Goal: Task Accomplishment & Management: Use online tool/utility

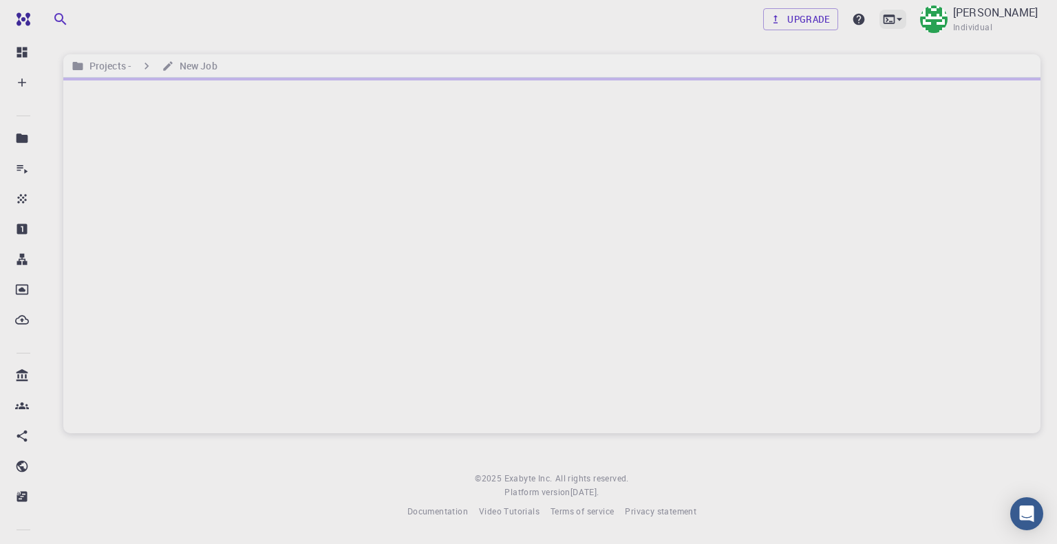
click at [893, 18] on icon at bounding box center [900, 19] width 14 height 14
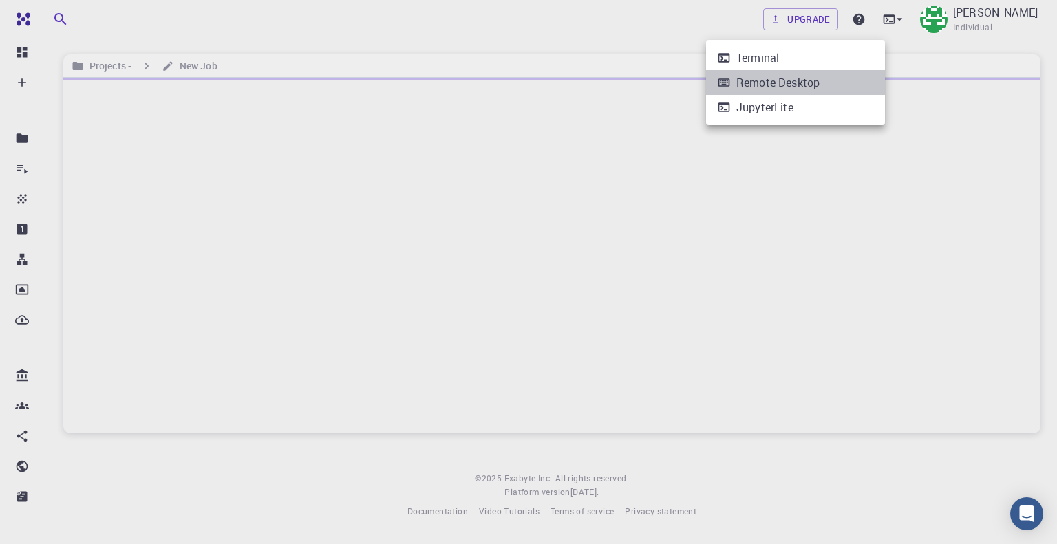
click at [762, 80] on div "Remote Desktop" at bounding box center [777, 82] width 83 height 17
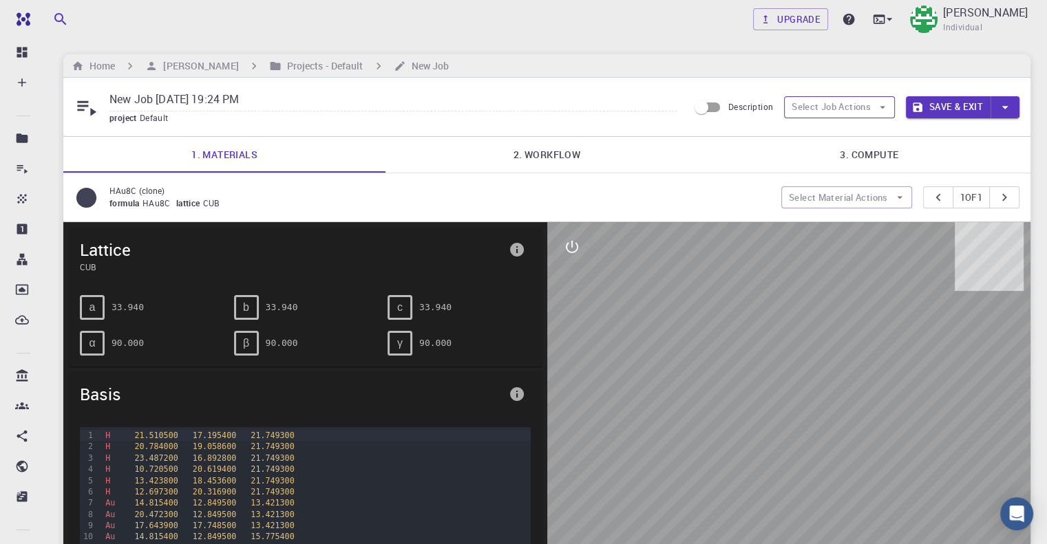
click at [875, 107] on button "Select Job Actions" at bounding box center [839, 107] width 111 height 22
click at [859, 138] on span "Select parent" at bounding box center [851, 134] width 65 height 14
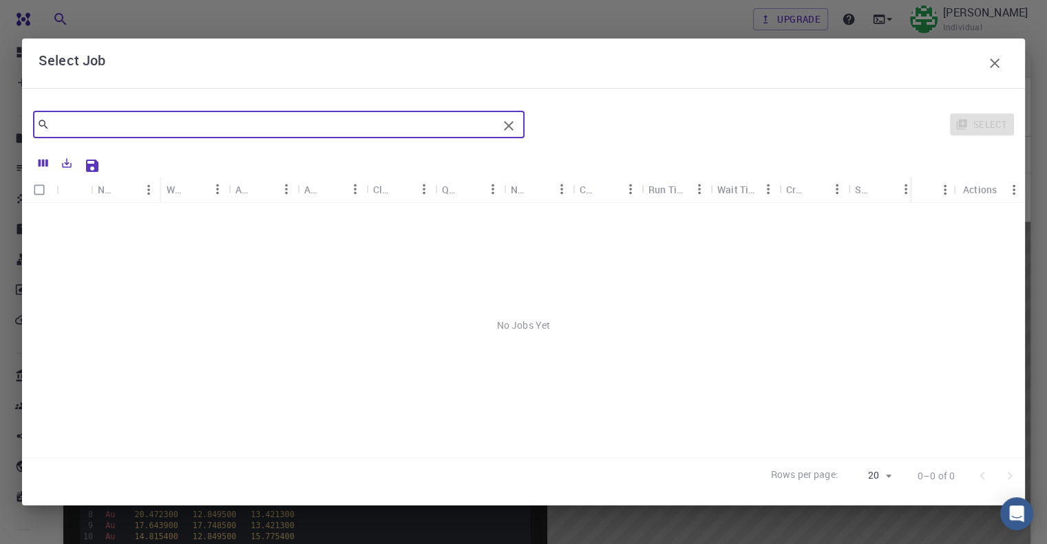
click at [81, 117] on input "text" at bounding box center [274, 124] width 448 height 19
type input "f"
type input "m"
type input "b"
click at [117, 117] on input "covalent" at bounding box center [274, 124] width 448 height 19
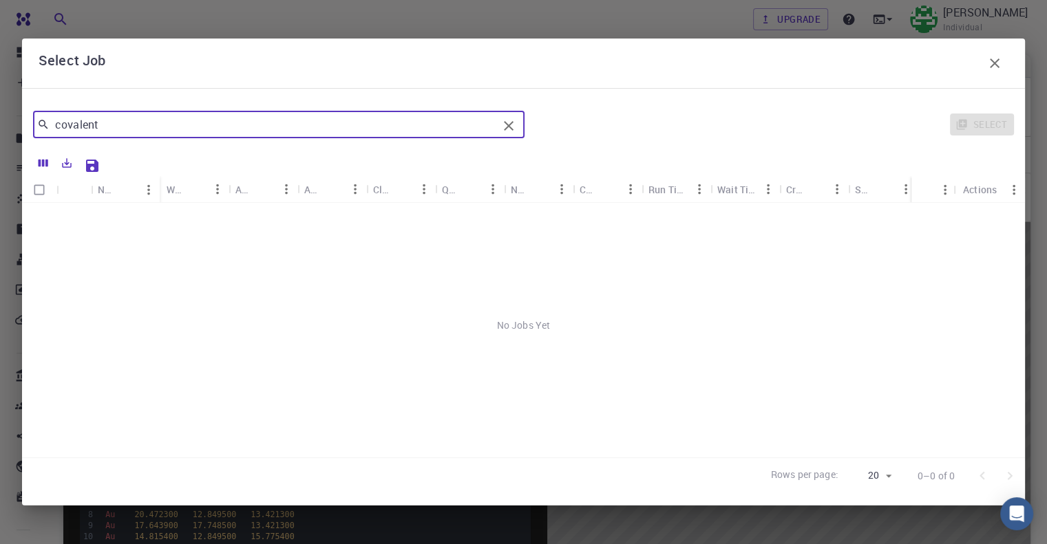
click at [117, 117] on input "covalent" at bounding box center [274, 124] width 448 height 19
click at [43, 162] on icon "Columns" at bounding box center [44, 164] width 10 height 8
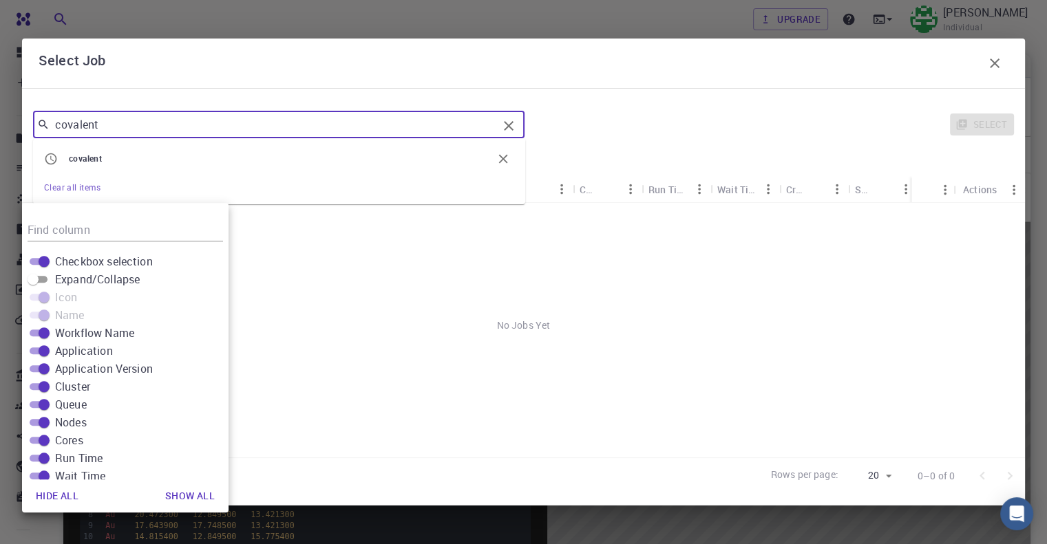
click at [117, 132] on input "covalent" at bounding box center [274, 124] width 448 height 19
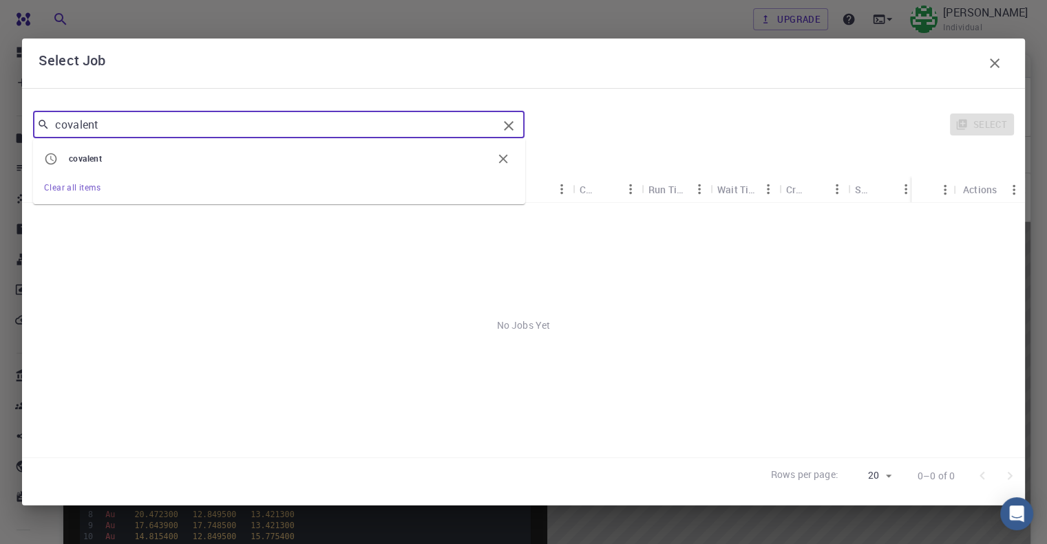
click at [139, 151] on li "covalent" at bounding box center [279, 159] width 492 height 30
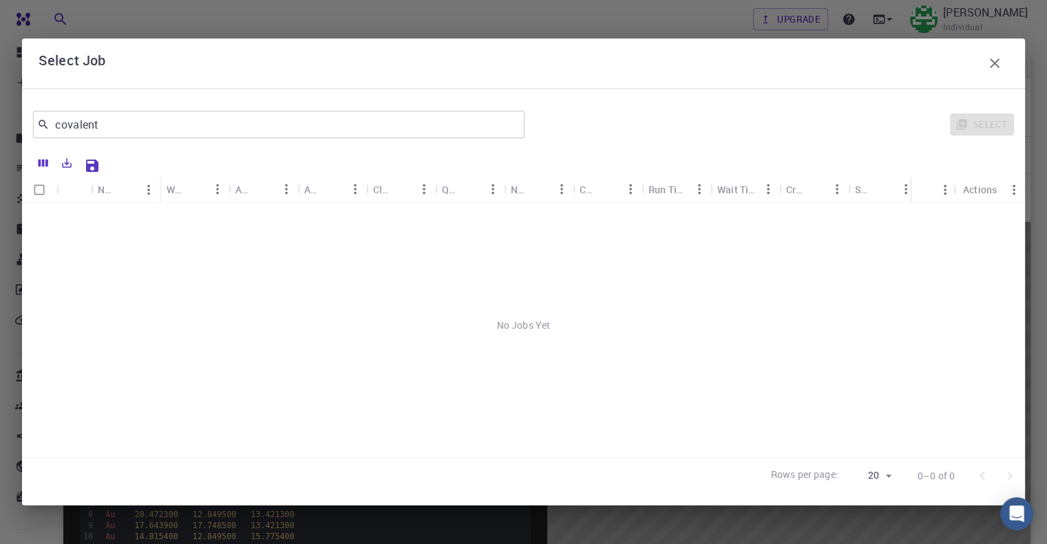
click at [139, 151] on div at bounding box center [523, 162] width 988 height 27
click at [154, 128] on input "covalent" at bounding box center [274, 124] width 448 height 19
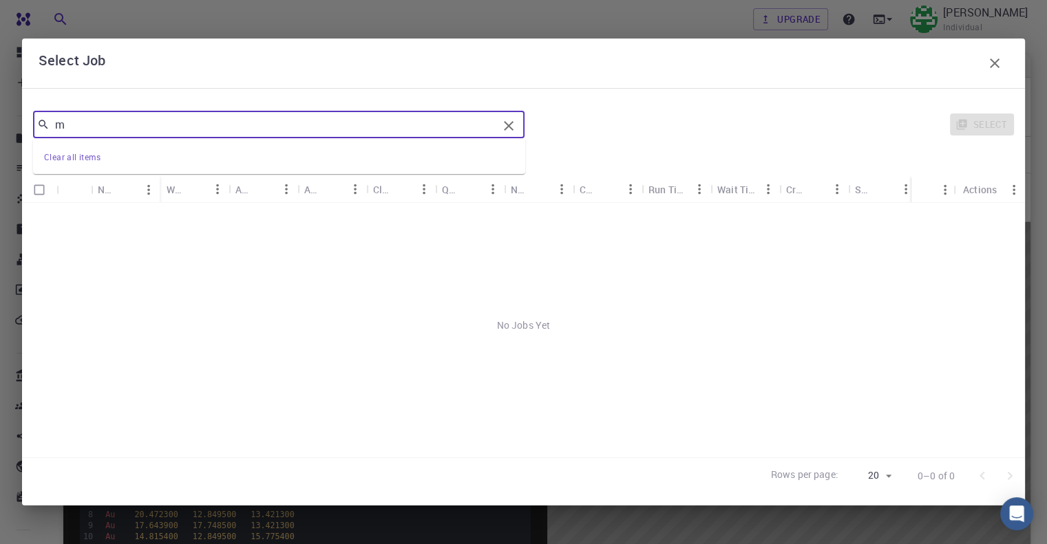
type input "m"
click at [820, 98] on div "m ​ Clear all items Select Name Workflow Name Application Application Version C…" at bounding box center [523, 297] width 1003 height 418
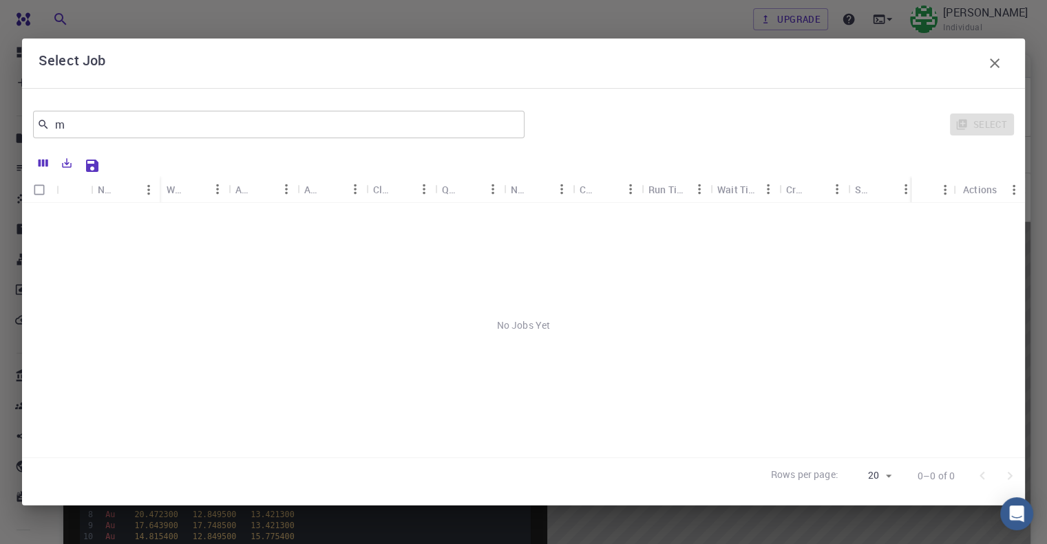
click at [996, 61] on icon "button" at bounding box center [995, 63] width 10 height 10
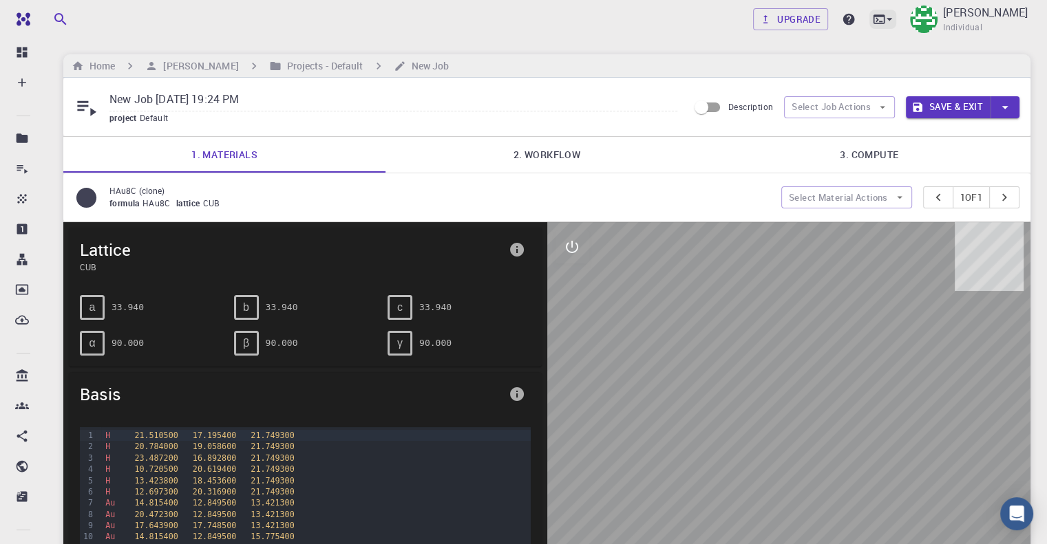
click at [872, 18] on icon at bounding box center [879, 19] width 14 height 14
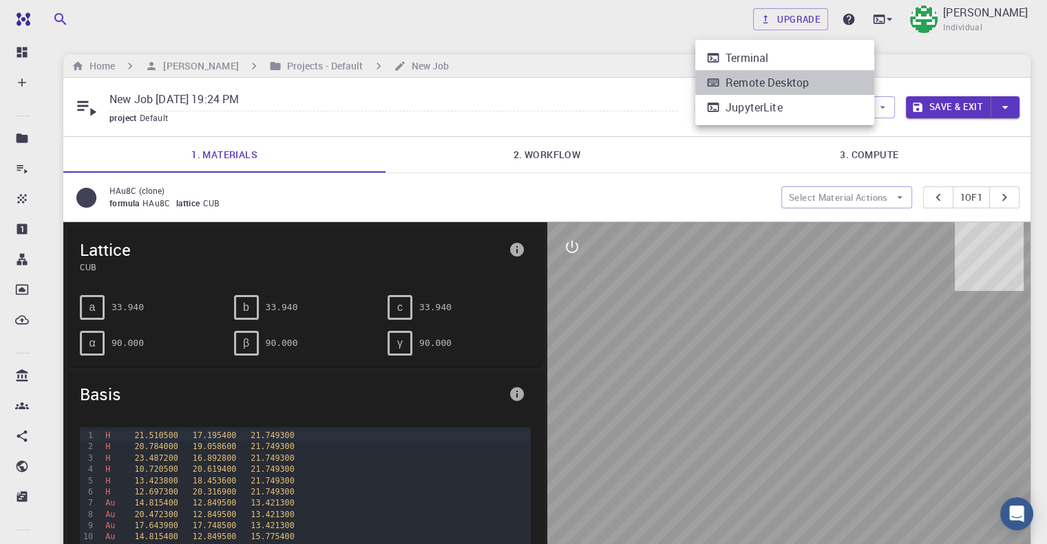
click at [776, 79] on div "Remote Desktop" at bounding box center [766, 82] width 83 height 17
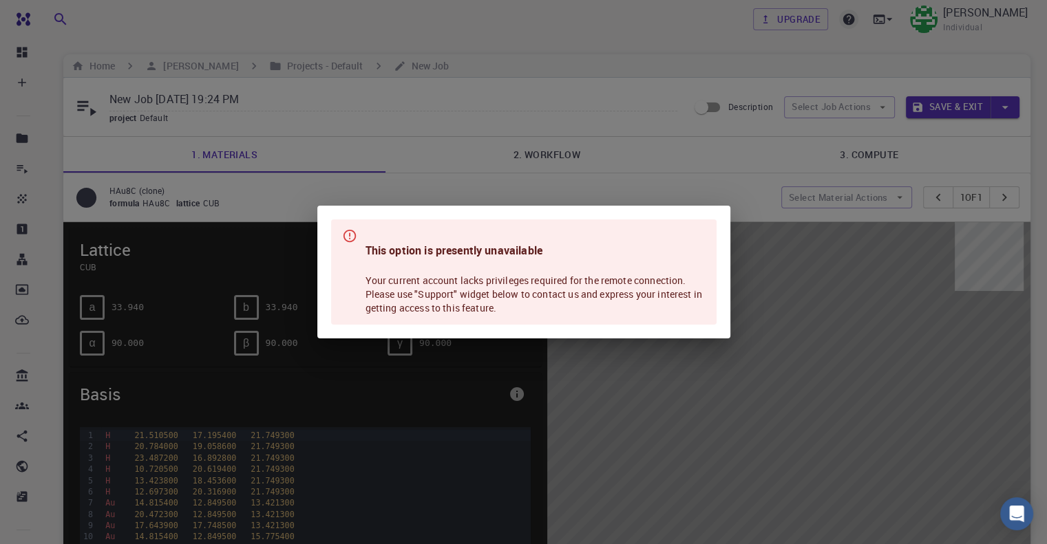
click at [833, 17] on div "This option is presently unavailable Your current account lacks privileges requ…" at bounding box center [523, 272] width 1047 height 544
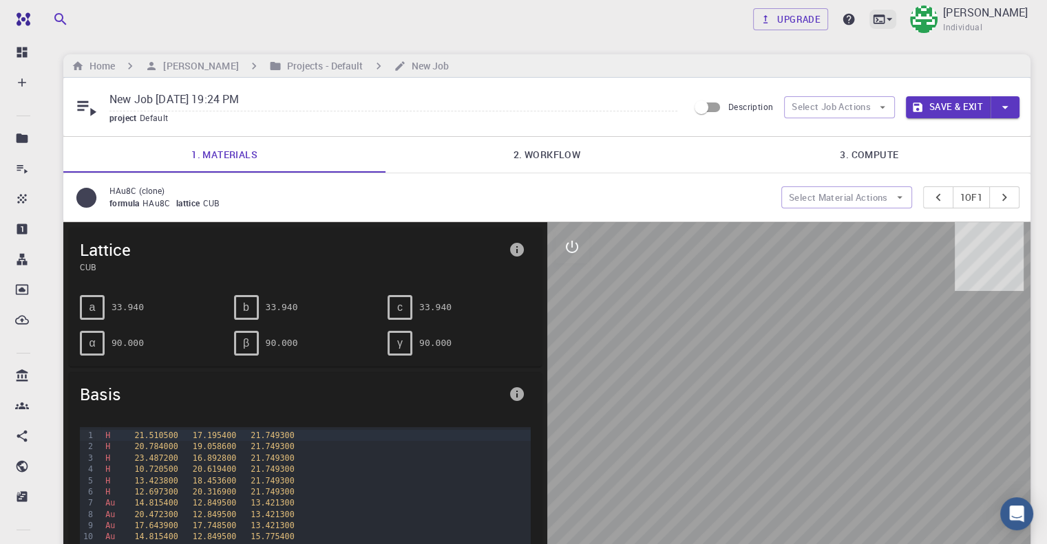
click at [882, 17] on icon at bounding box center [889, 19] width 14 height 14
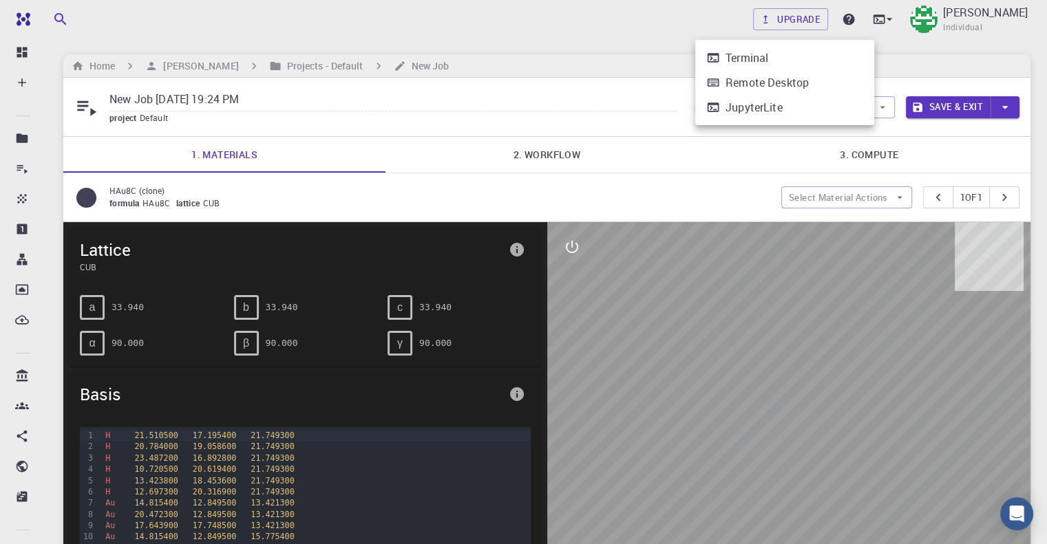
click at [762, 60] on div "Terminal" at bounding box center [746, 58] width 43 height 17
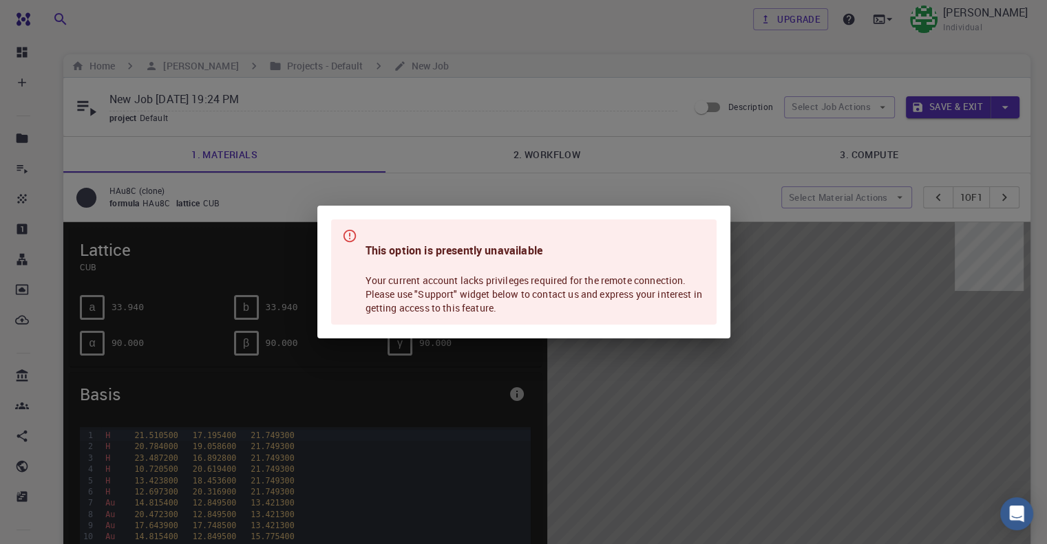
click at [849, 21] on div "This option is presently unavailable Your current account lacks privileges requ…" at bounding box center [523, 272] width 1047 height 544
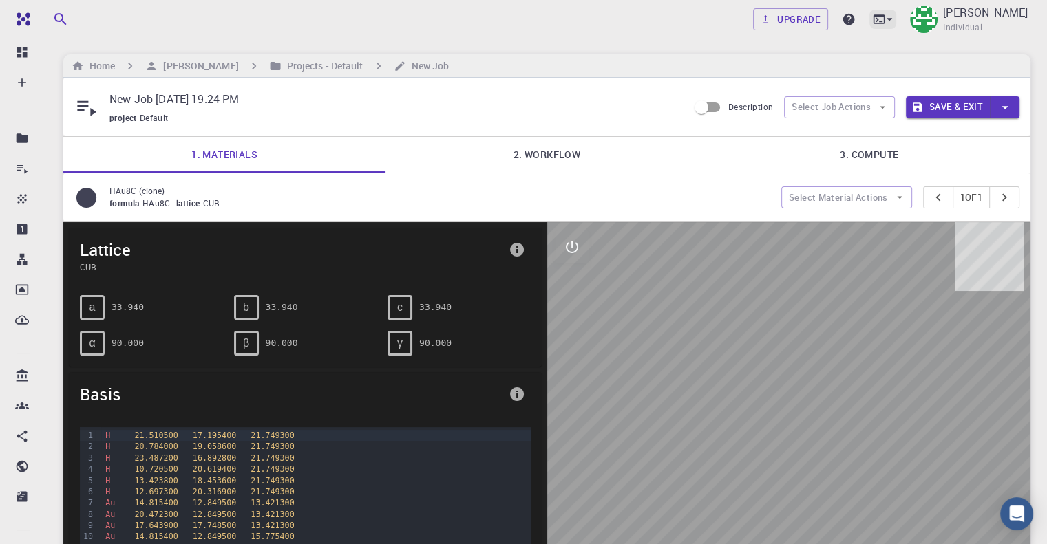
click at [882, 21] on icon at bounding box center [889, 19] width 14 height 14
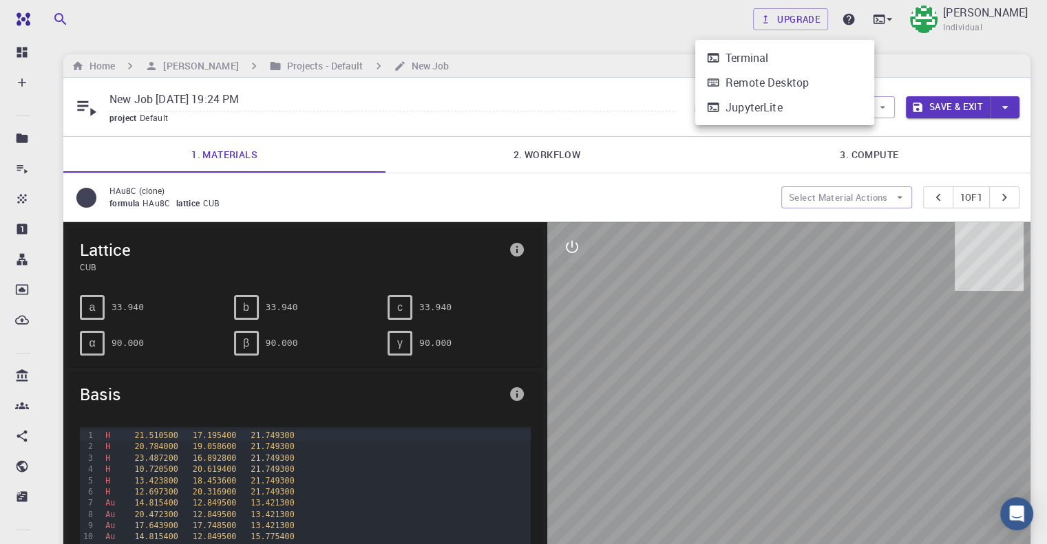
click at [762, 109] on div "JupyterLite" at bounding box center [753, 107] width 57 height 17
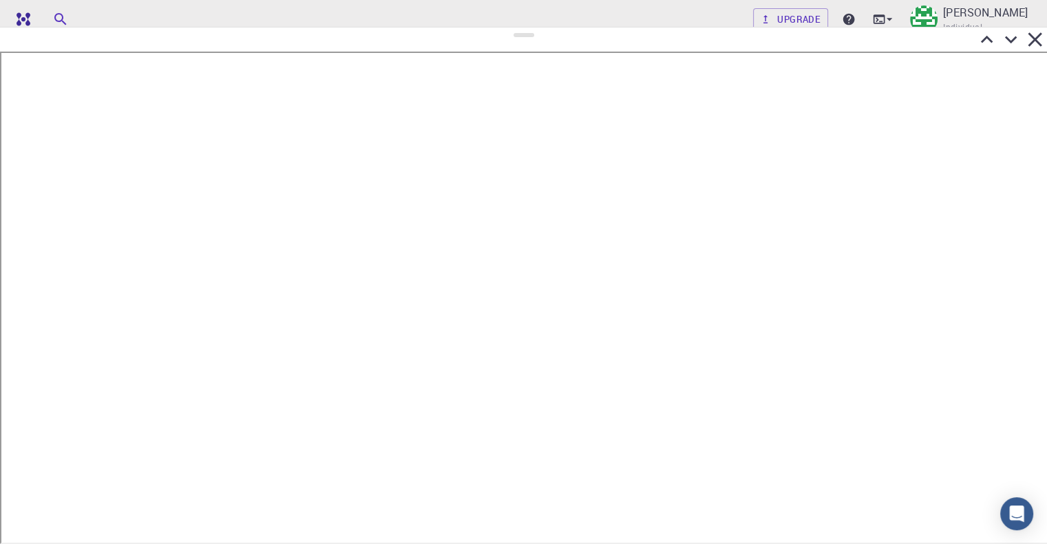
click at [744, 28] on div at bounding box center [523, 40] width 1047 height 24
click at [1032, 40] on icon at bounding box center [1035, 40] width 24 height 24
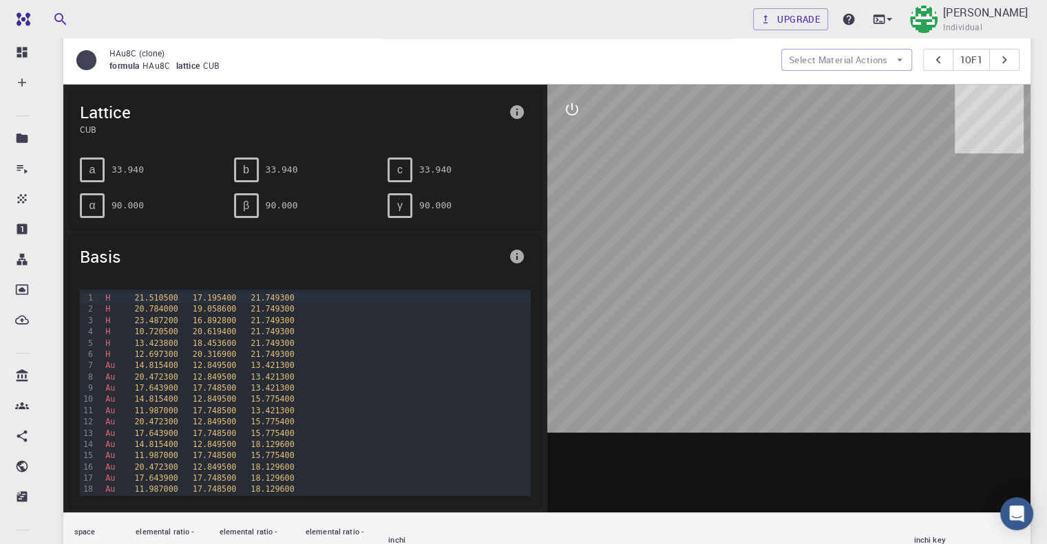
click at [244, 65] on div "formula HAu8C lattice CUB" at bounding box center [439, 66] width 661 height 14
click at [143, 65] on span "HAu8C" at bounding box center [159, 65] width 34 height 11
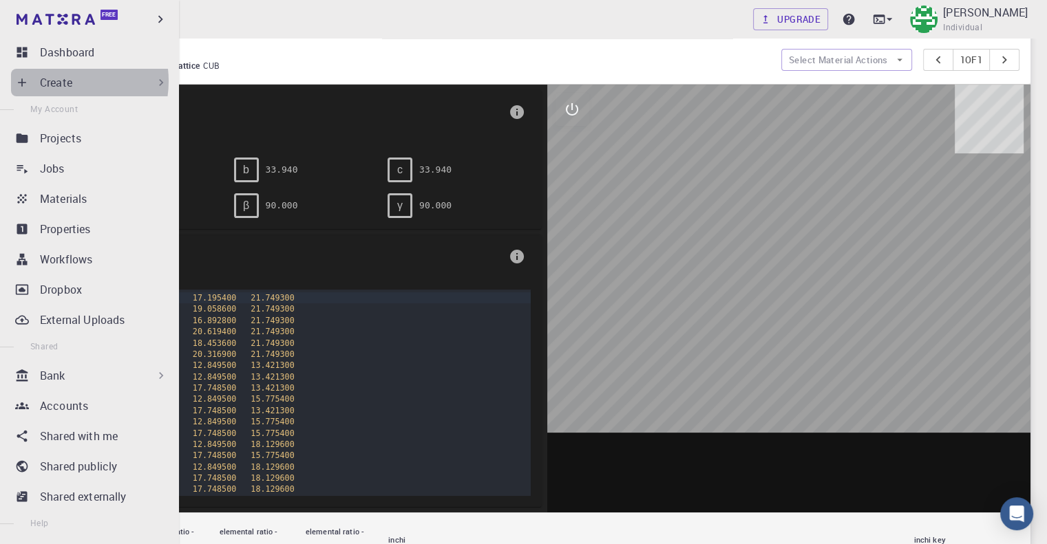
click at [63, 81] on p "Create" at bounding box center [56, 82] width 32 height 17
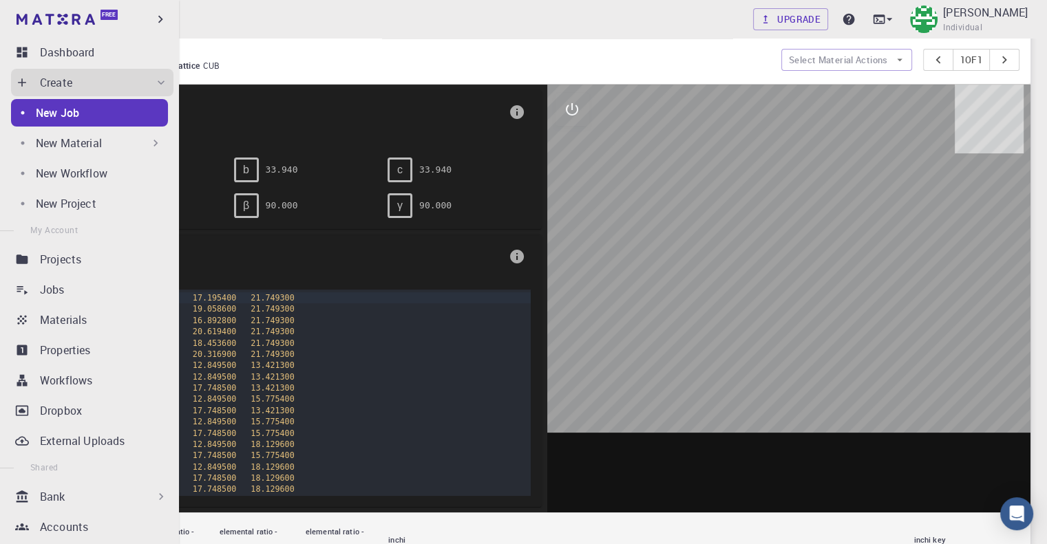
click at [74, 113] on p "New Job" at bounding box center [57, 113] width 43 height 17
click at [70, 140] on p "New Material" at bounding box center [69, 143] width 66 height 17
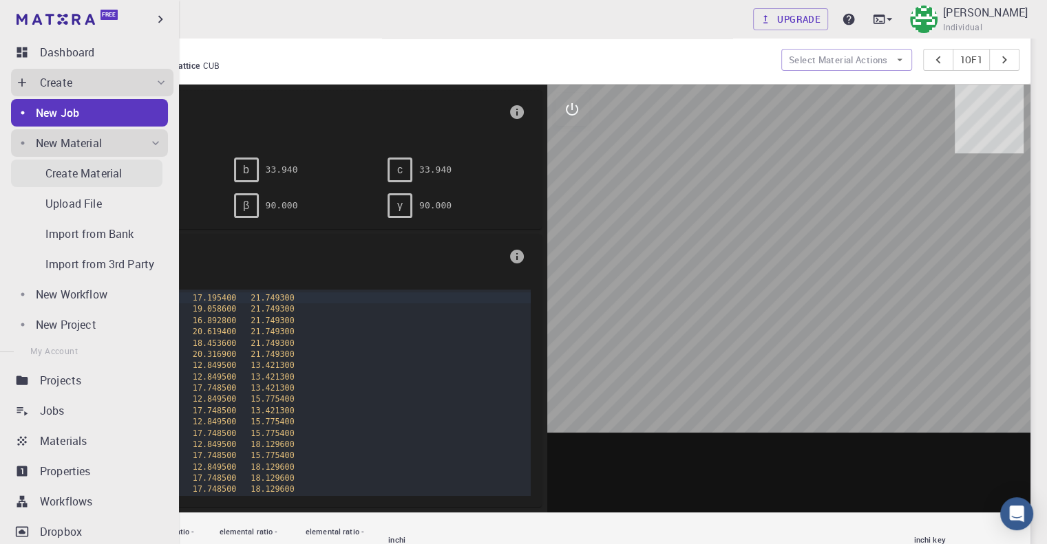
click at [78, 174] on p "Create Material" at bounding box center [83, 173] width 76 height 17
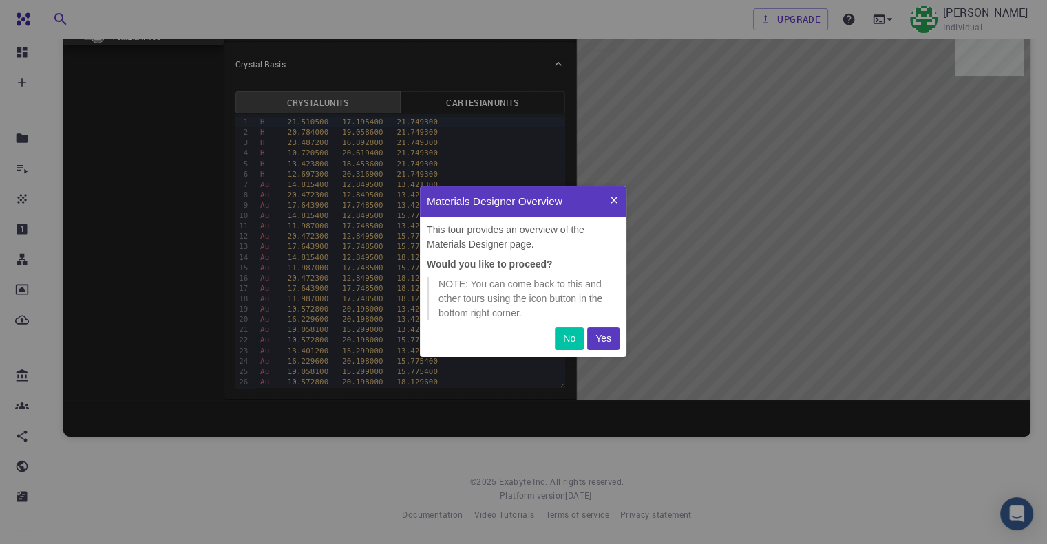
scroll to position [160, 195]
click at [603, 339] on p "Yes" at bounding box center [603, 339] width 16 height 14
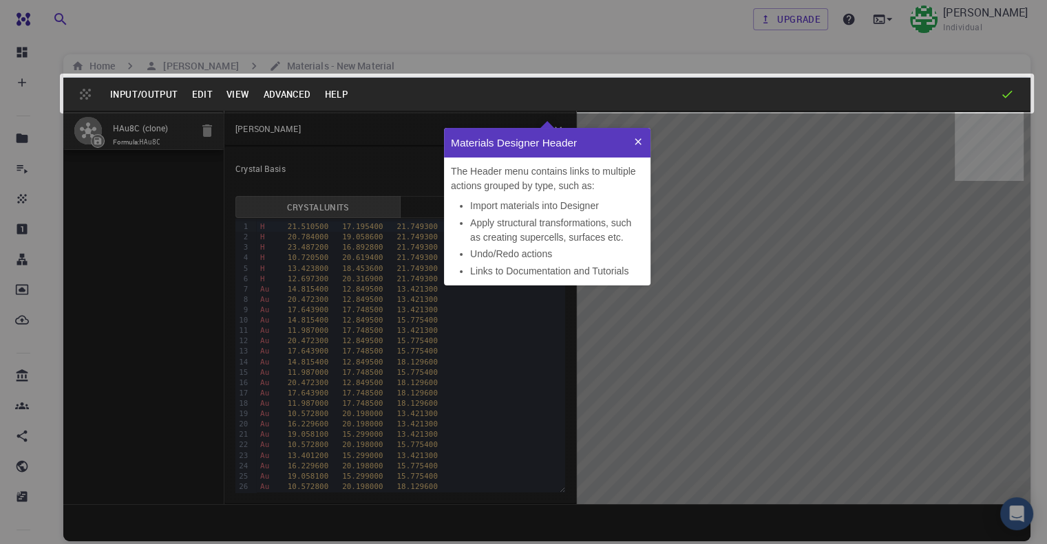
scroll to position [147, 195]
click at [639, 139] on icon at bounding box center [637, 141] width 11 height 11
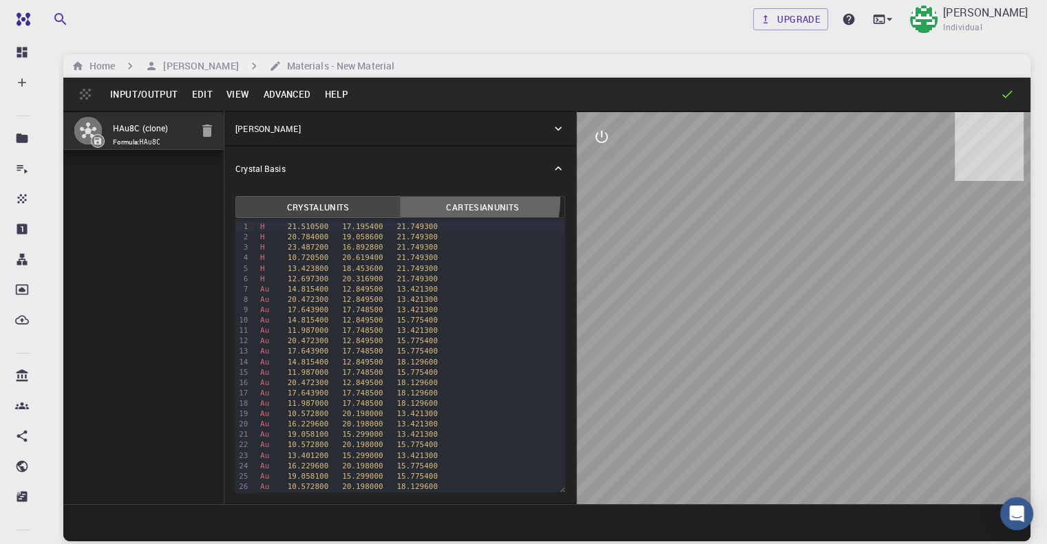
click at [424, 200] on button "Cartesian Units" at bounding box center [482, 207] width 165 height 22
click at [237, 215] on button "Crystal Units" at bounding box center [317, 207] width 165 height 22
click at [204, 94] on button "Edit" at bounding box center [201, 94] width 35 height 22
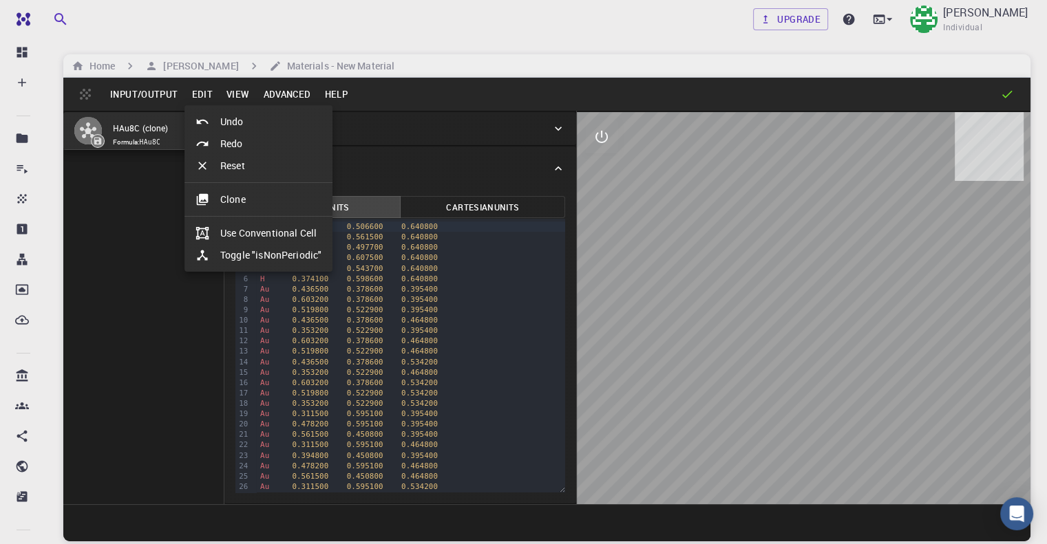
click at [134, 96] on div at bounding box center [523, 272] width 1047 height 544
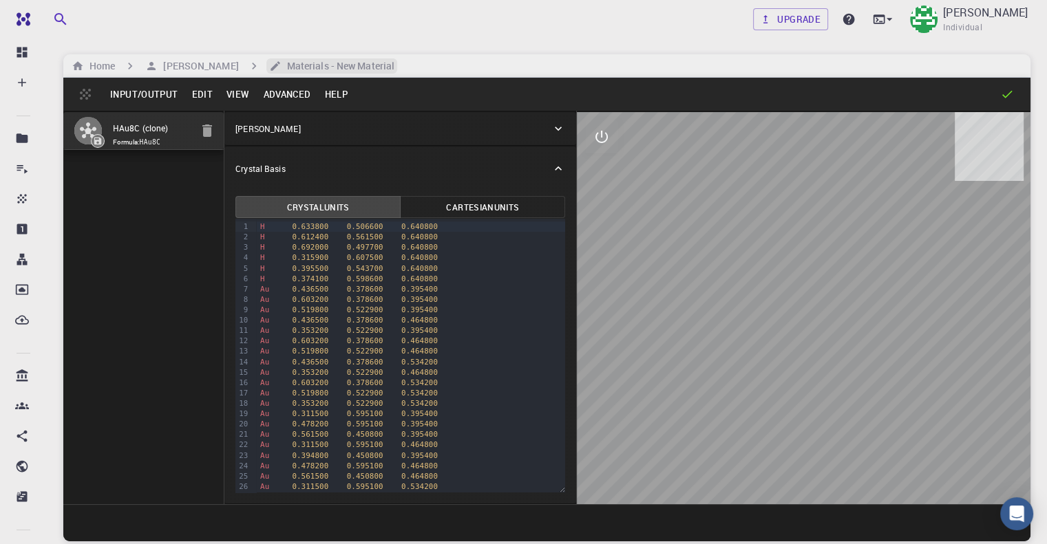
click at [372, 73] on h6 "Materials - New Material" at bounding box center [337, 65] width 113 height 15
click at [374, 70] on h6 "Materials - New Material" at bounding box center [337, 65] width 113 height 15
click at [299, 204] on button "Crystal Units" at bounding box center [317, 207] width 165 height 22
click at [283, 236] on div "H 0.612400 0.561500 0.640800" at bounding box center [410, 237] width 309 height 10
click at [279, 255] on div "H 0.633800 0.506600 0.640800 H 0.612400 0.561500 0.640800 H 0.692000 0.497700 0…" at bounding box center [410, 539] width 309 height 640
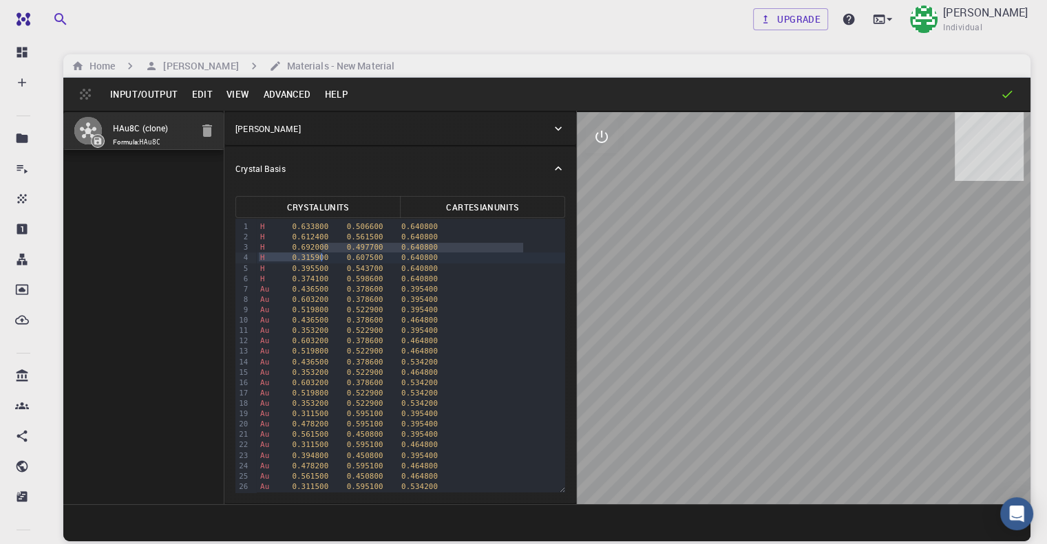
click at [280, 274] on div "H 0.374100 0.598600 0.640800" at bounding box center [410, 279] width 309 height 10
click at [256, 363] on div "Au 0.436500 0.378600 0.534200" at bounding box center [410, 362] width 309 height 10
click at [260, 370] on span "Au" at bounding box center [264, 372] width 9 height 9
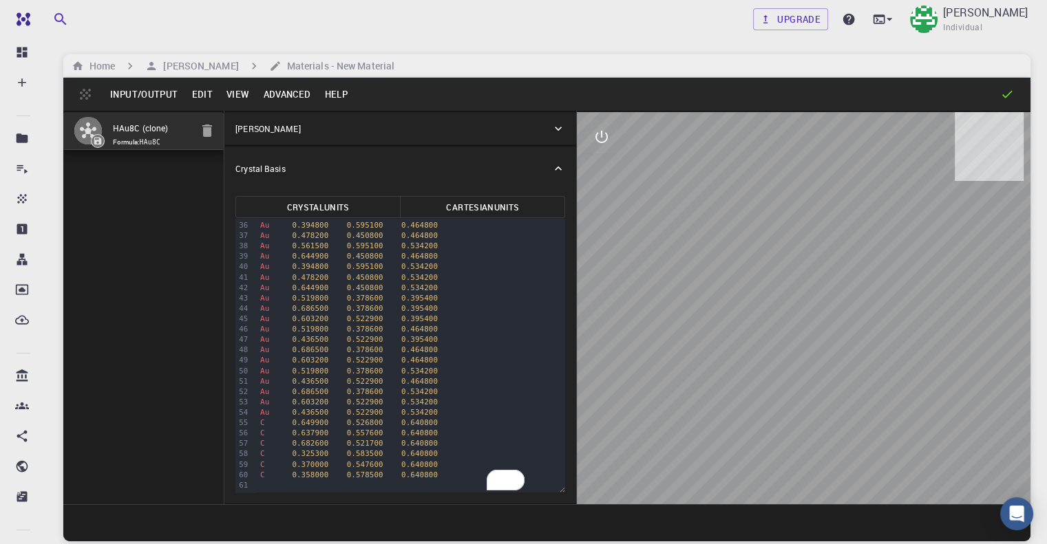
click at [322, 437] on div "C 0.637900 0.557600 0.640800" at bounding box center [410, 433] width 309 height 10
drag, startPoint x: 804, startPoint y: 269, endPoint x: 886, endPoint y: 275, distance: 82.8
click at [886, 275] on div at bounding box center [804, 308] width 454 height 392
click at [1007, 98] on icon at bounding box center [1007, 94] width 14 height 14
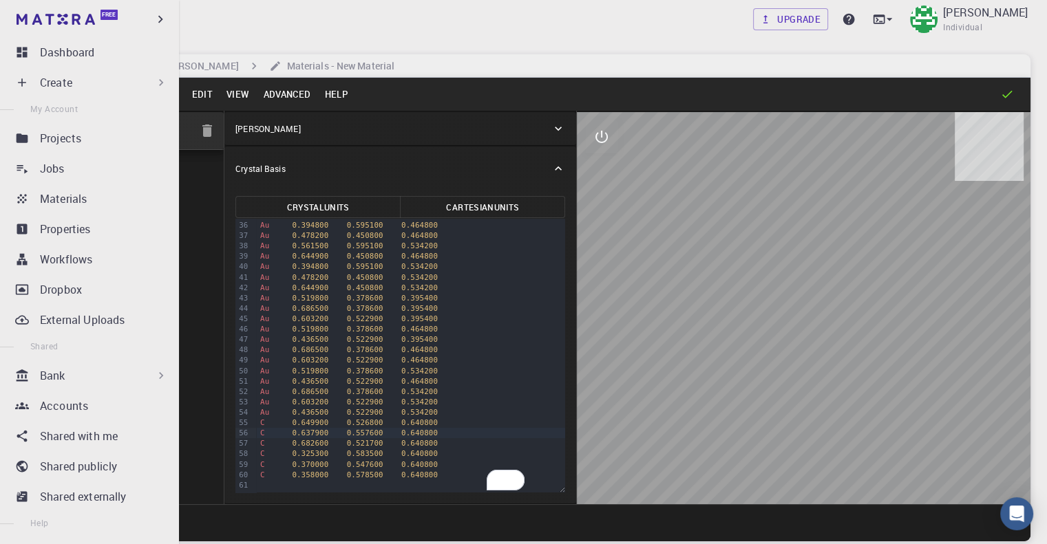
click at [78, 82] on div "Create" at bounding box center [104, 82] width 128 height 17
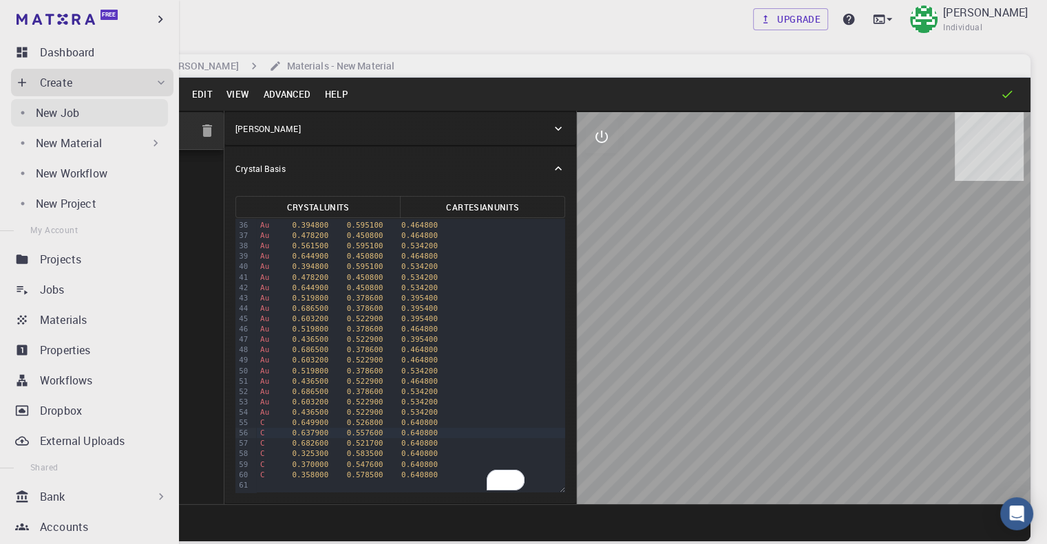
click at [94, 108] on div "New Job" at bounding box center [102, 113] width 132 height 17
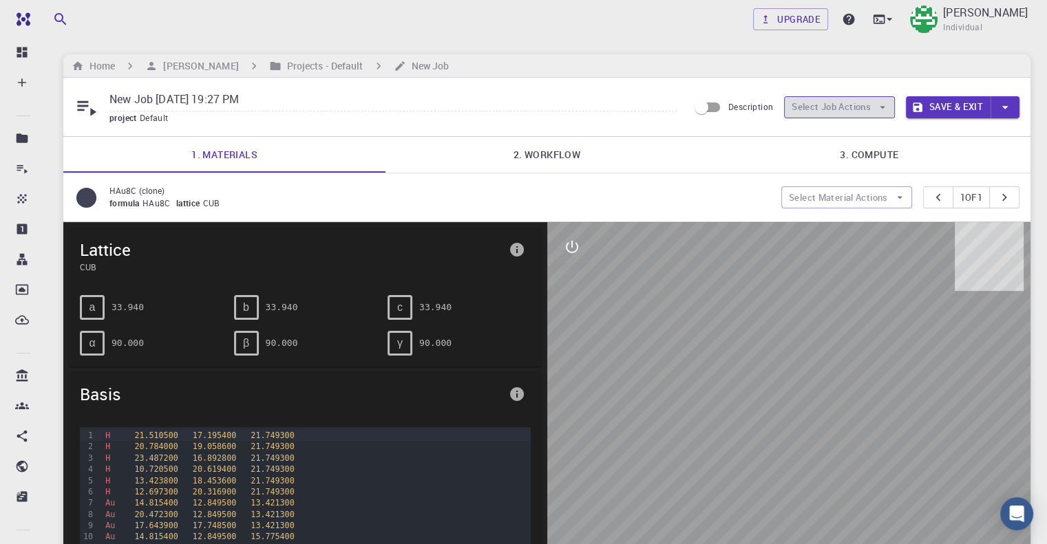
click at [815, 105] on button "Select Job Actions" at bounding box center [839, 107] width 111 height 22
click at [714, 108] on input "Description" at bounding box center [701, 107] width 78 height 26
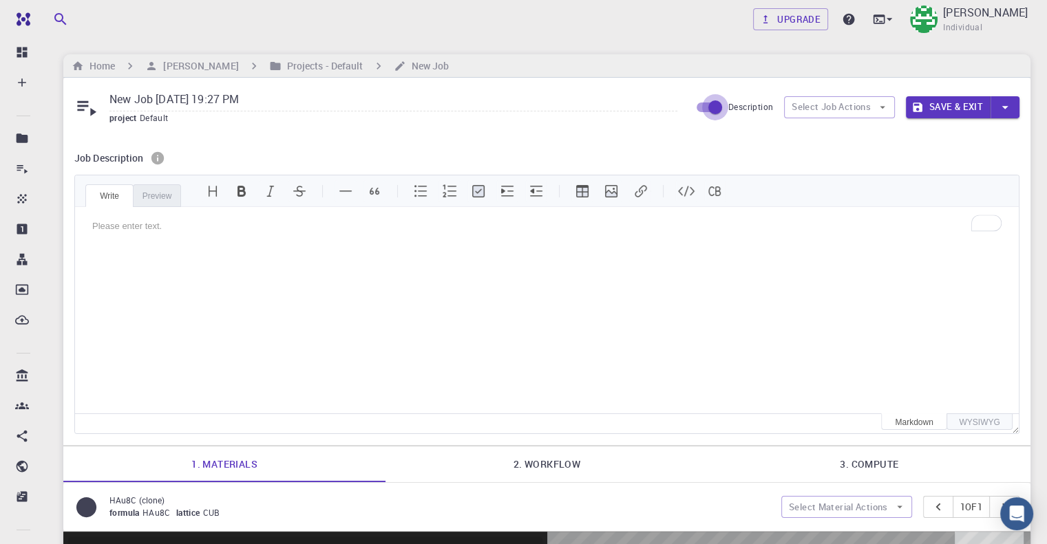
click at [707, 107] on input "Description" at bounding box center [715, 107] width 78 height 26
checkbox input "false"
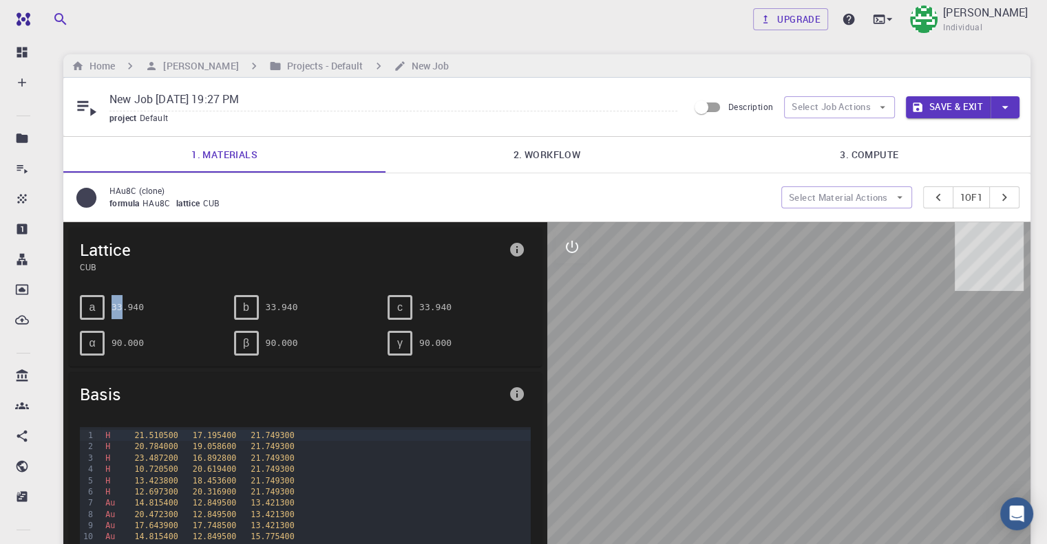
drag, startPoint x: 96, startPoint y: 305, endPoint x: 120, endPoint y: 306, distance: 24.1
click at [120, 306] on div "a 33.940" at bounding box center [151, 307] width 143 height 25
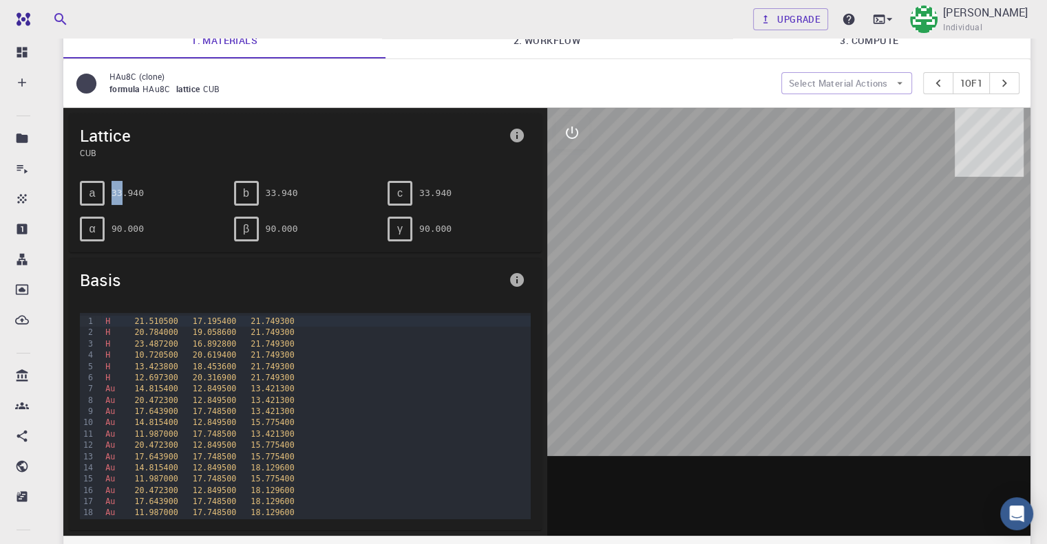
scroll to position [138, 0]
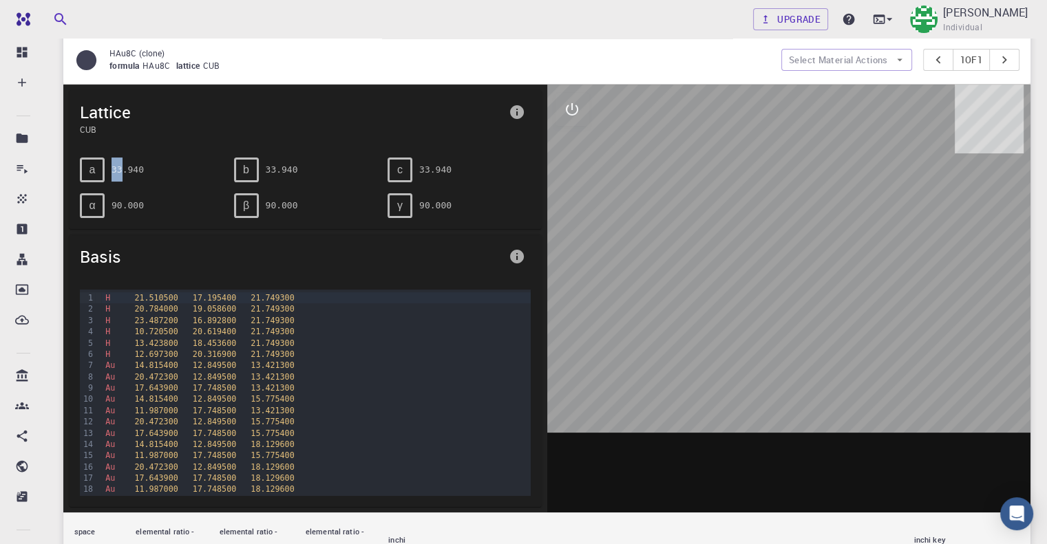
click at [197, 352] on span "20.316900" at bounding box center [214, 355] width 43 height 10
click at [184, 390] on div "Au 17.643900 17.748500 13.421300" at bounding box center [315, 388] width 429 height 11
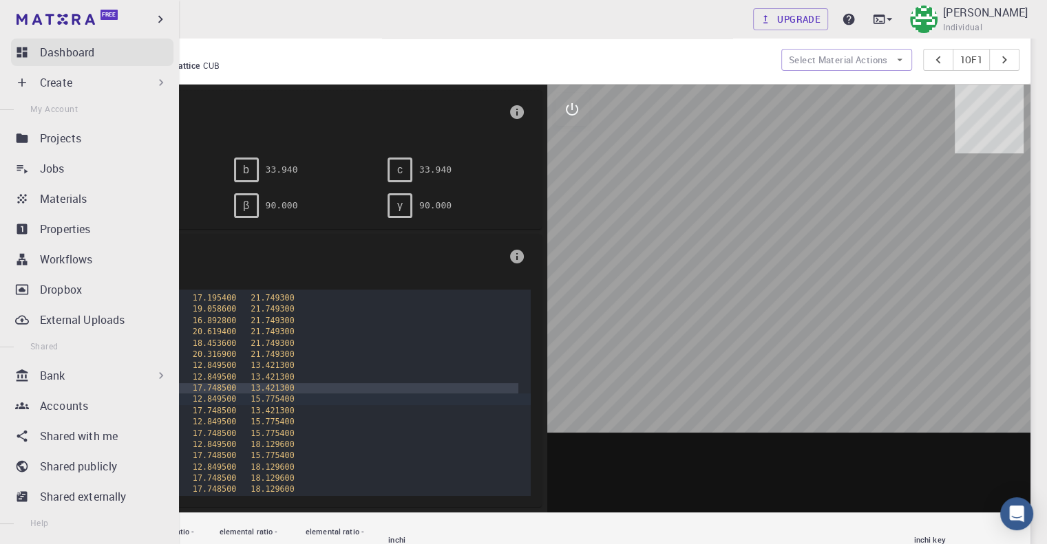
click at [70, 50] on p "Dashboard" at bounding box center [67, 52] width 54 height 17
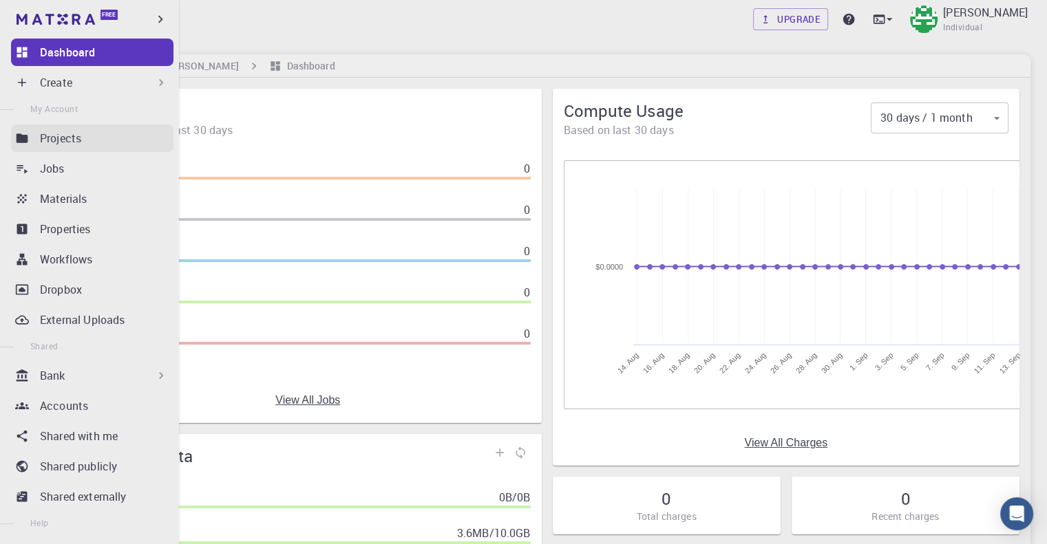
click at [73, 134] on p "Projects" at bounding box center [60, 138] width 41 height 17
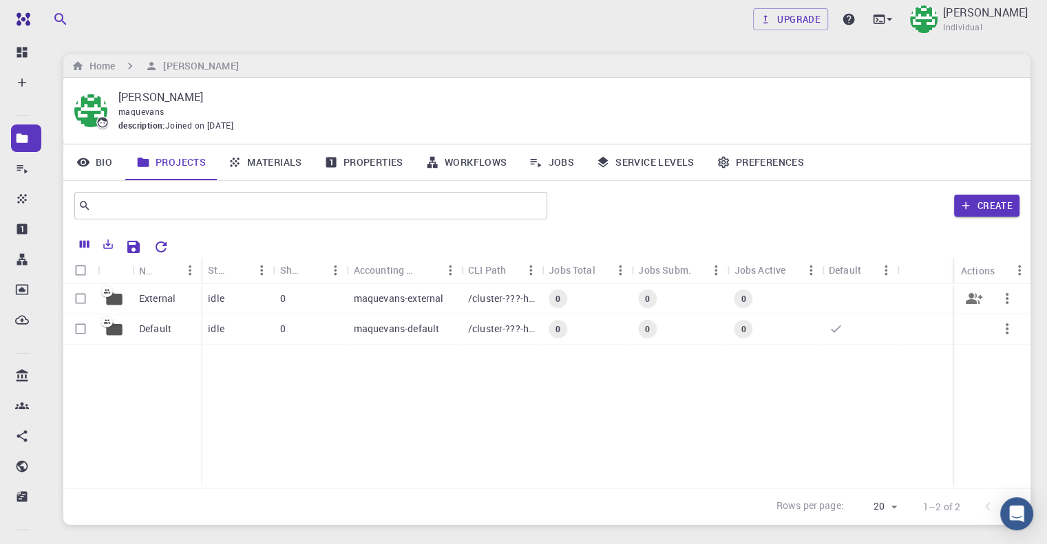
click at [106, 295] on icon at bounding box center [107, 292] width 12 height 12
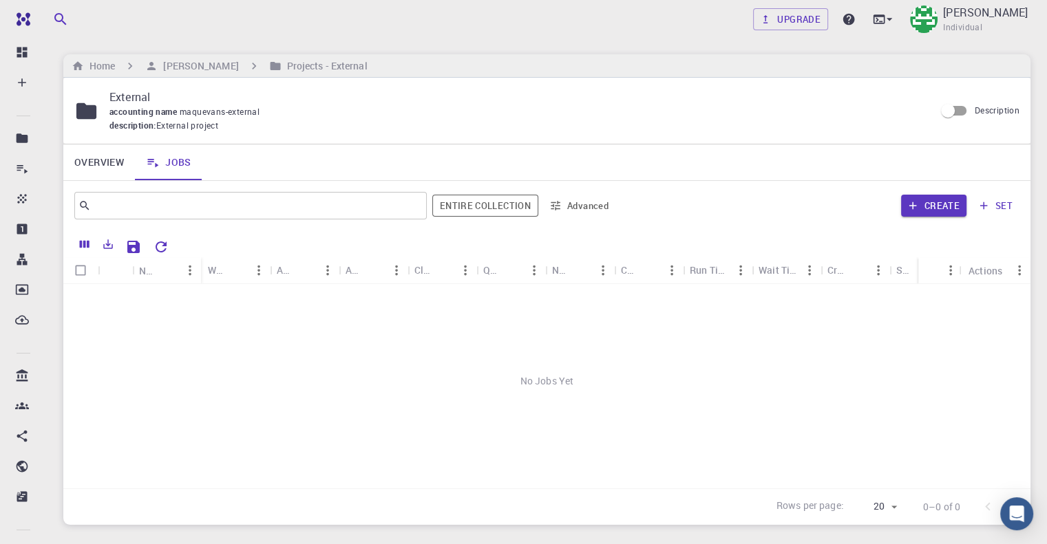
click at [86, 151] on link "Overview" at bounding box center [99, 163] width 72 height 36
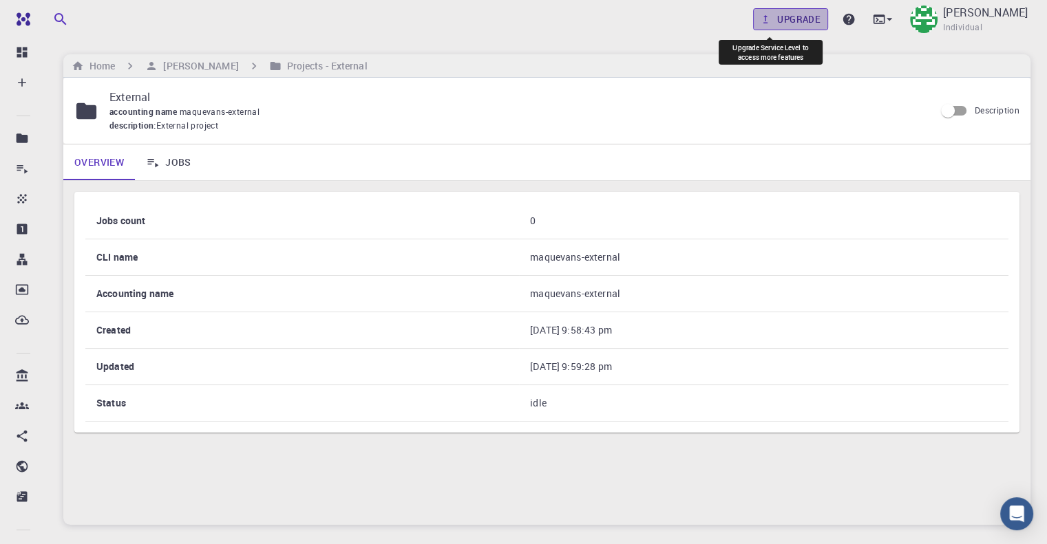
click at [783, 16] on link "Upgrade" at bounding box center [790, 19] width 75 height 22
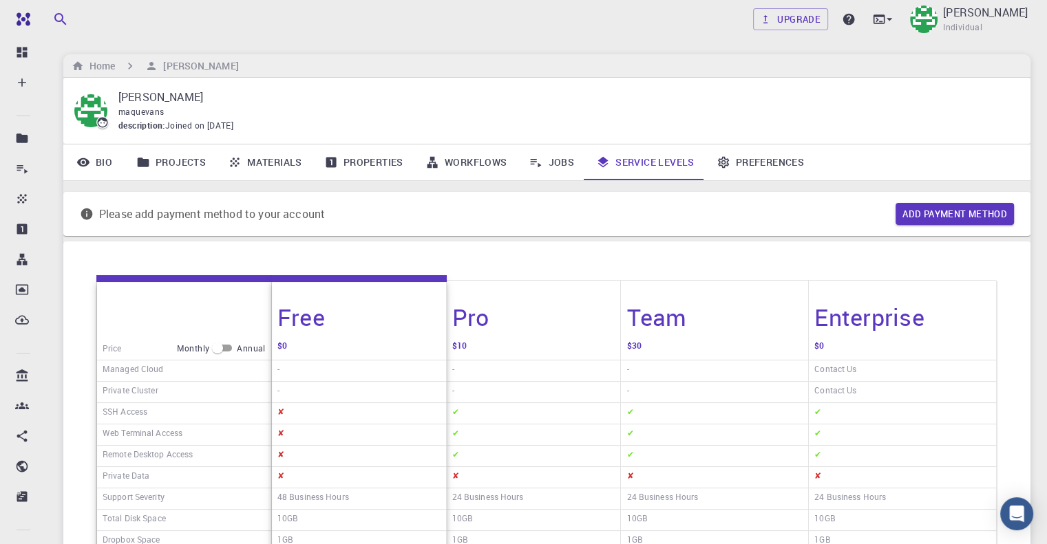
click at [177, 164] on link "Projects" at bounding box center [171, 163] width 92 height 36
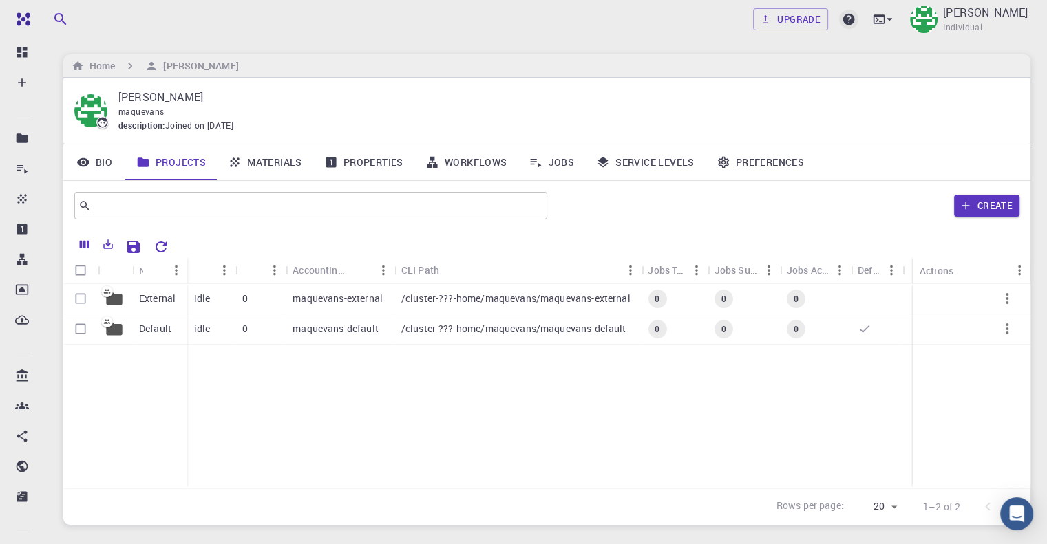
click at [843, 21] on icon at bounding box center [849, 20] width 12 height 12
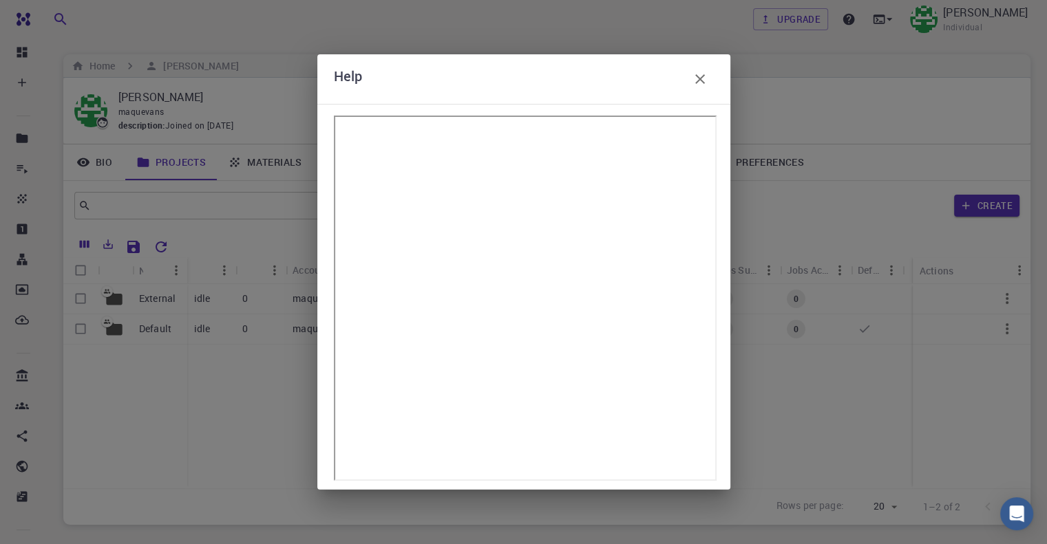
click at [694, 87] on icon "button" at bounding box center [700, 79] width 17 height 17
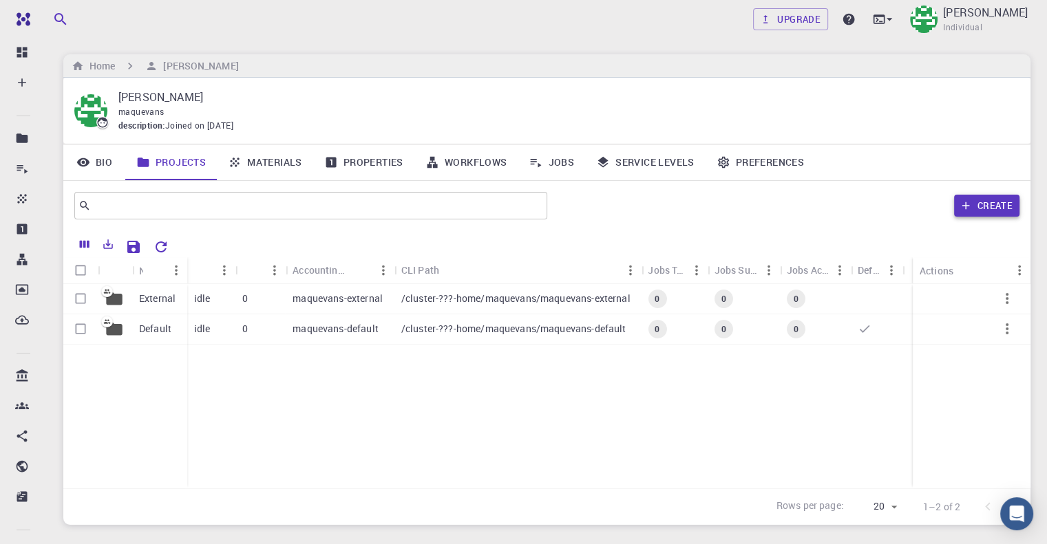
click at [988, 204] on button "Create" at bounding box center [986, 206] width 65 height 22
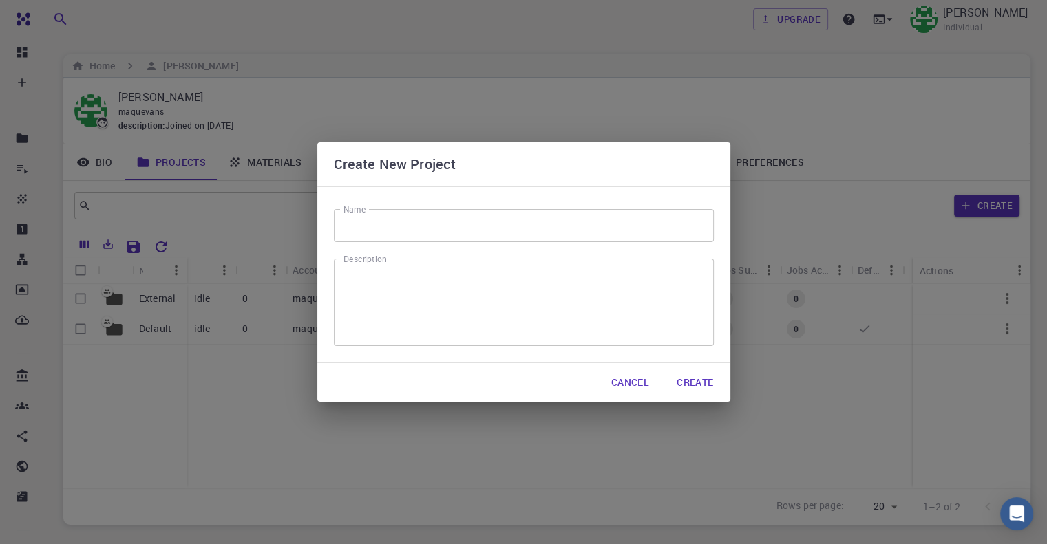
scroll to position [87, 0]
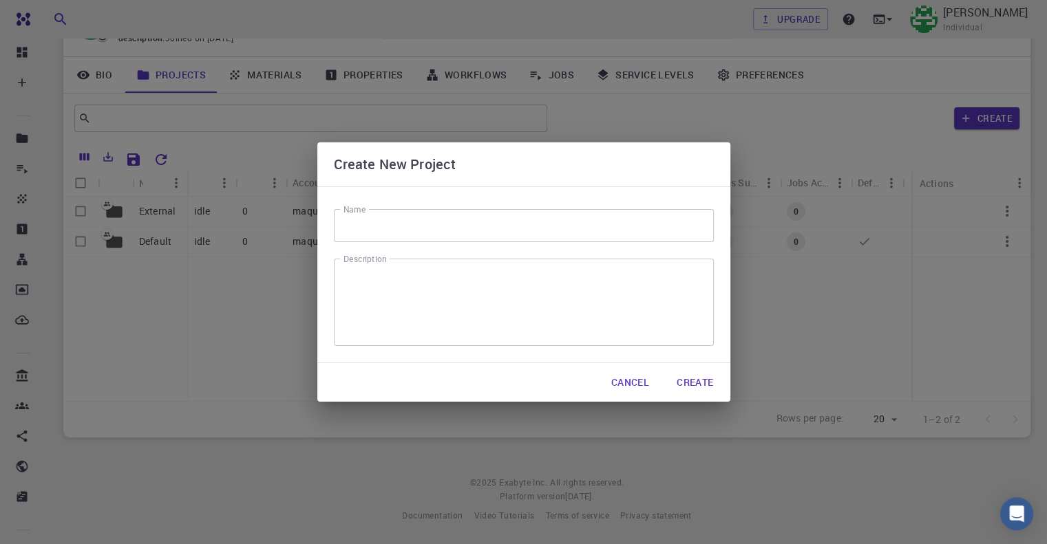
click at [637, 379] on button "Cancel" at bounding box center [630, 383] width 60 height 28
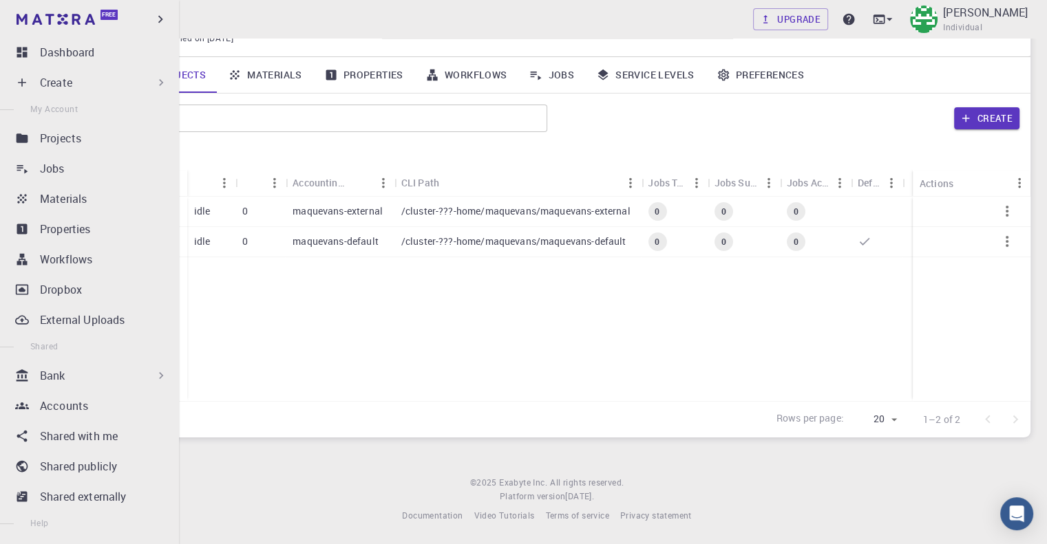
click at [70, 84] on p "Create" at bounding box center [56, 82] width 32 height 17
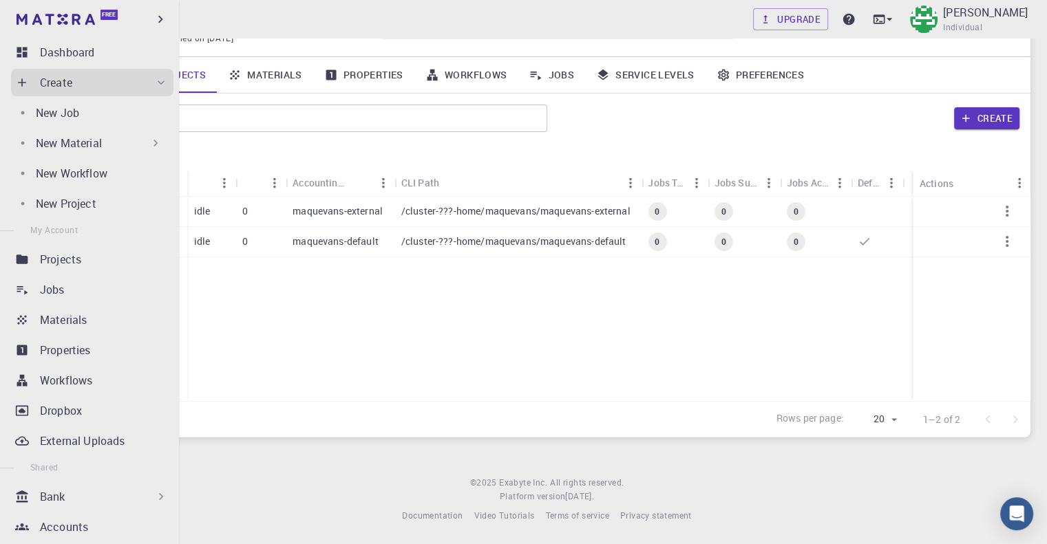
click at [89, 148] on p "New Material" at bounding box center [69, 143] width 66 height 17
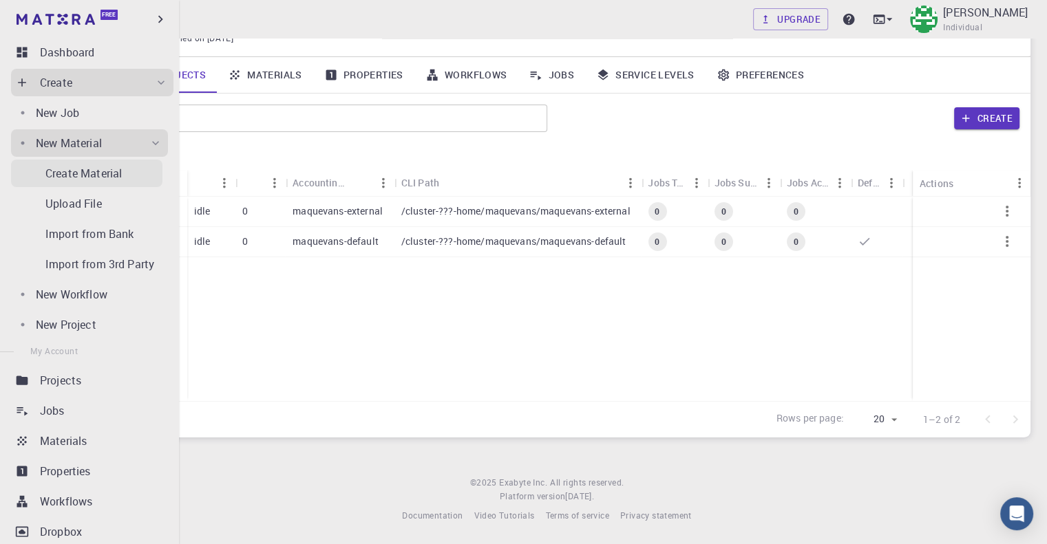
click at [104, 164] on link "Create Material" at bounding box center [86, 174] width 151 height 28
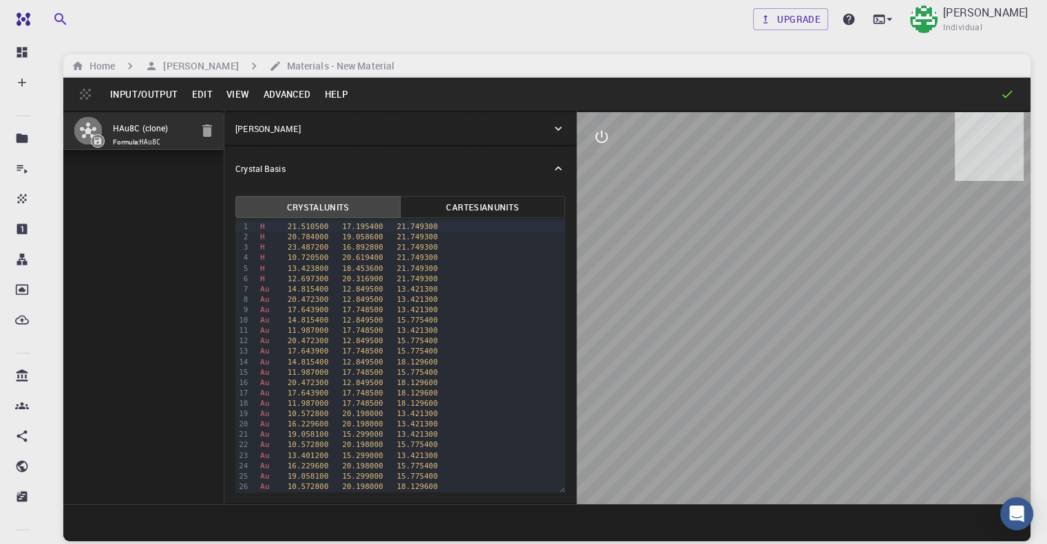
click at [551, 128] on icon at bounding box center [558, 129] width 14 height 14
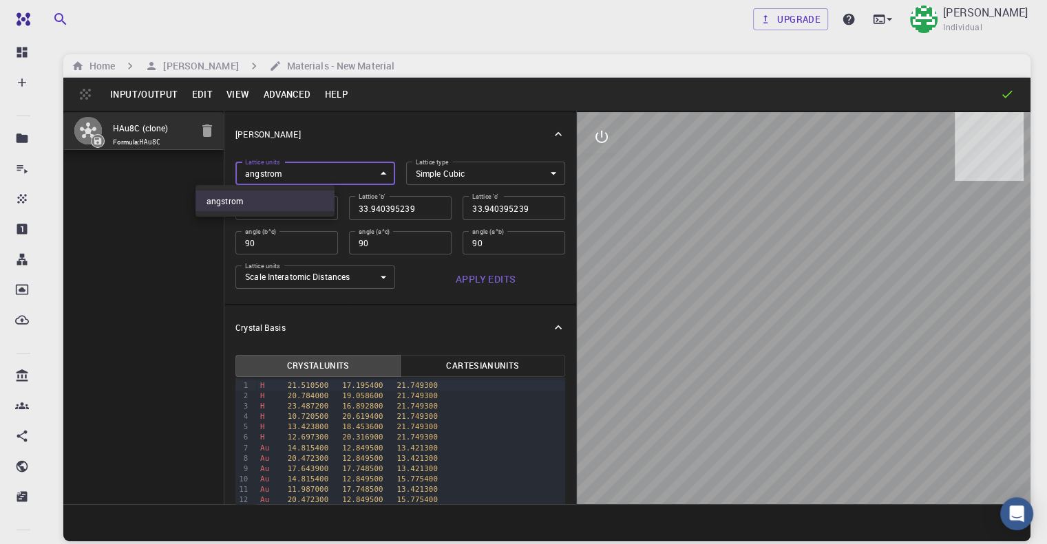
click at [306, 175] on body "Free Dashboard Create New Job New Material Create Material Upload File Import f…" at bounding box center [523, 324] width 1047 height 649
click at [262, 202] on li "angstrom" at bounding box center [264, 201] width 139 height 21
click at [451, 180] on body "Free Dashboard Create New Job New Material Create Material Upload File Import f…" at bounding box center [523, 324] width 1047 height 649
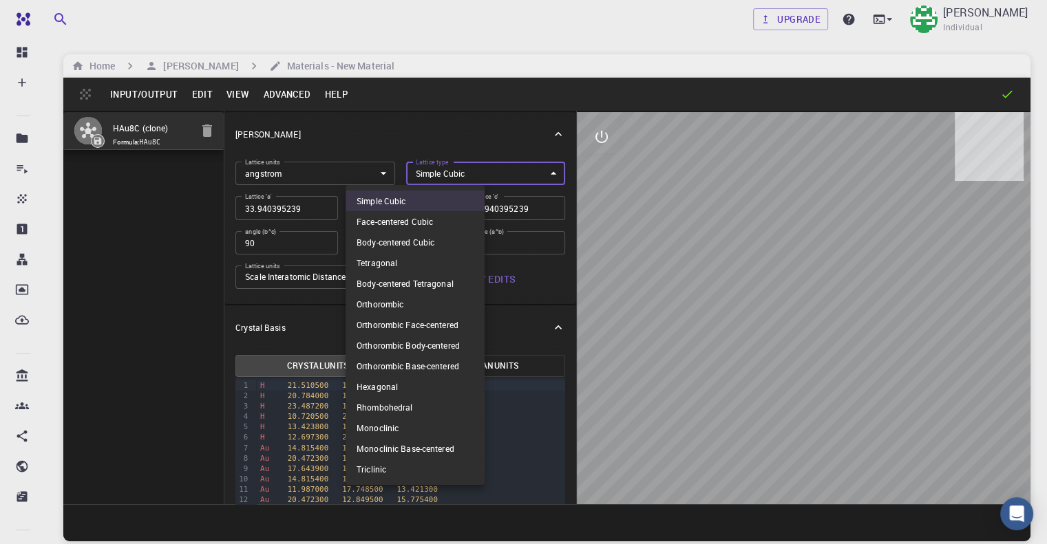
click at [418, 215] on li "Face-centered Cubic" at bounding box center [414, 221] width 139 height 21
type input "FCC"
type input "60"
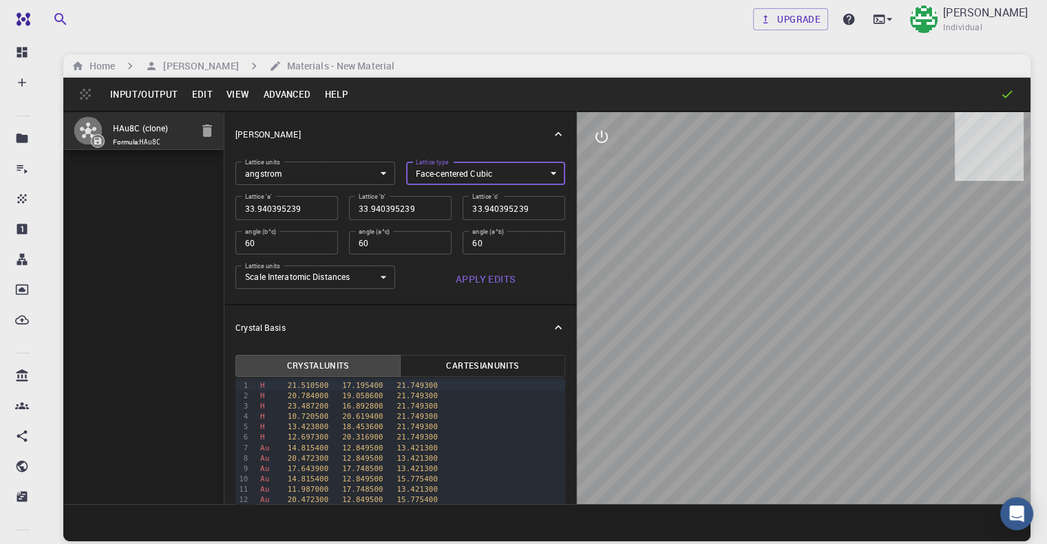
click at [417, 173] on body "Free Dashboard Create New Job New Material Create Material Upload File Import f…" at bounding box center [523, 324] width 1047 height 649
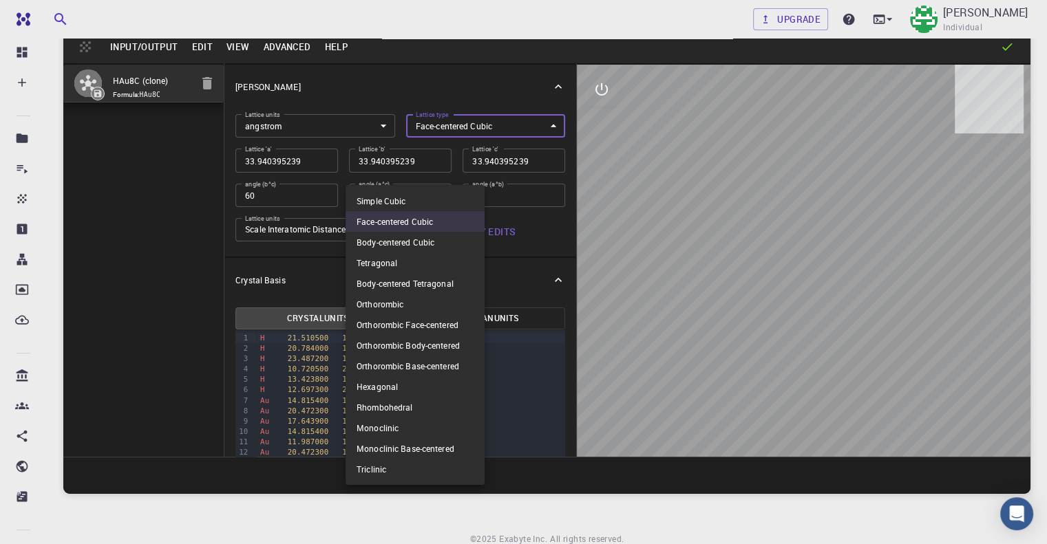
scroll to position [69, 0]
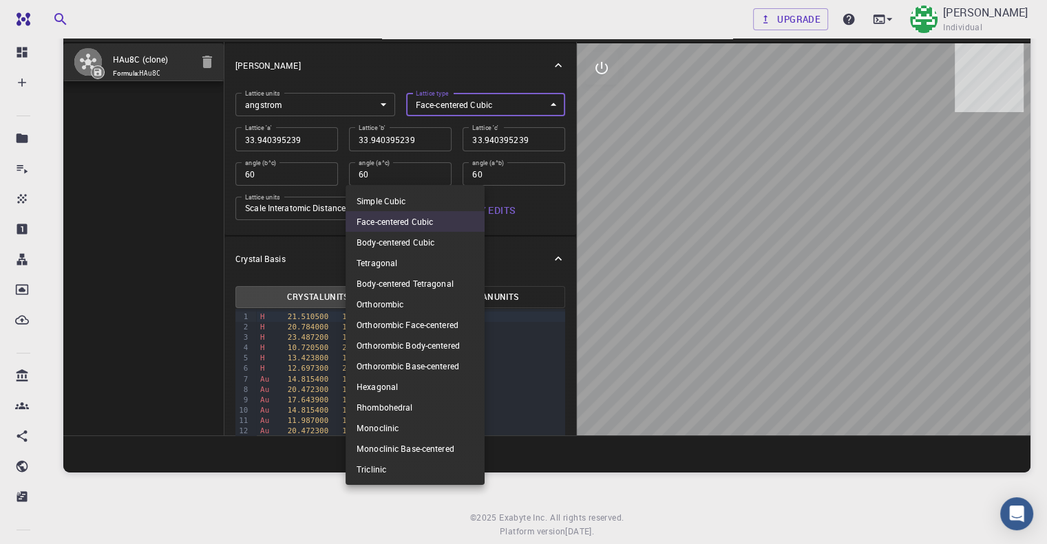
click at [423, 262] on li "Tetragonal" at bounding box center [414, 263] width 139 height 21
type input "TET"
type input "90"
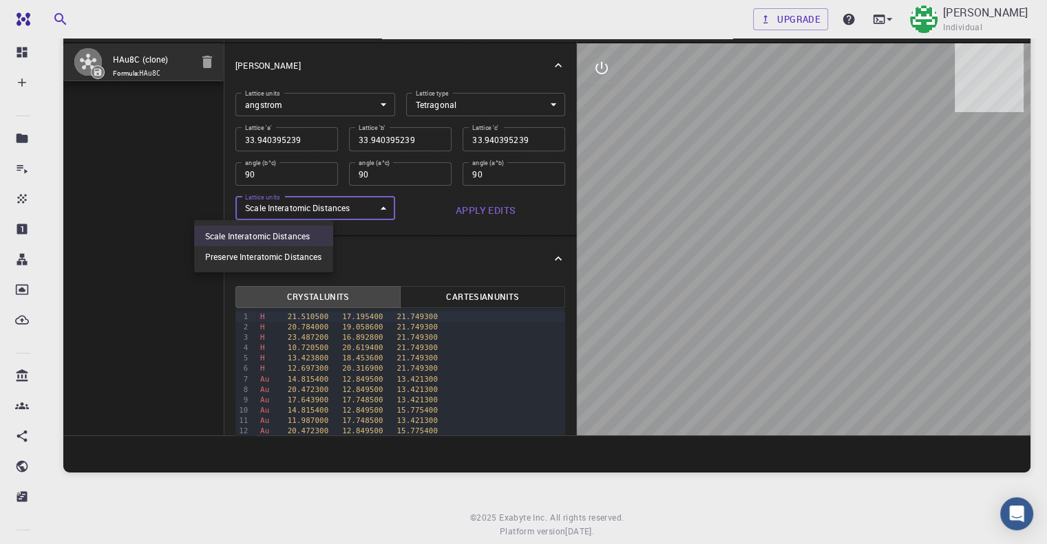
click at [256, 211] on body "Free Dashboard Create New Job New Material Create Material Upload File Import f…" at bounding box center [523, 255] width 1047 height 649
click at [253, 255] on li "Preserve Interatomic Distances" at bounding box center [263, 256] width 139 height 21
type input "1"
click at [413, 216] on button "Apply Edits" at bounding box center [486, 211] width 160 height 28
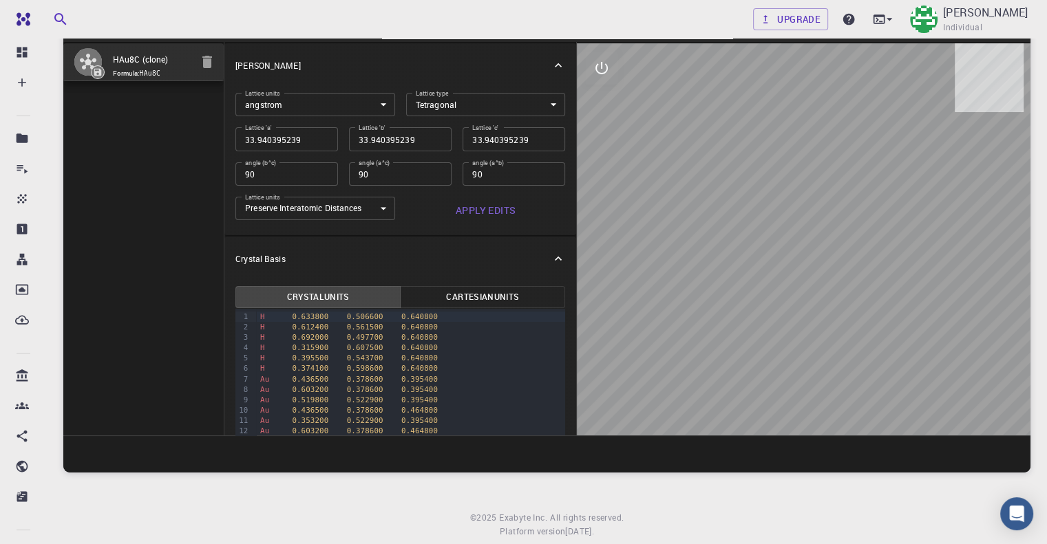
click at [429, 207] on button "Apply Edits" at bounding box center [486, 211] width 160 height 28
type input "33.95"
click at [270, 136] on input "33.95" at bounding box center [286, 138] width 103 height 23
type input "34"
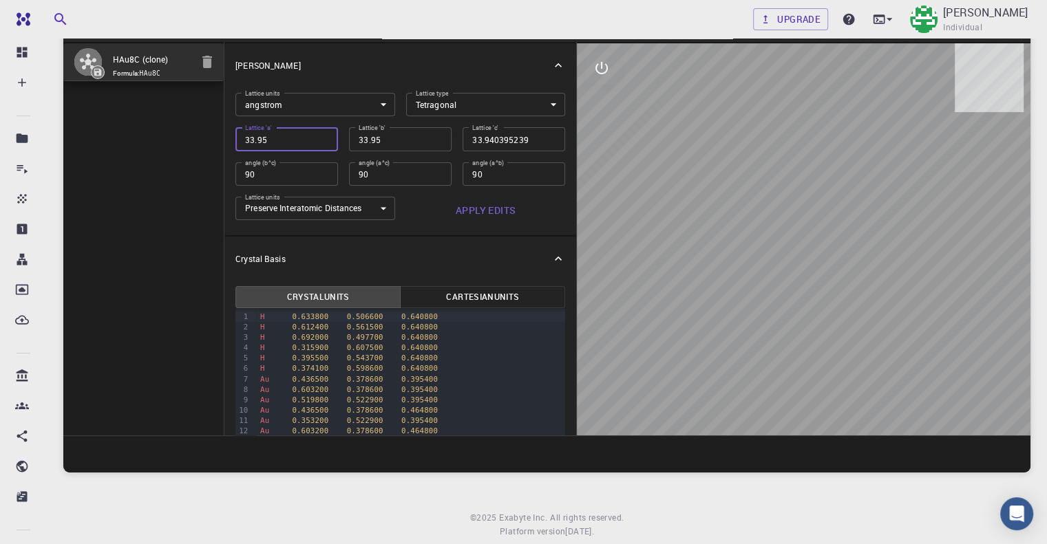
type input "34"
click at [270, 136] on input "34" at bounding box center [286, 138] width 103 height 23
click at [351, 178] on input "90" at bounding box center [400, 173] width 103 height 23
click at [369, 171] on input "90" at bounding box center [400, 173] width 103 height 23
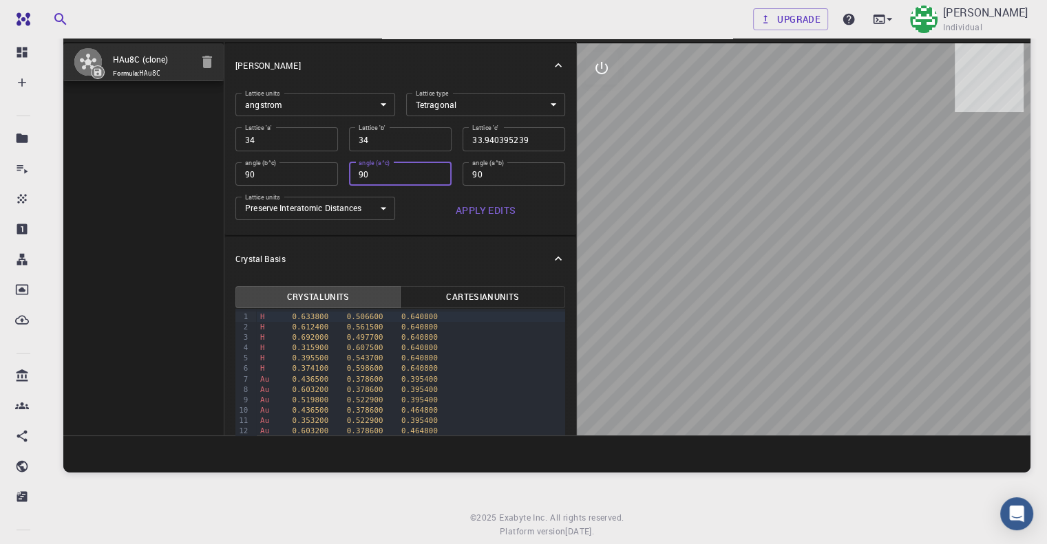
click at [369, 171] on input "90" at bounding box center [400, 173] width 103 height 23
click at [367, 175] on input "90" at bounding box center [400, 173] width 103 height 23
type input "90"
click at [367, 175] on input "90" at bounding box center [400, 173] width 103 height 23
type input "90"
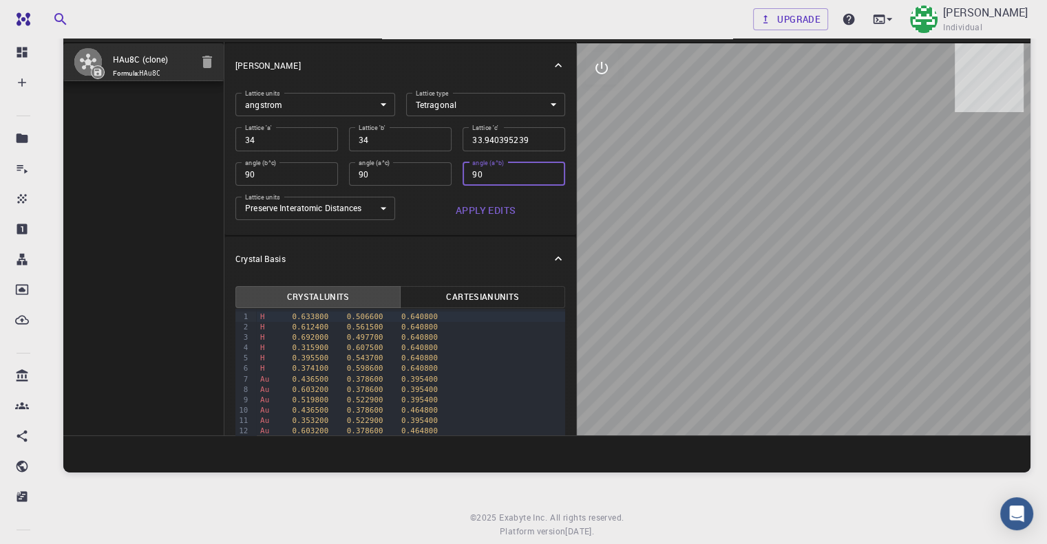
click at [471, 170] on input "90" at bounding box center [513, 173] width 103 height 23
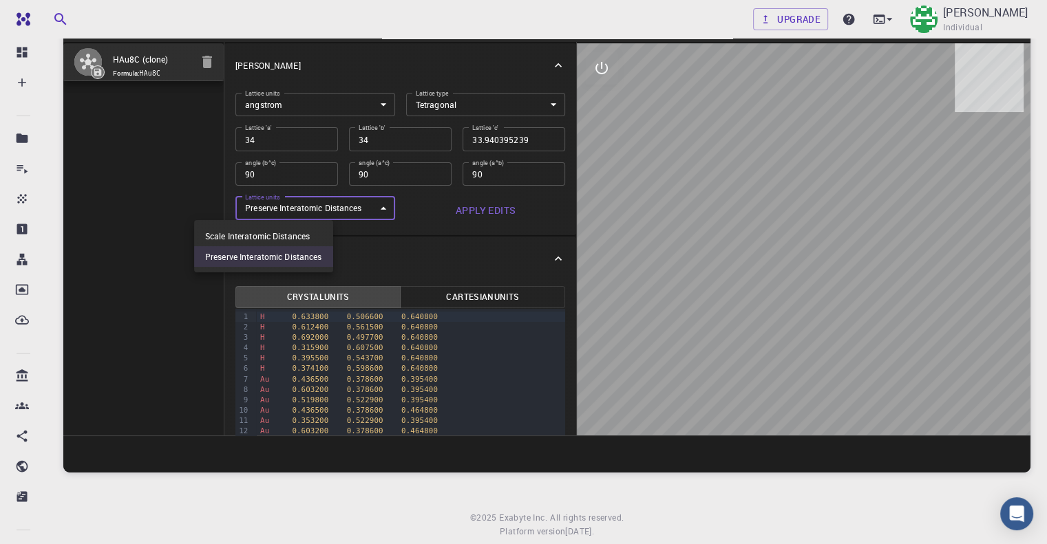
click at [249, 214] on body "Free Dashboard Create New Job New Material Create Material Upload File Import f…" at bounding box center [523, 255] width 1047 height 649
click at [405, 213] on div at bounding box center [523, 272] width 1047 height 544
click at [426, 211] on button "Apply Edits" at bounding box center [486, 211] width 160 height 28
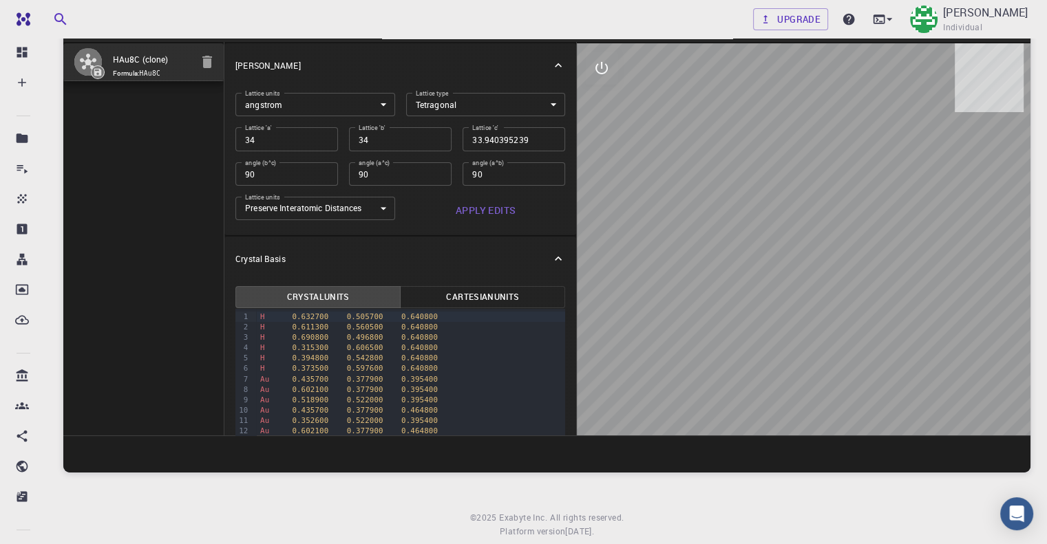
click at [426, 211] on button "Apply Edits" at bounding box center [486, 211] width 160 height 28
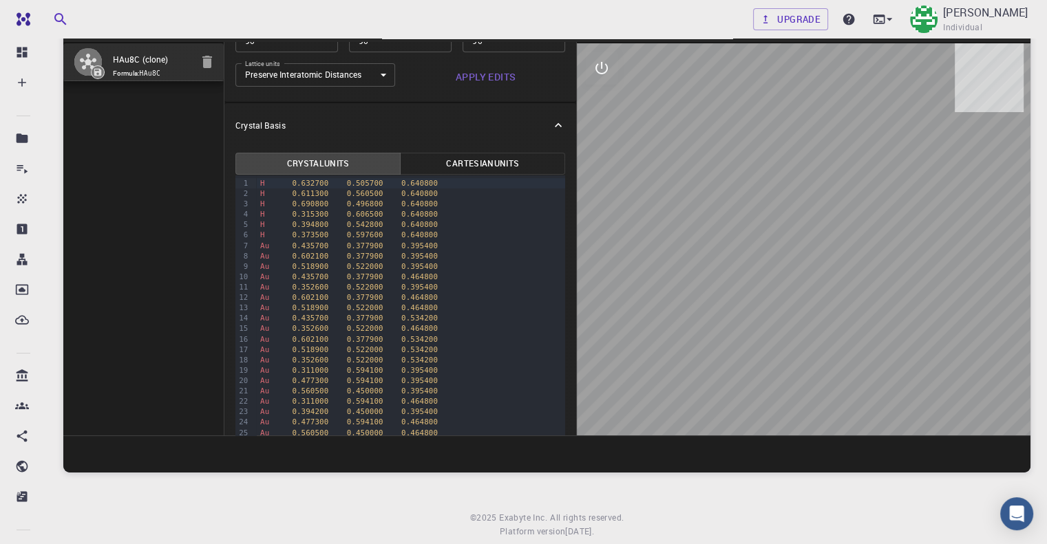
scroll to position [138, 0]
click at [431, 164] on button "Cartesian Units" at bounding box center [482, 160] width 165 height 22
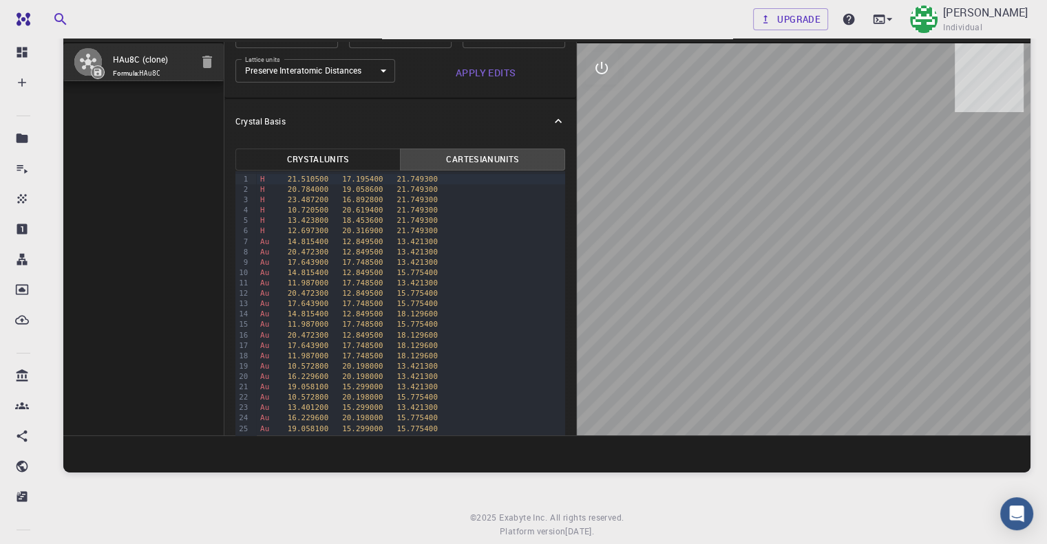
click at [396, 211] on span "21.749300" at bounding box center [416, 210] width 41 height 9
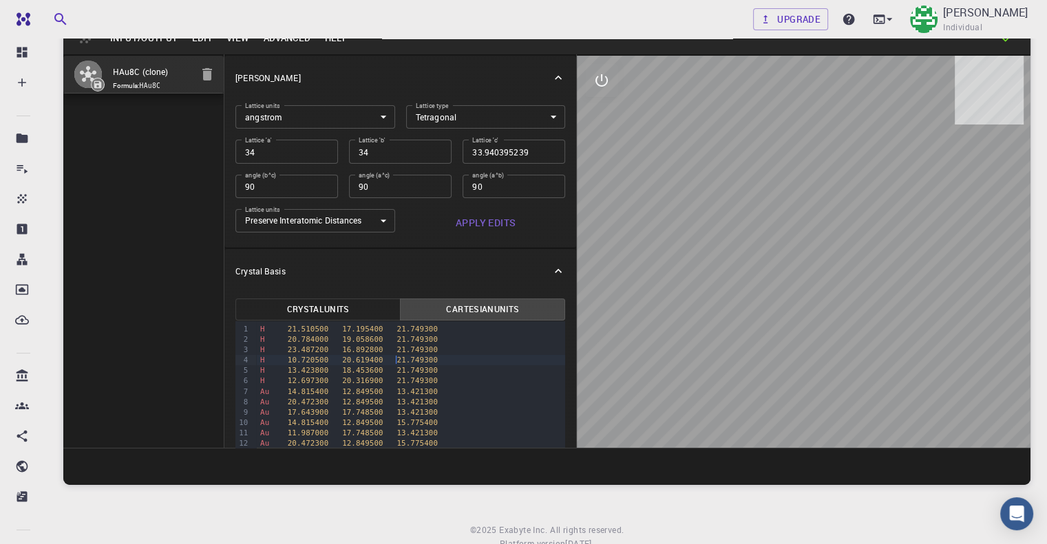
scroll to position [0, 0]
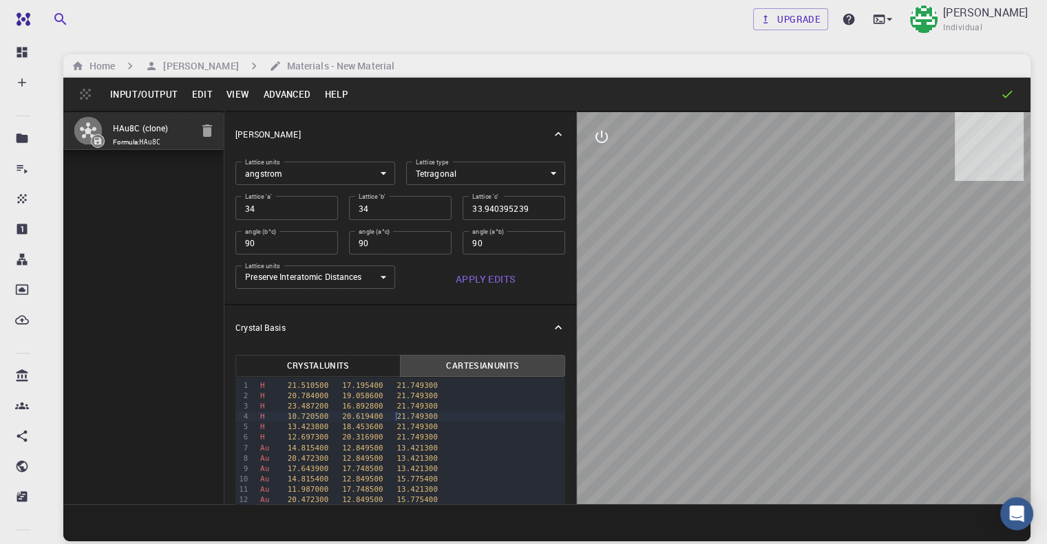
click at [418, 171] on body "Free Dashboard Create New Job New Material Create Material Upload File Import f…" at bounding box center [523, 324] width 1047 height 649
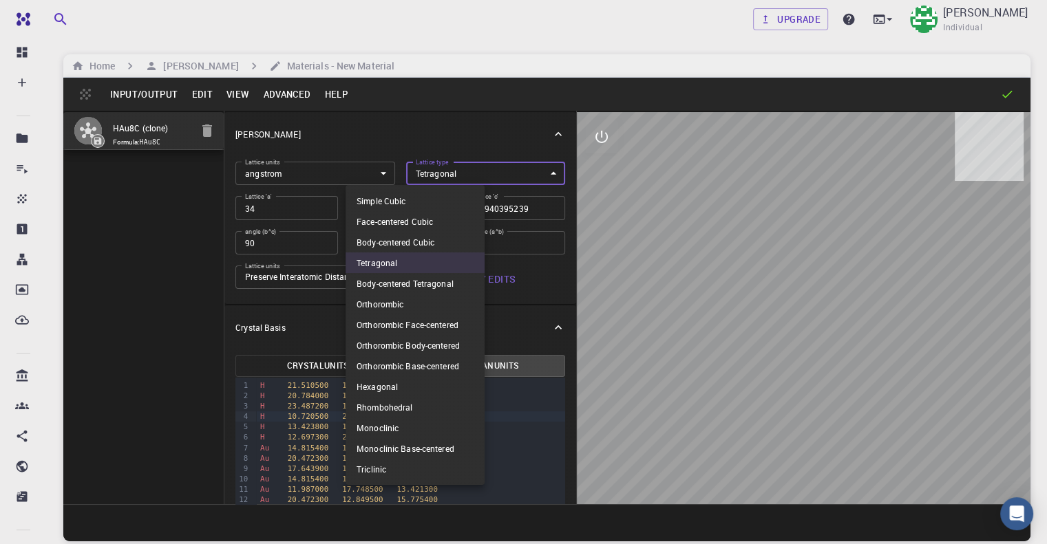
click at [546, 151] on div at bounding box center [523, 272] width 1047 height 544
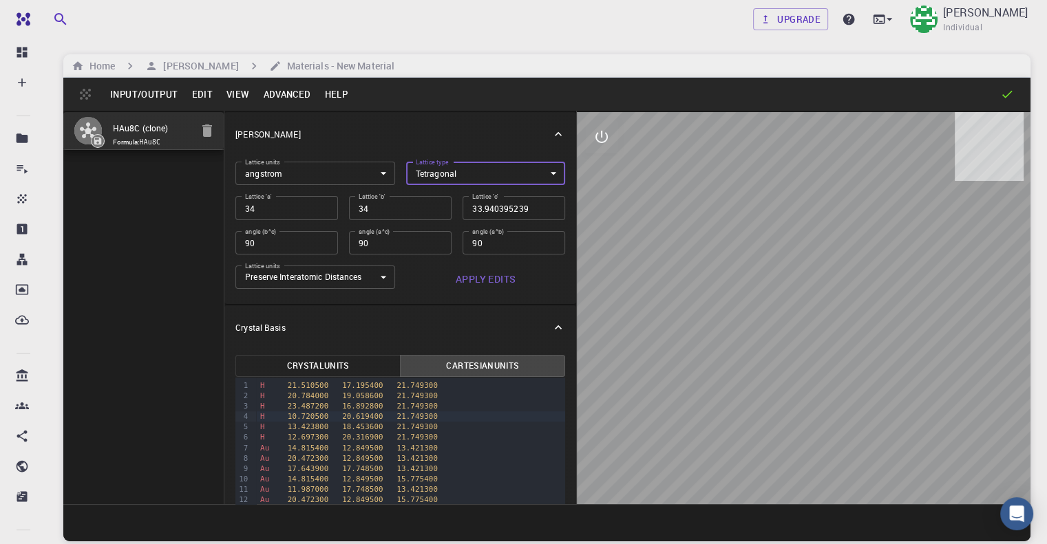
click at [532, 142] on div "Simple Cubic Face-centered Cubic Body-centered Cubic Tetragonal Body-centered T…" at bounding box center [523, 272] width 1047 height 544
click at [595, 142] on icon "interactive" at bounding box center [601, 137] width 12 height 12
click at [594, 170] on icon "view" at bounding box center [601, 170] width 15 height 10
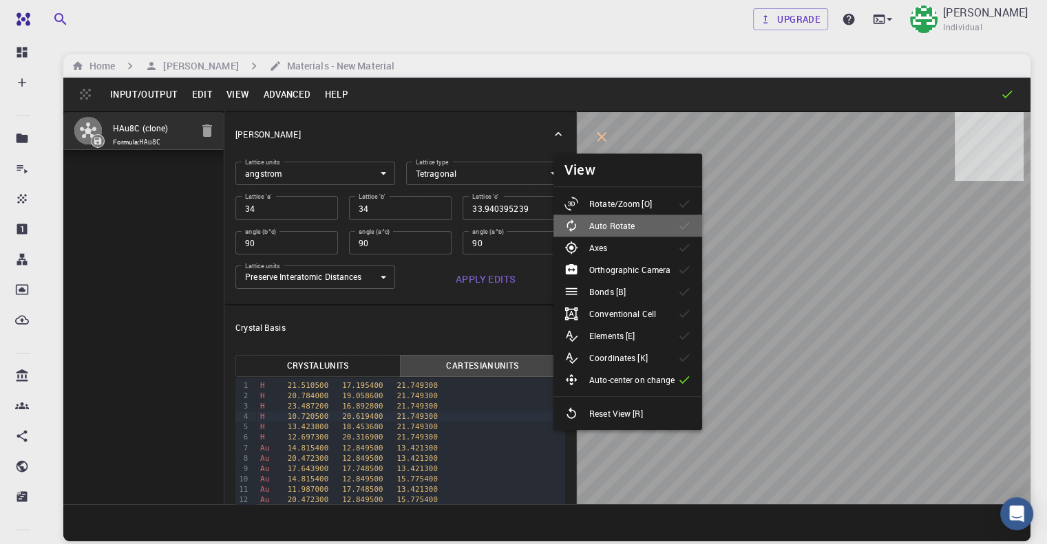
click at [664, 233] on li "Auto Rotate" at bounding box center [627, 226] width 149 height 22
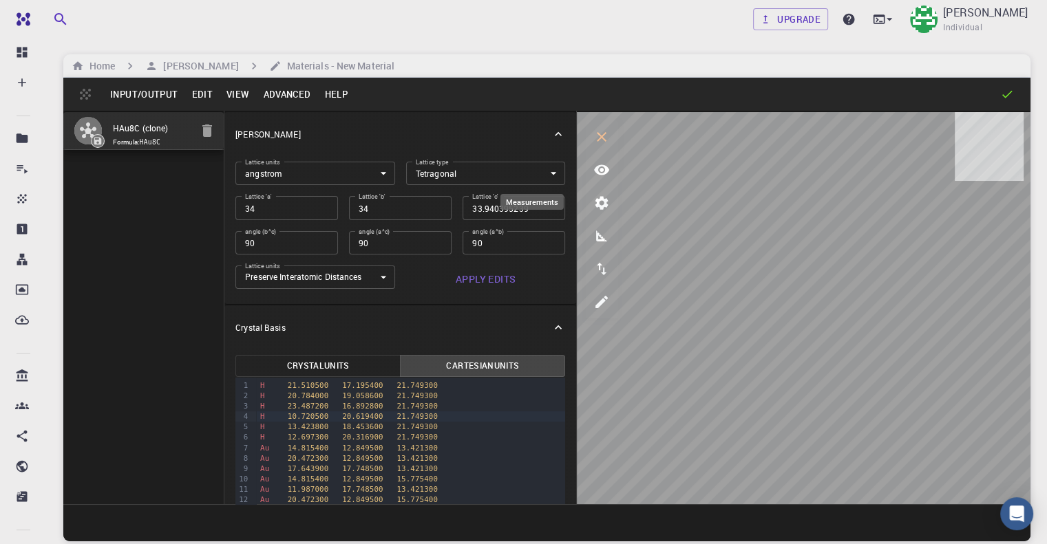
click at [596, 239] on icon "measurements" at bounding box center [601, 236] width 11 height 11
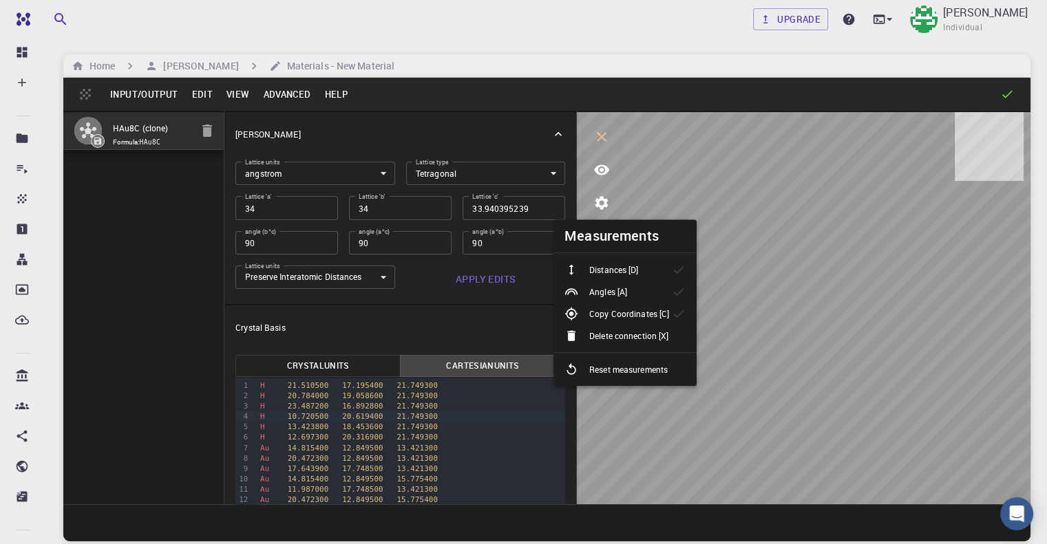
click at [582, 266] on div at bounding box center [576, 270] width 25 height 14
click at [585, 291] on div at bounding box center [576, 292] width 25 height 14
click at [584, 313] on div at bounding box center [576, 314] width 25 height 14
click at [580, 330] on div at bounding box center [576, 336] width 25 height 14
click at [587, 285] on div at bounding box center [576, 292] width 25 height 14
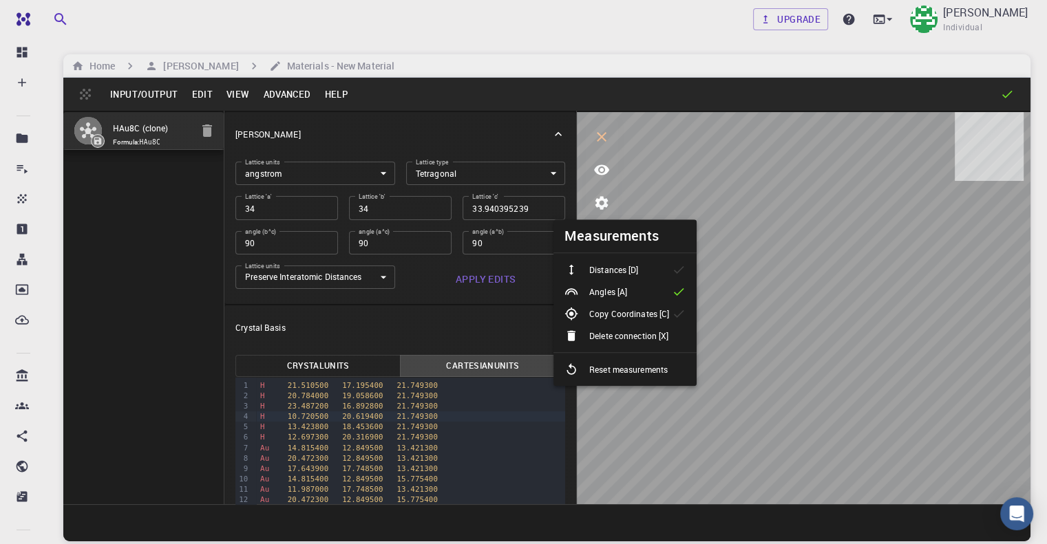
click at [590, 270] on p "Distances [D]" at bounding box center [613, 270] width 49 height 12
click at [585, 274] on button "export" at bounding box center [601, 269] width 33 height 33
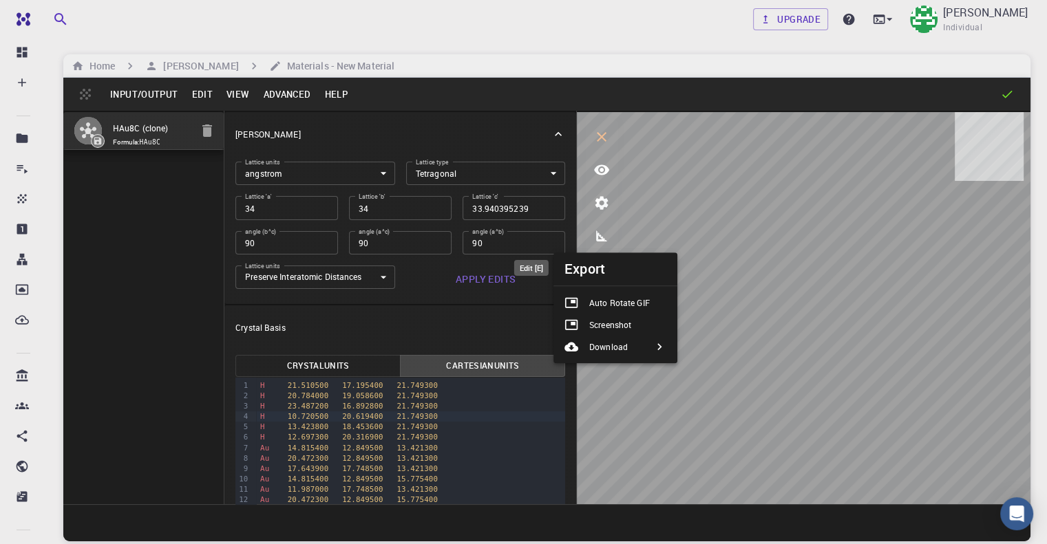
click at [593, 308] on icon "edit [e]" at bounding box center [601, 302] width 17 height 17
select select "Color"
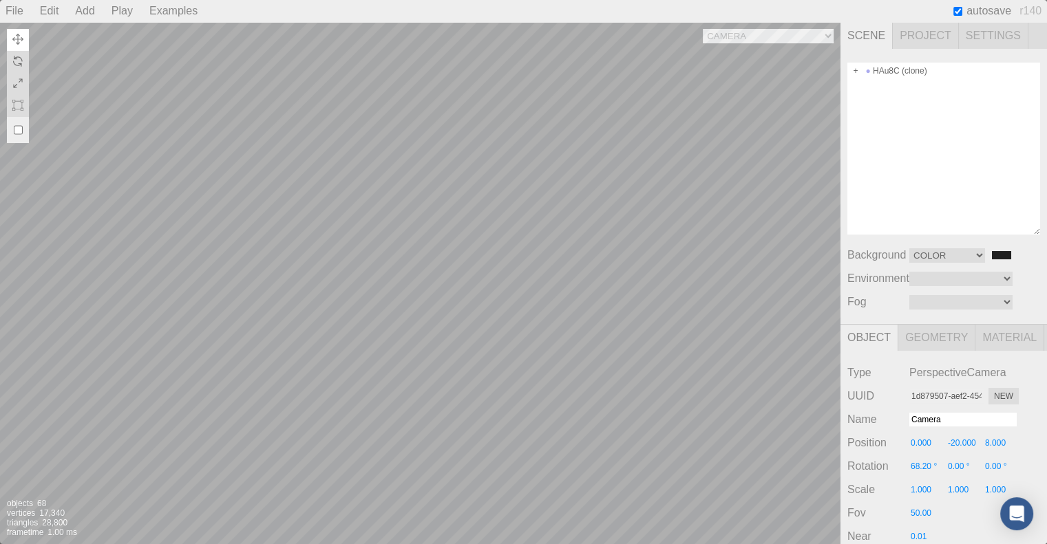
click at [641, 281] on div "Camera OrthographicCamera PerspectiveCamera Objects 68 Vertices 17,340 Triangle…" at bounding box center [420, 283] width 840 height 522
click at [476, 280] on div "Camera OrthographicCamera PerspectiveCamera Objects 68 Vertices 17,340 Triangle…" at bounding box center [420, 283] width 840 height 522
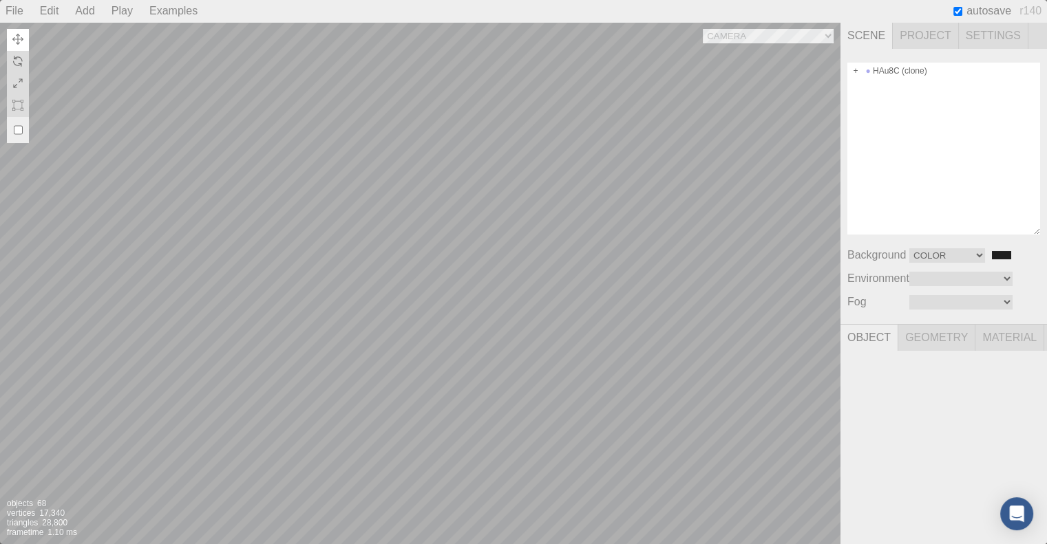
click at [436, 262] on div "Camera OrthographicCamera PerspectiveCamera Objects 68 Vertices 17,340 Triangle…" at bounding box center [420, 283] width 840 height 522
click at [902, 89] on div "HAu8C (clone)" at bounding box center [943, 149] width 193 height 172
click at [906, 73] on div "HAu8C (clone)" at bounding box center [943, 71] width 193 height 17
type input "5cdad8ae-b8b0-425f-9738-9dfd3a582bbf"
type input "HAu8C (clone)"
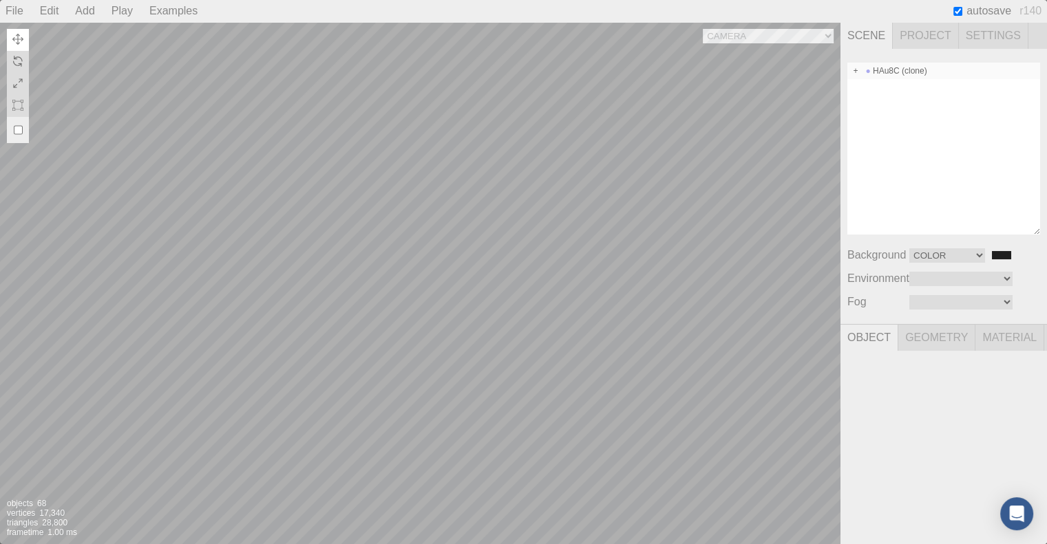
type input "0.000"
type input "0.00 °"
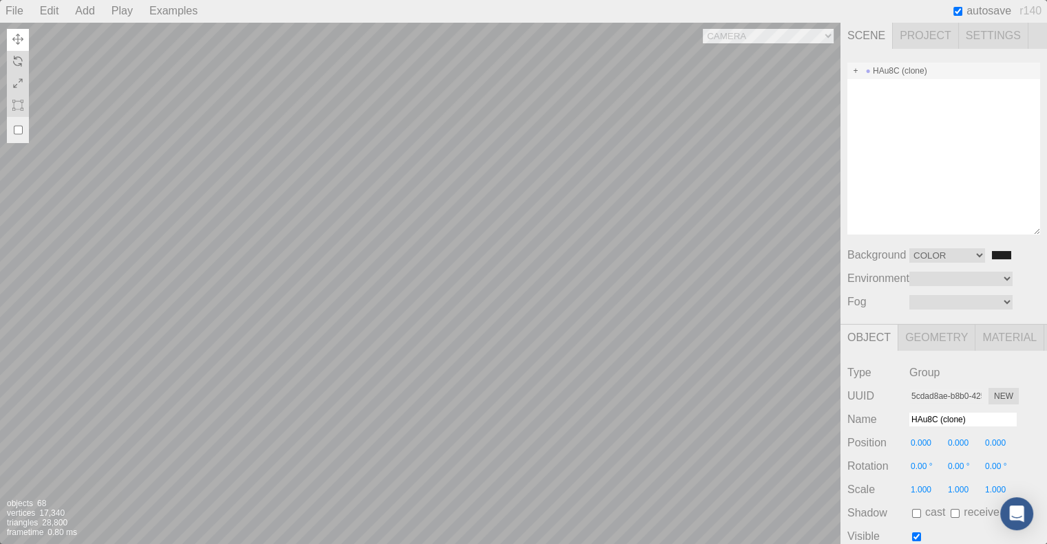
click at [462, 223] on div "Camera OrthographicCamera PerspectiveCamera Objects 68 Vertices 17,340 Triangle…" at bounding box center [420, 283] width 840 height 522
type input "0.642"
type input "2.507"
type input "0.00 °"
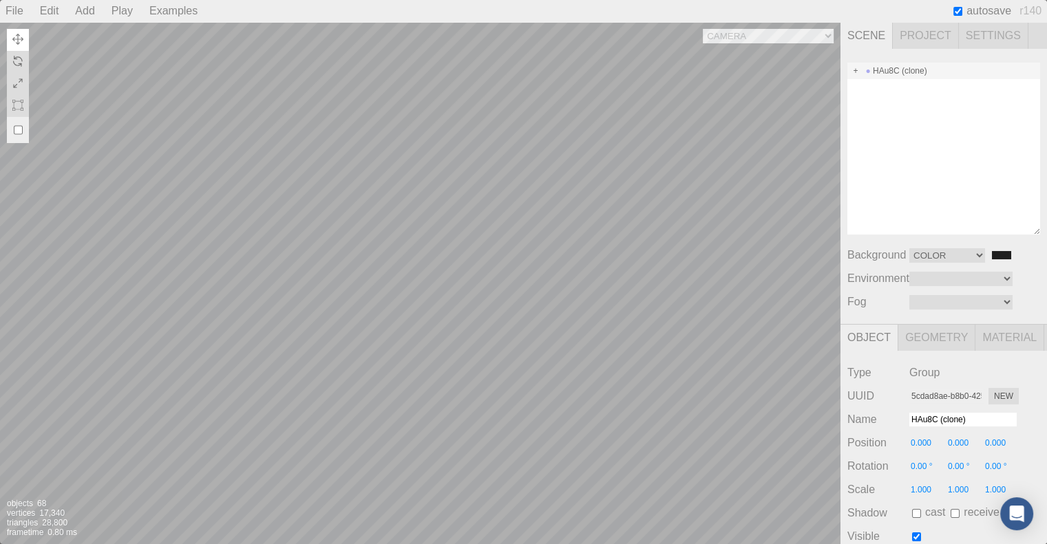
type input "0.00 °"
click at [381, 214] on div "Camera OrthographicCamera PerspectiveCamera Objects 68 Vertices 17,340 Triangle…" at bounding box center [420, 283] width 840 height 522
type input "-2.267"
type input "4.991"
type input "0.00 °"
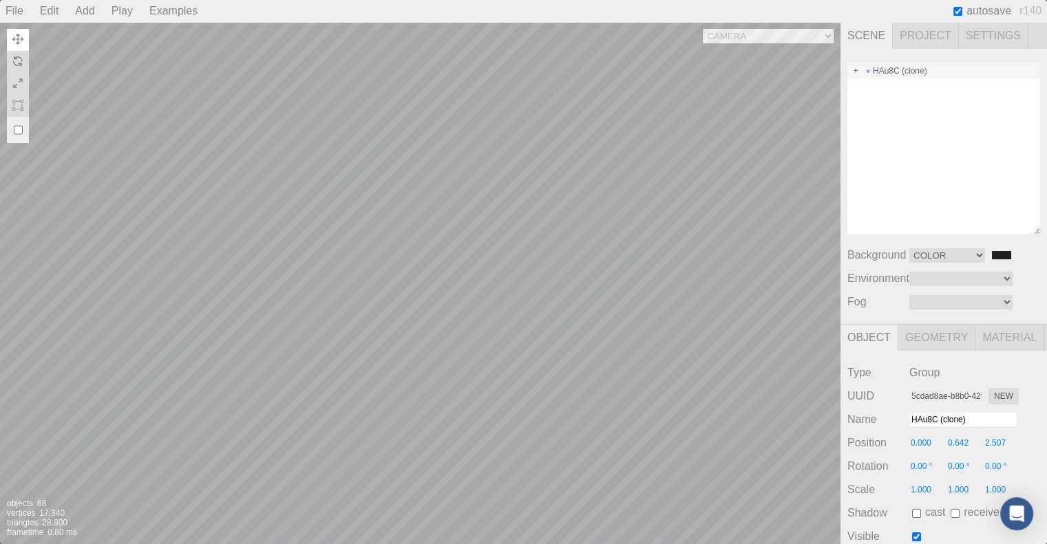
type input "0.00 °"
click at [470, 255] on div "Camera OrthographicCamera PerspectiveCamera Objects 68 Vertices 17,340 Triangle…" at bounding box center [420, 283] width 840 height 522
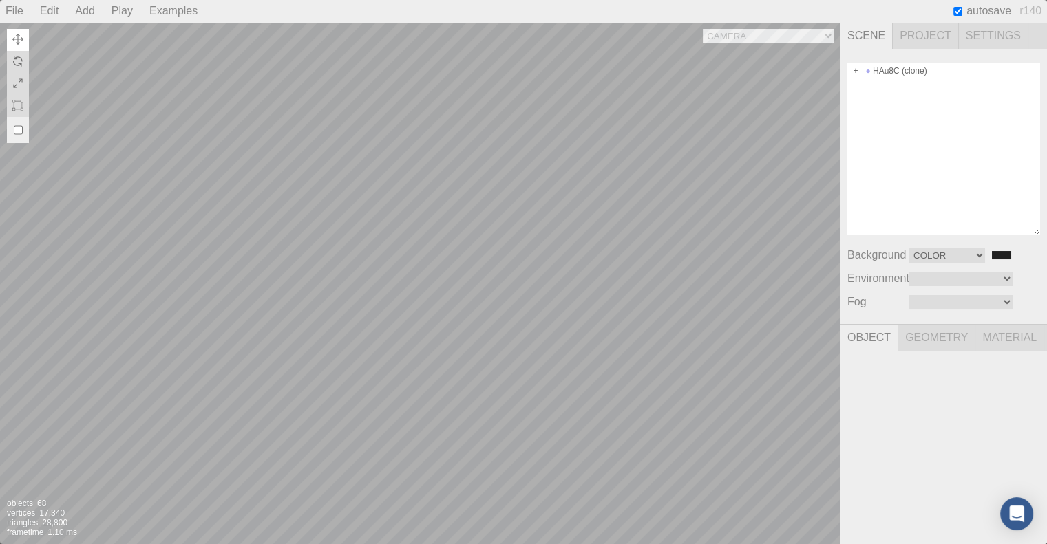
click at [453, 266] on div "Camera OrthographicCamera PerspectiveCamera Objects 68 Vertices 17,340 Triangle…" at bounding box center [420, 283] width 840 height 522
click at [506, 107] on div "Camera OrthographicCamera PerspectiveCamera Objects 68 Vertices 17,340 Triangle…" at bounding box center [420, 283] width 840 height 522
click at [534, 109] on div "Camera OrthographicCamera PerspectiveCamera Objects 68 Vertices 17,340 Triangle…" at bounding box center [420, 283] width 840 height 522
click at [888, 72] on div "HAu8C (clone)" at bounding box center [943, 71] width 193 height 17
type input "0.00 °"
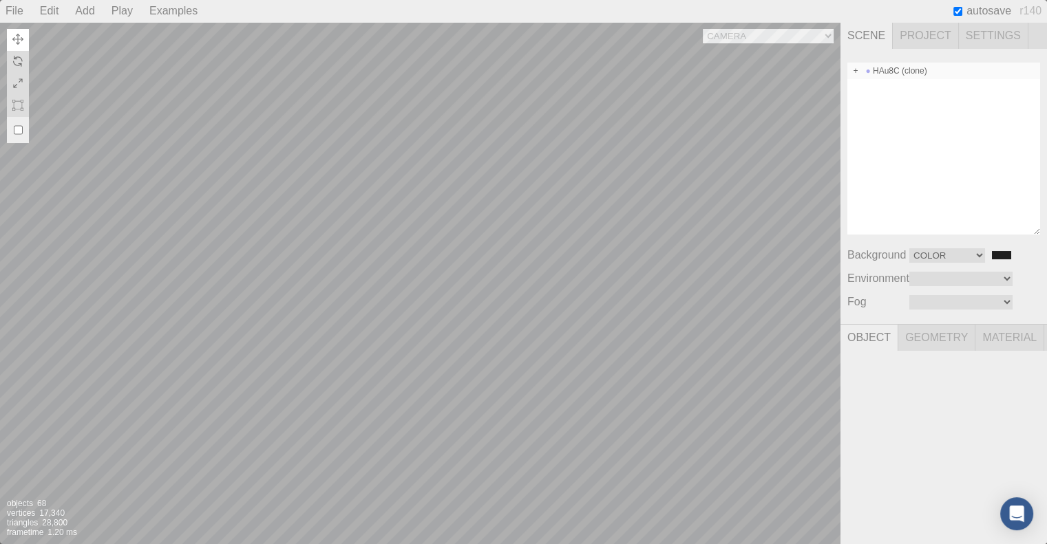
type input "0.00 °"
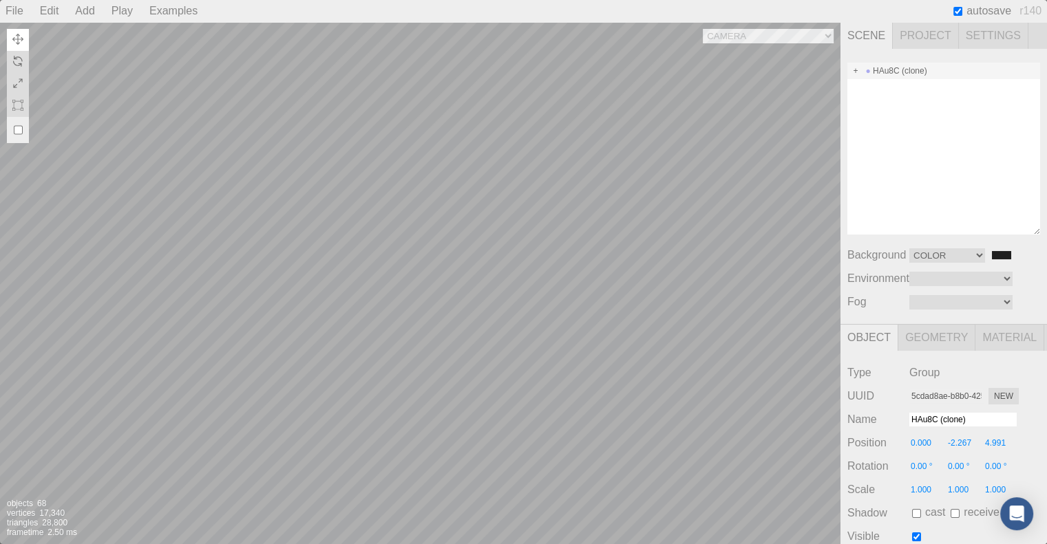
click at [490, 270] on div "Camera OrthographicCamera PerspectiveCamera Objects 68 Vertices 17,340 Triangle…" at bounding box center [420, 283] width 840 height 522
click at [518, 177] on div "Camera OrthographicCamera PerspectiveCamera Objects 68 Vertices 17,340 Triangle…" at bounding box center [420, 283] width 840 height 522
click at [888, 73] on div "HAu8C (clone)" at bounding box center [943, 71] width 193 height 17
click at [311, 433] on div "Camera OrthographicCamera PerspectiveCamera Objects 68 Vertices 17,340 Triangle…" at bounding box center [420, 283] width 840 height 522
type input "-13.803"
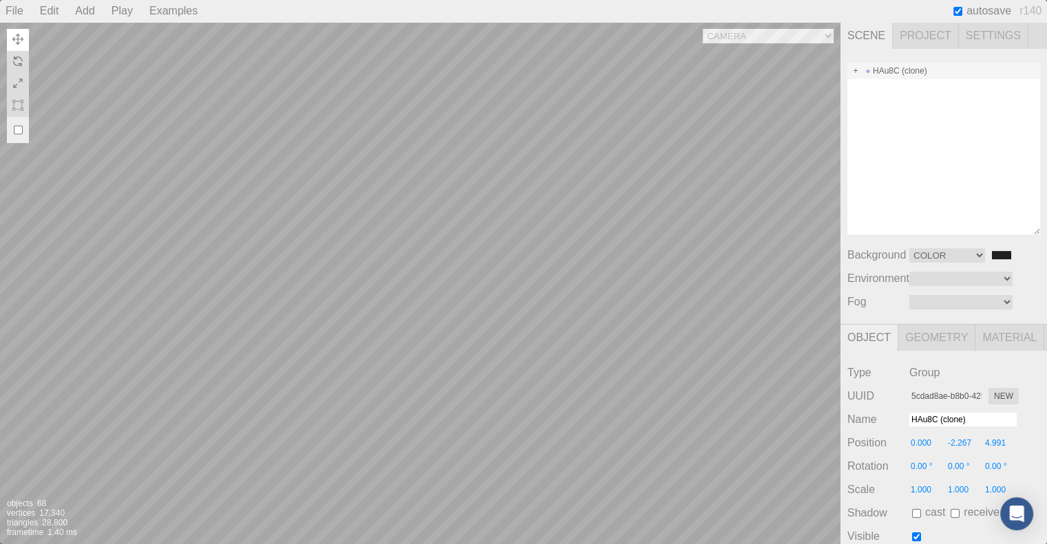
type input "-5.878"
type input "-8.064"
type input "0.00 °"
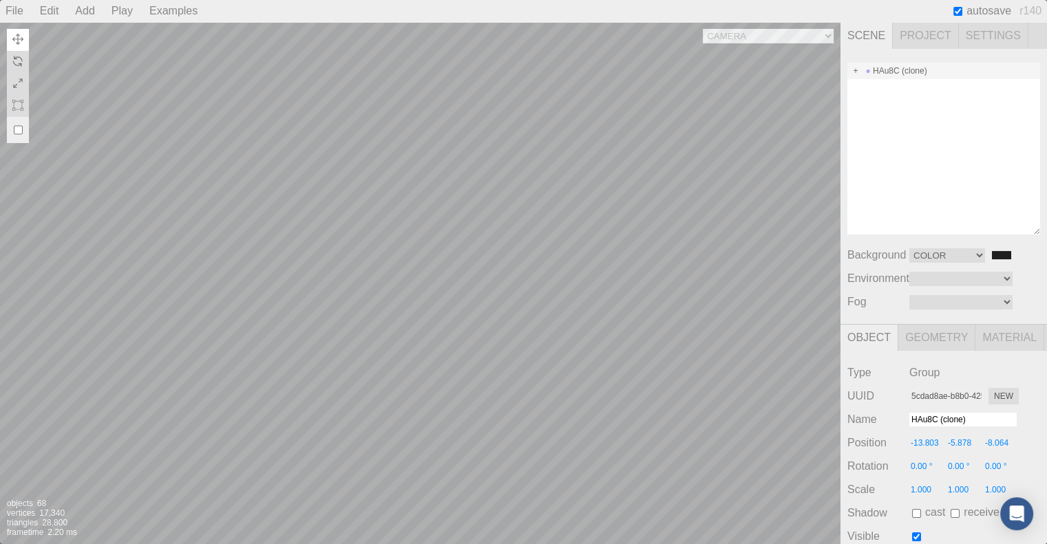
click at [403, 156] on div "Camera OrthographicCamera PerspectiveCamera Objects 68 Vertices 17,340 Triangle…" at bounding box center [420, 283] width 840 height 522
type input "d577cc6f-02f1-4fbd-967b-ab39ae8dda53"
type input "Au-30"
type input "19.058"
type input "20.198"
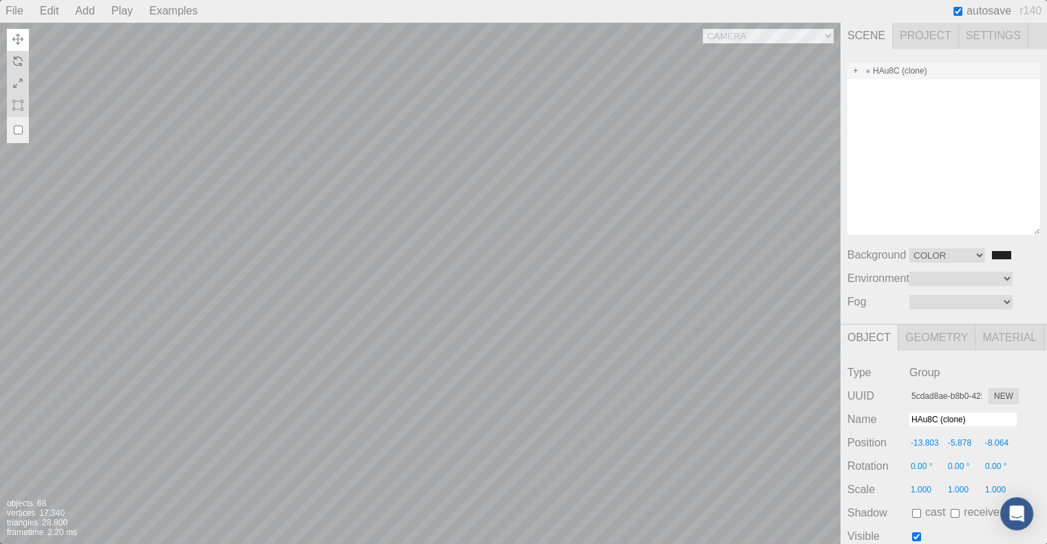
type input "13.421"
type input "0.00 °"
type input "0.300"
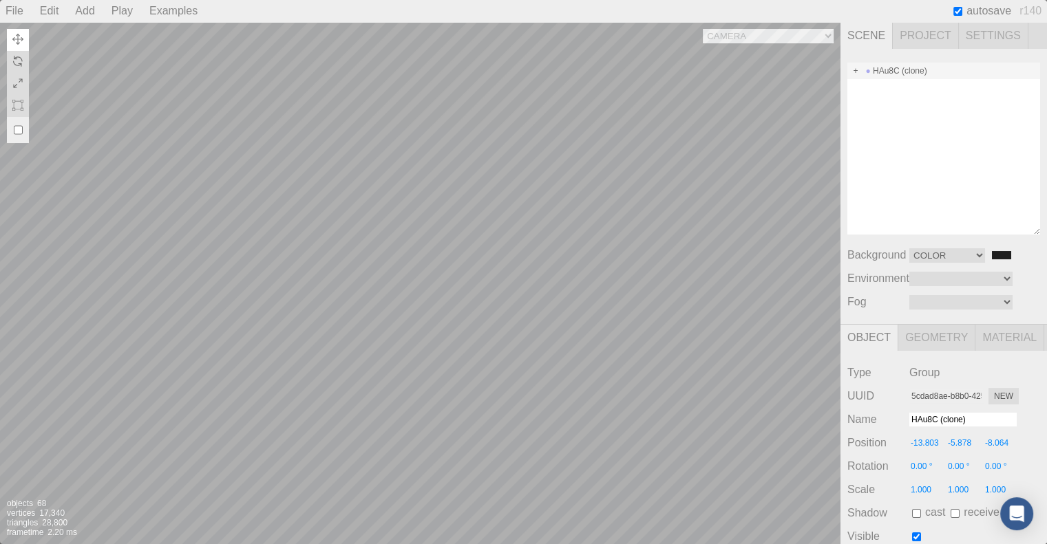
type input "0.300"
type textarea "{ "symbolWithLabel": "Au", "atomicIndex": 30 }"
click at [427, 134] on div "Camera OrthographicCamera PerspectiveCamera Objects 68 Vertices 17,340 Triangle…" at bounding box center [420, 283] width 840 height 522
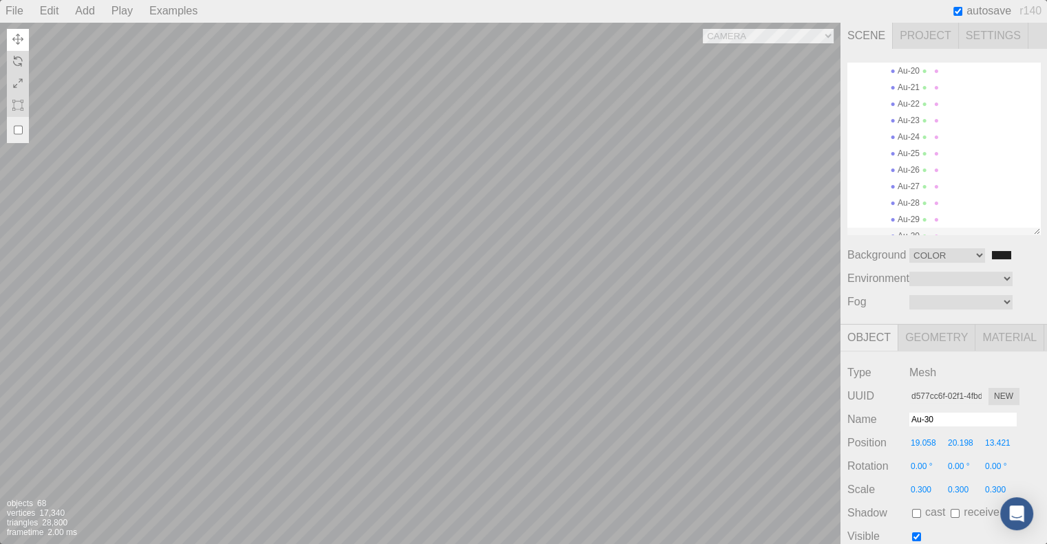
type input "19.568"
type input "13.450"
type input "0.00 °"
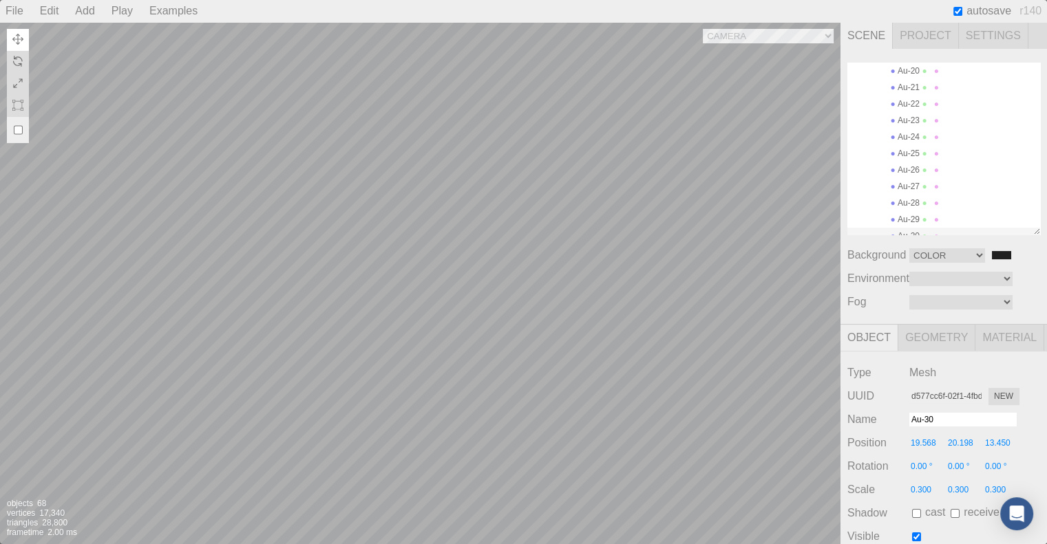
click at [445, 140] on div "Camera OrthographicCamera PerspectiveCamera Objects 68 Vertices 17,340 Triangle…" at bounding box center [420, 283] width 840 height 522
type input "21.633"
type input "19.862"
type input "14.325"
type input "0.00 °"
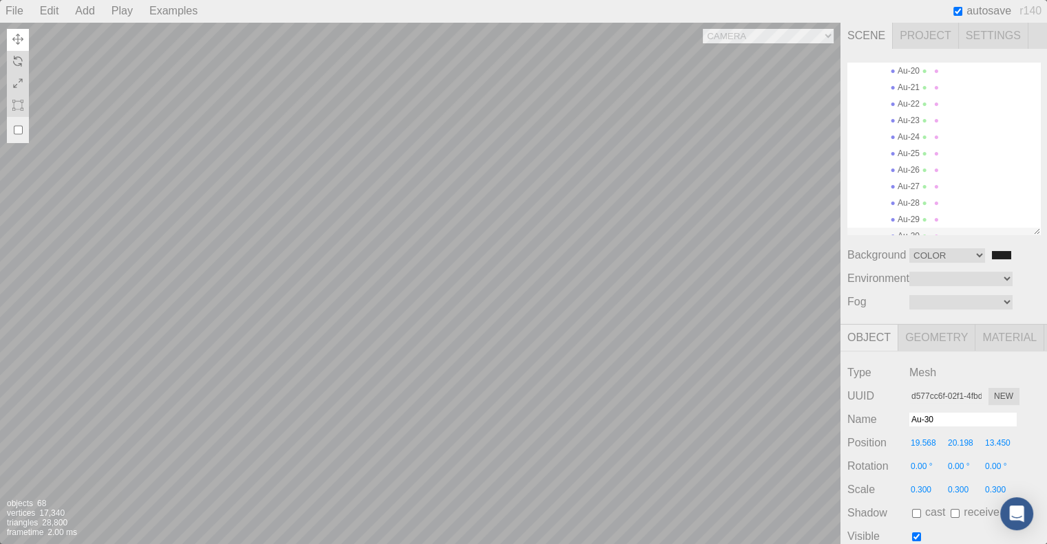
type input "0.00 °"
click at [915, 114] on div "Au-23" at bounding box center [943, 120] width 193 height 17
type input "c26e62c1-15ed-45a2-8a36-3a667a056d79"
type input "Au-23"
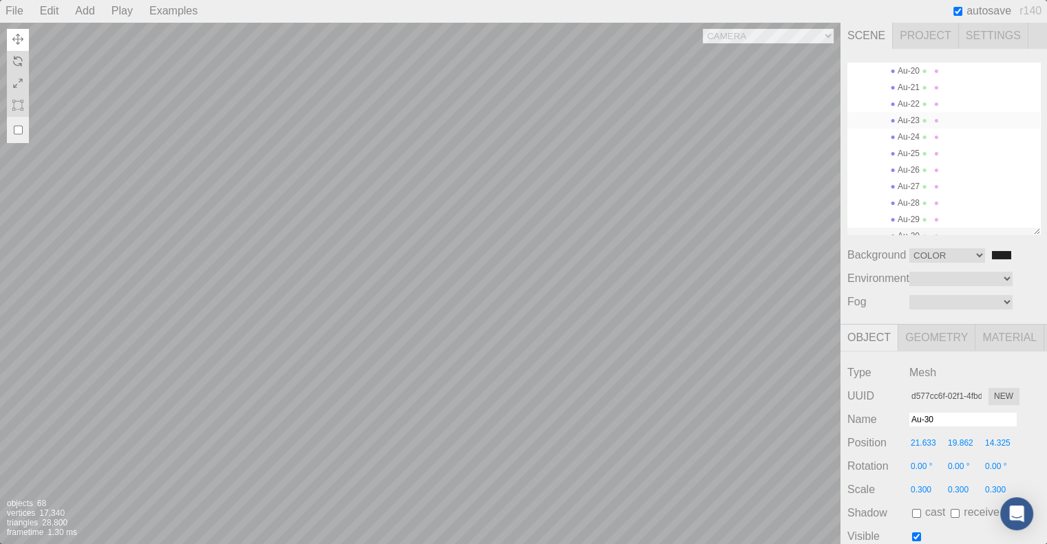
type input "16.230"
type input "20.198"
type input "15.775"
type input "0.00 °"
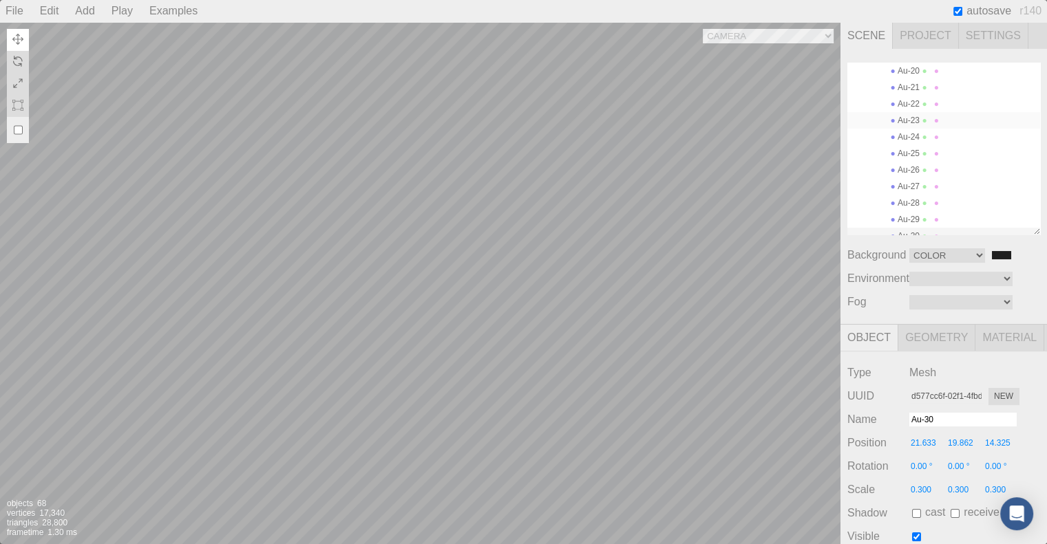
type input "0.00 °"
type textarea "{ "symbolWithLabel": "Au", "atomicIndex": 23 }"
click at [354, 70] on div "Camera OrthographicCamera PerspectiveCamera Objects 68 Vertices 17,340 Triangle…" at bounding box center [420, 283] width 840 height 522
click at [247, 181] on div "Camera OrthographicCamera PerspectiveCamera Objects 68 Vertices 17,340 Triangle…" at bounding box center [420, 283] width 840 height 522
type input "7.893"
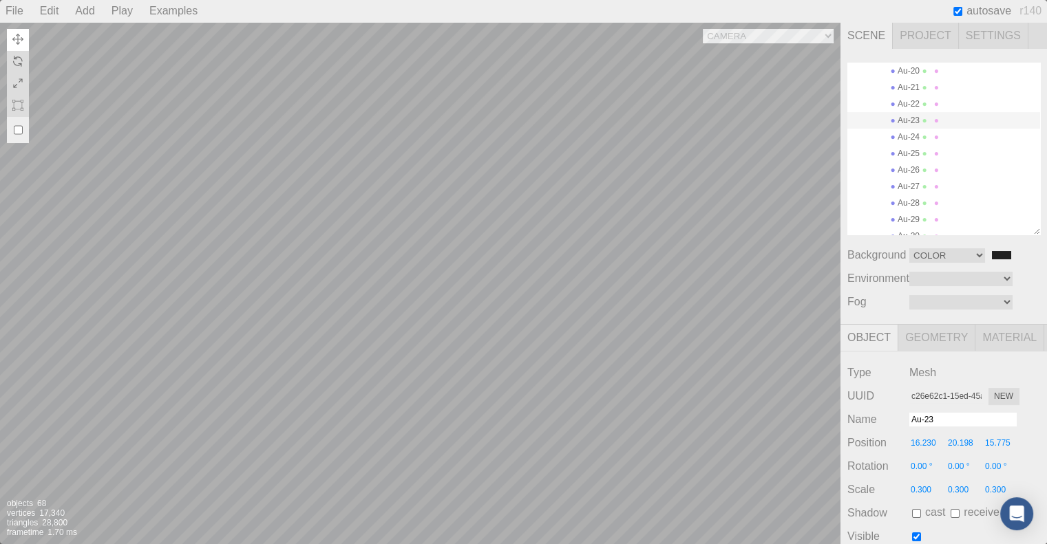
type input "19.503"
type input "9.718"
type input "0.00 °"
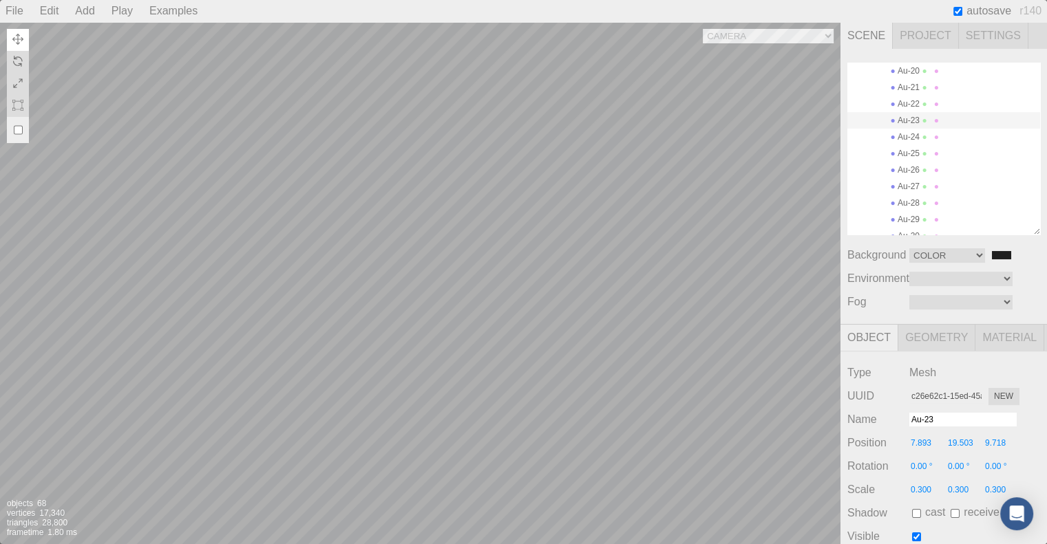
click at [361, 102] on div "Camera OrthographicCamera PerspectiveCamera Objects 68 Vertices 17,340 Triangle…" at bounding box center [420, 283] width 840 height 522
type input "e90b96c3-0002-4c69-9aba-39870f733266"
type input "Au-19"
type input "16.230"
type input "20.198"
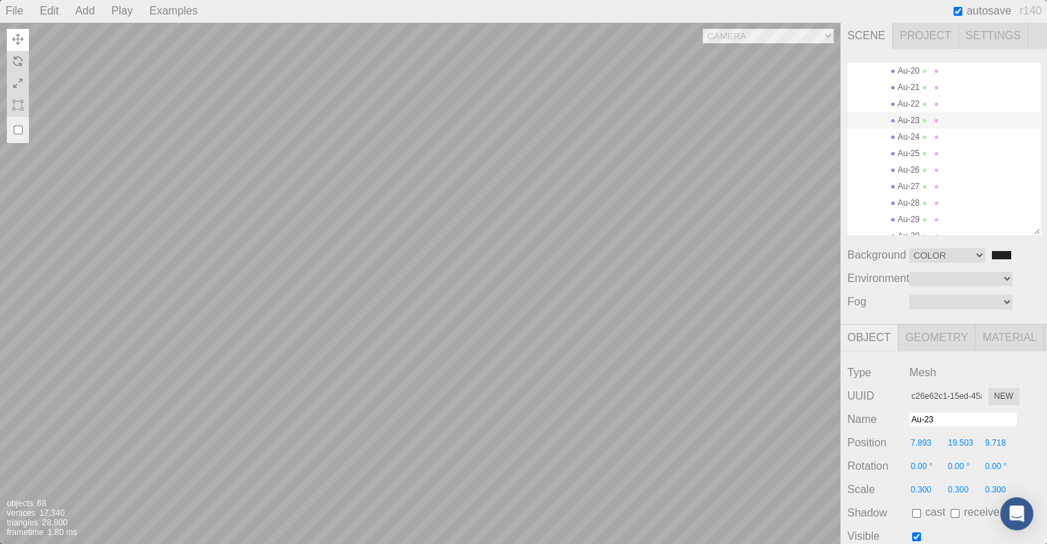
type input "13.421"
type input "0.00 °"
type textarea "{ "symbolWithLabel": "Au", "atomicIndex": 19 }"
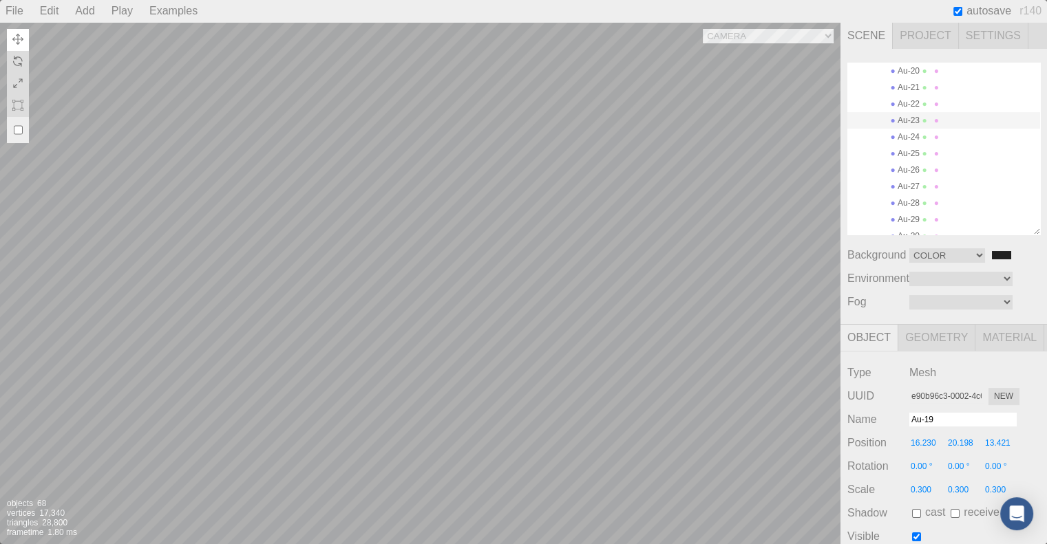
scroll to position [341, 0]
click at [264, 240] on div "Camera OrthographicCamera PerspectiveCamera Objects 68 Vertices 17,340 Triangle…" at bounding box center [420, 283] width 840 height 522
type input "8.036"
type input "18.096"
type input "5.723"
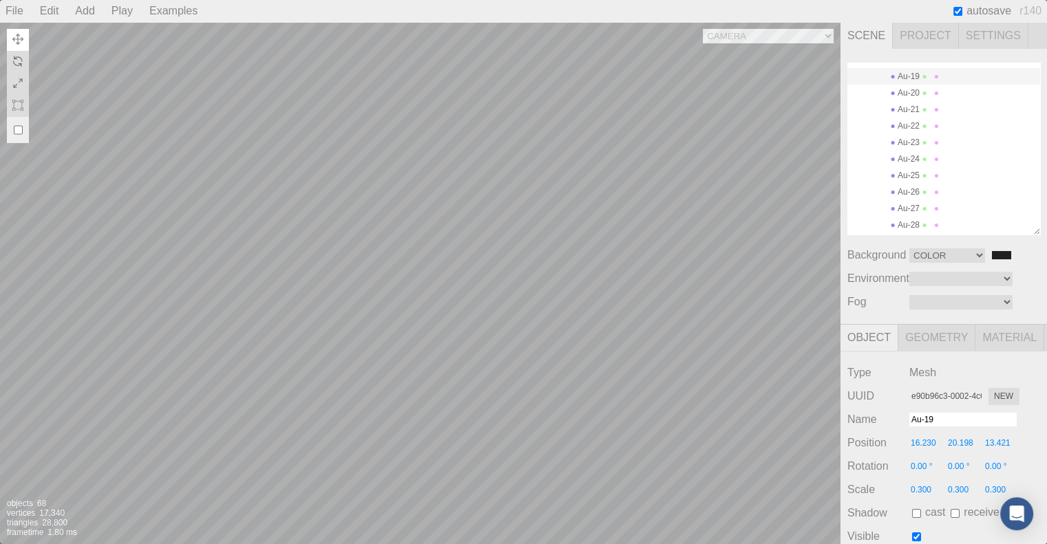
type input "0.00 °"
click at [359, 206] on div "Camera OrthographicCamera PerspectiveCamera Objects 68 Vertices 17,340 Triangle…" at bounding box center [420, 283] width 840 height 522
click at [397, 131] on div "Camera OrthographicCamera PerspectiveCamera Objects 68 Vertices 17,340 Triangle…" at bounding box center [420, 283] width 840 height 522
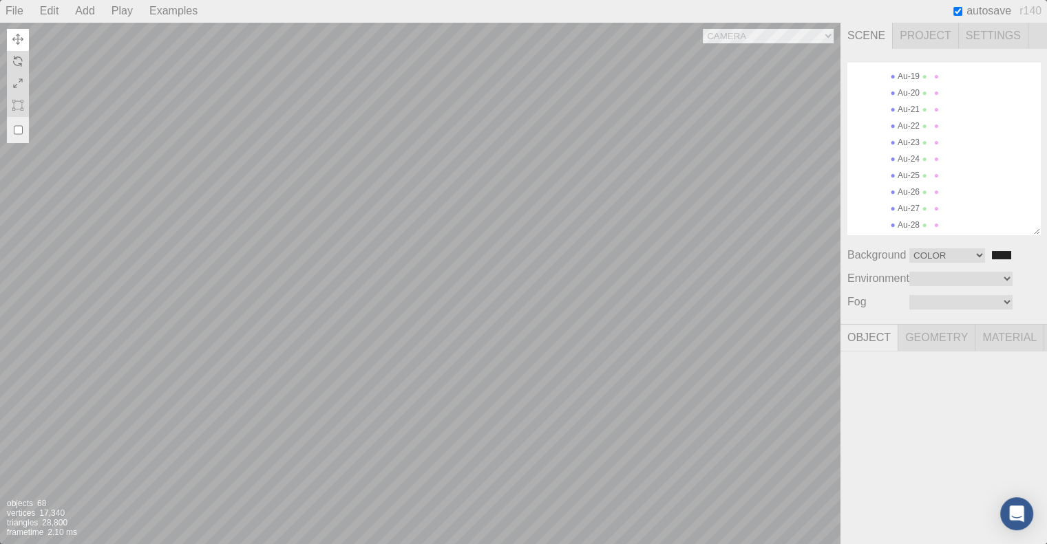
click at [424, 138] on div "Camera OrthographicCamera PerspectiveCamera Objects 68 Vertices 17,340 Triangle…" at bounding box center [420, 283] width 840 height 522
type input "ecd7c264-caa7-44df-a9f0-e9ce44087d33"
type input "Au-42"
type input "17.644"
type input "12.849"
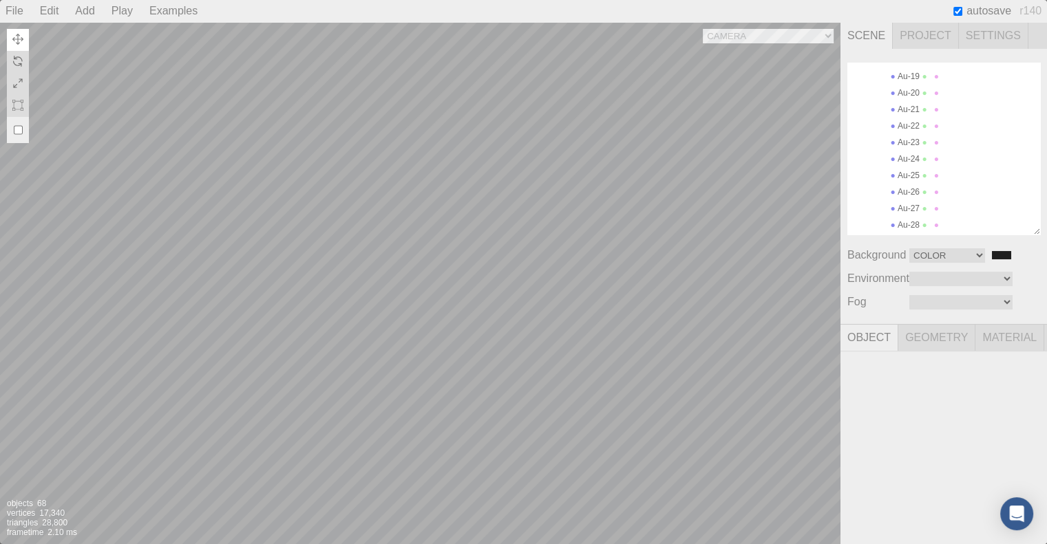
type input "13.421"
type input "0.00 °"
type textarea "{ "symbolWithLabel": "Au", "atomicIndex": 42 }"
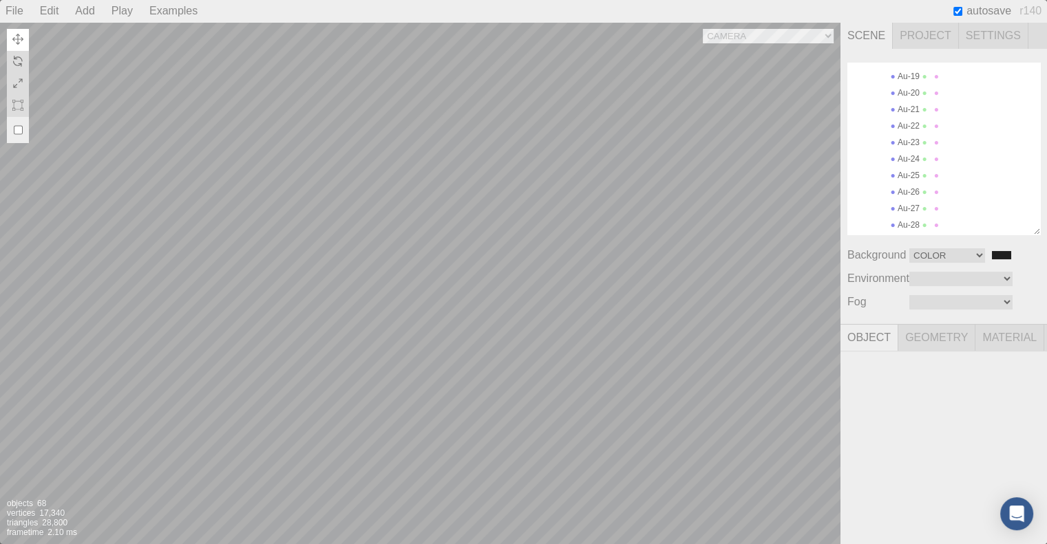
scroll to position [559, 0]
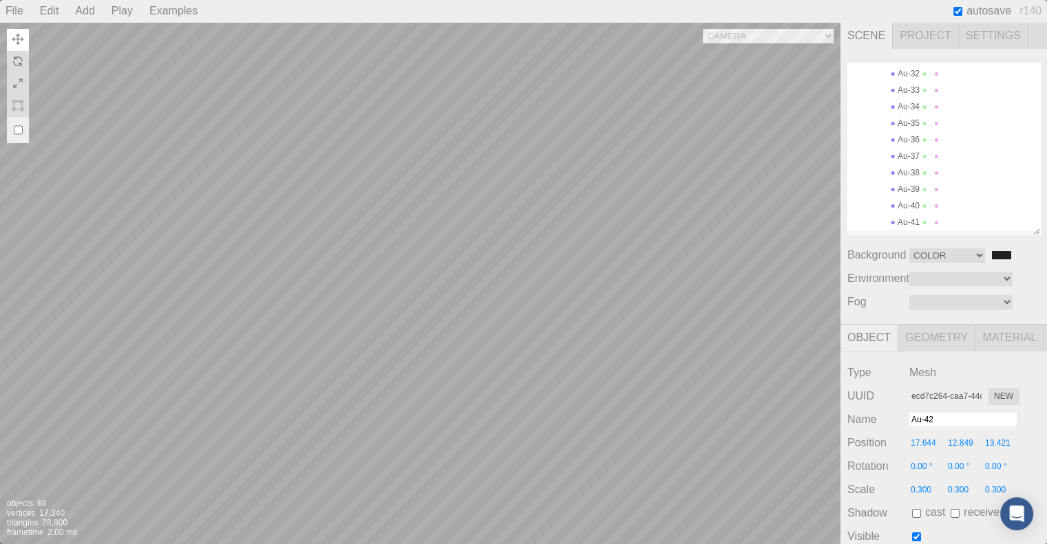
click at [619, 217] on div "Camera OrthographicCamera PerspectiveCamera Objects 68 Vertices 17,340 Triangle…" at bounding box center [420, 283] width 840 height 522
type input "26.842"
type input "4.683"
type input "9.366"
type input "0.00 °"
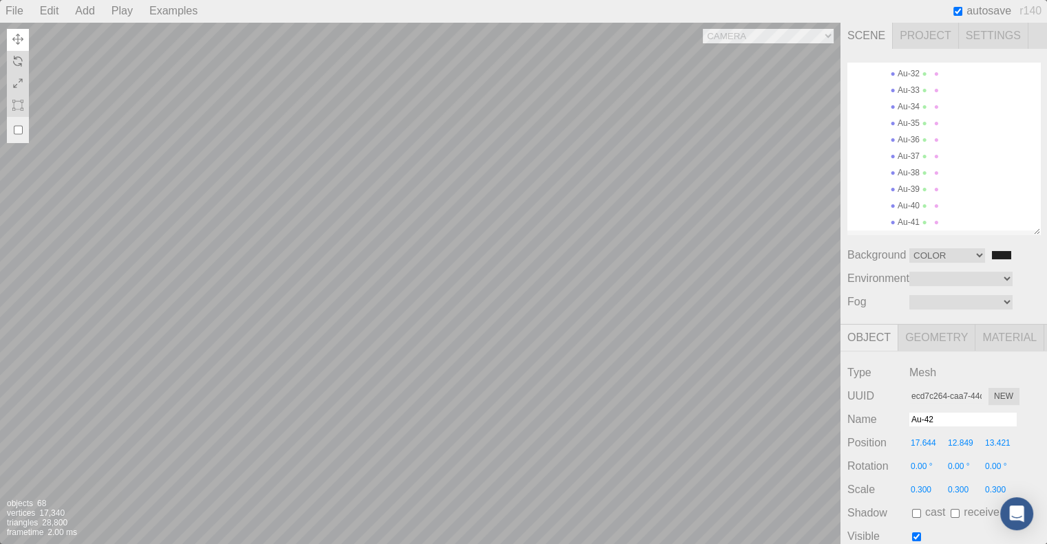
type input "0.00 °"
click at [498, 129] on div "Camera OrthographicCamera PerspectiveCamera Objects 68 Vertices 17,340 Triangle…" at bounding box center [420, 283] width 840 height 522
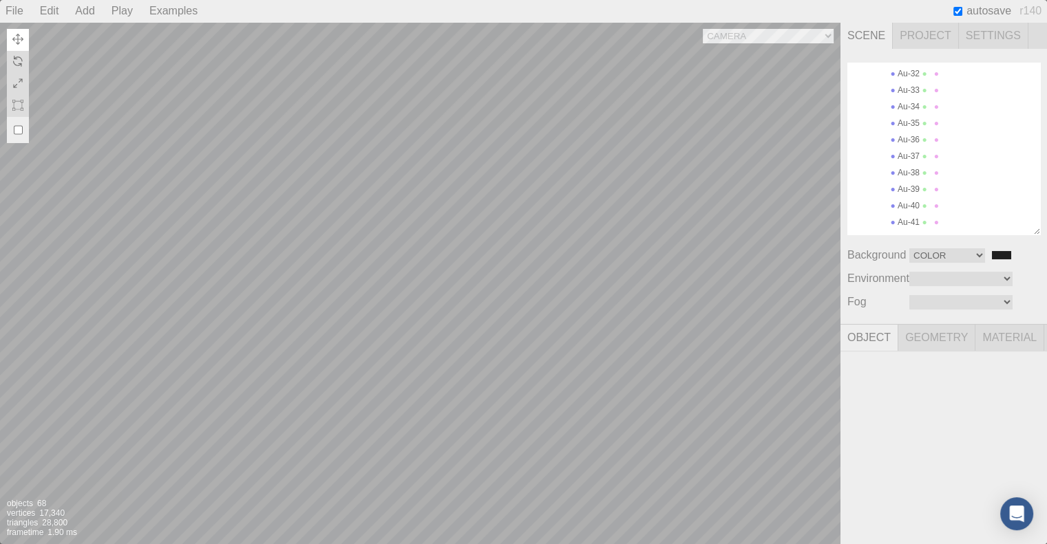
click at [493, 117] on div "Camera OrthographicCamera PerspectiveCamera Objects 68 Vertices 17,340 Triangle…" at bounding box center [420, 283] width 840 height 522
click at [495, 118] on div "Camera OrthographicCamera PerspectiveCamera Objects 68 Vertices 17,340 Triangle…" at bounding box center [420, 283] width 840 height 522
type input "7b2b3ba3-928c-4516-81f7-8835956c3569"
type input "Au-43"
type input "23.301"
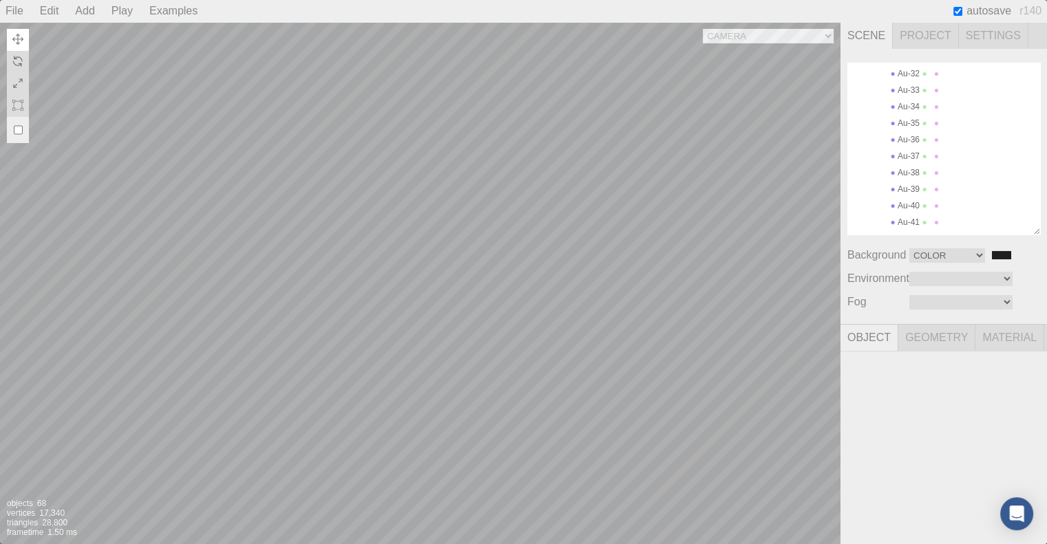
type input "12.849"
type input "13.421"
type input "0.00 °"
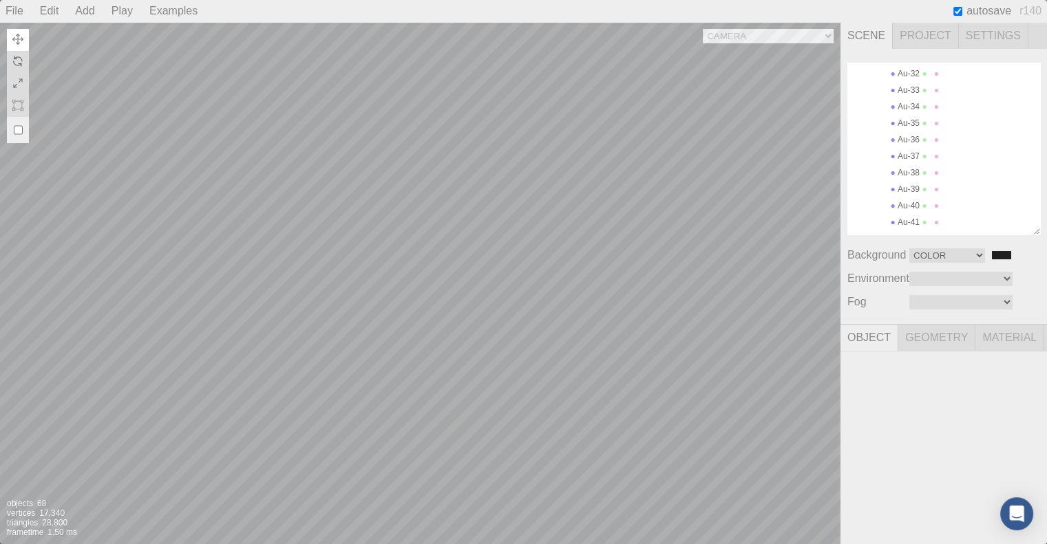
type textarea "{ "symbolWithLabel": "Au", "atomicIndex": 43 }"
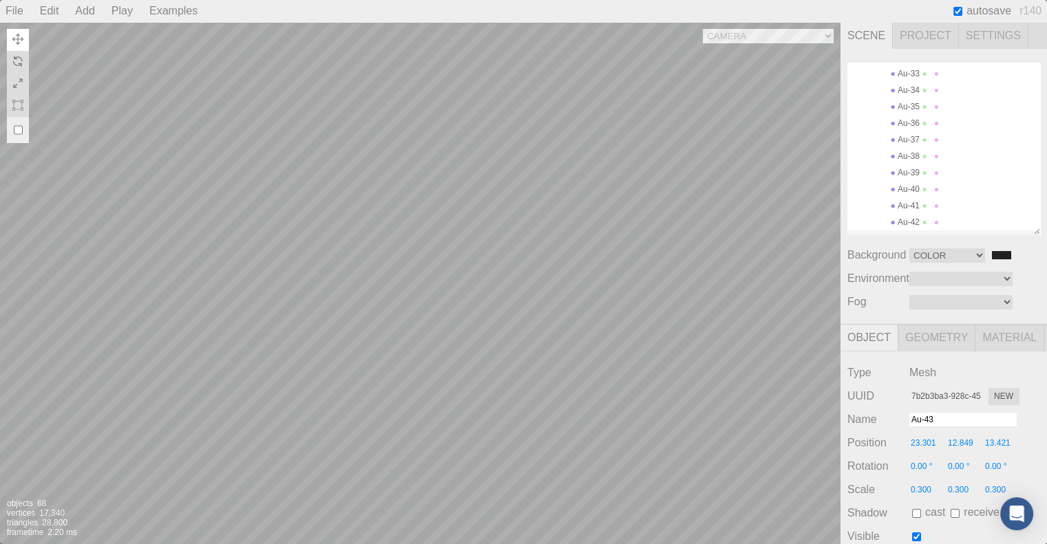
click at [642, 140] on div "Camera OrthographicCamera PerspectiveCamera Objects 68 Vertices 17,340 Triangle…" at bounding box center [420, 283] width 840 height 522
type input "31.257"
type input "7.614"
type input "12.354"
type input "0.00 °"
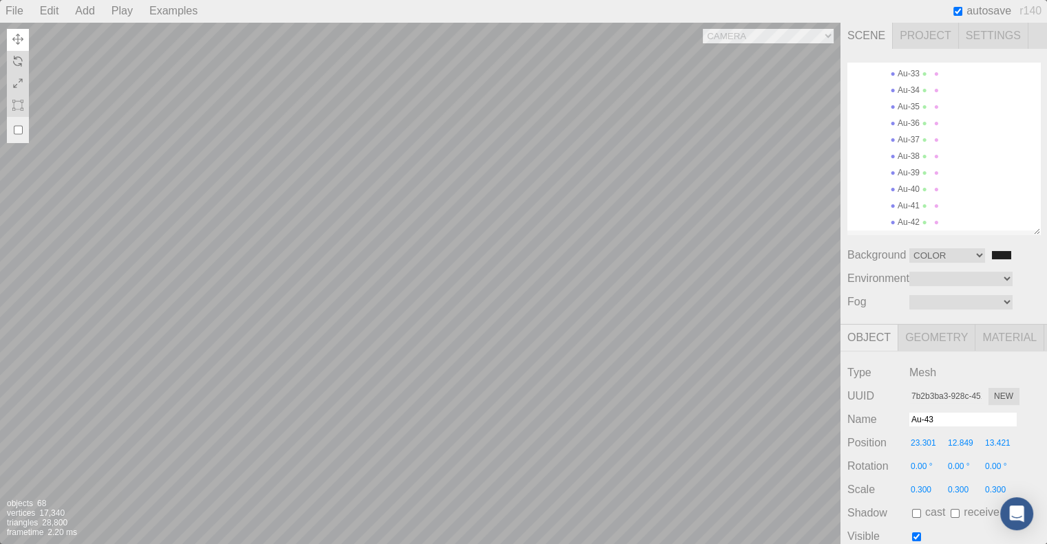
type input "0.00 °"
click at [431, 188] on div "Camera OrthographicCamera PerspectiveCamera Objects 68 Vertices 17,340 Triangle…" at bounding box center [420, 283] width 840 height 522
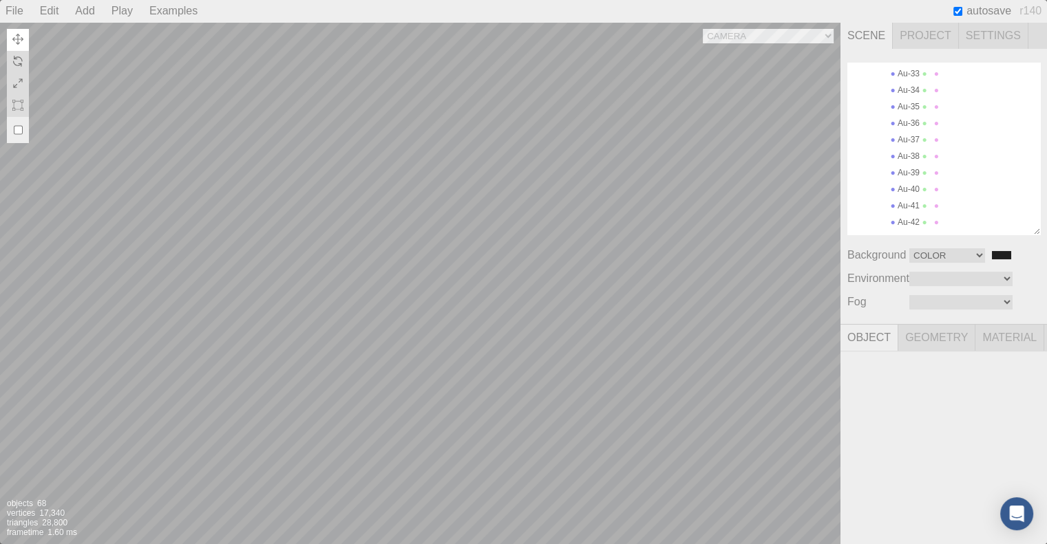
click at [420, 106] on div "Camera OrthographicCamera PerspectiveCamera Objects 68 Vertices 17,340 Triangle…" at bounding box center [420, 283] width 840 height 522
click at [431, 98] on div "Camera OrthographicCamera PerspectiveCamera Objects 68 Vertices 17,340 Triangle…" at bounding box center [420, 283] width 840 height 522
click at [434, 100] on div "Camera OrthographicCamera PerspectiveCamera Objects 68 Vertices 17,340 Triangle…" at bounding box center [420, 283] width 840 height 522
type input "e6696a09-d6aa-4570-9d85-0397df997008"
type input "H-0"
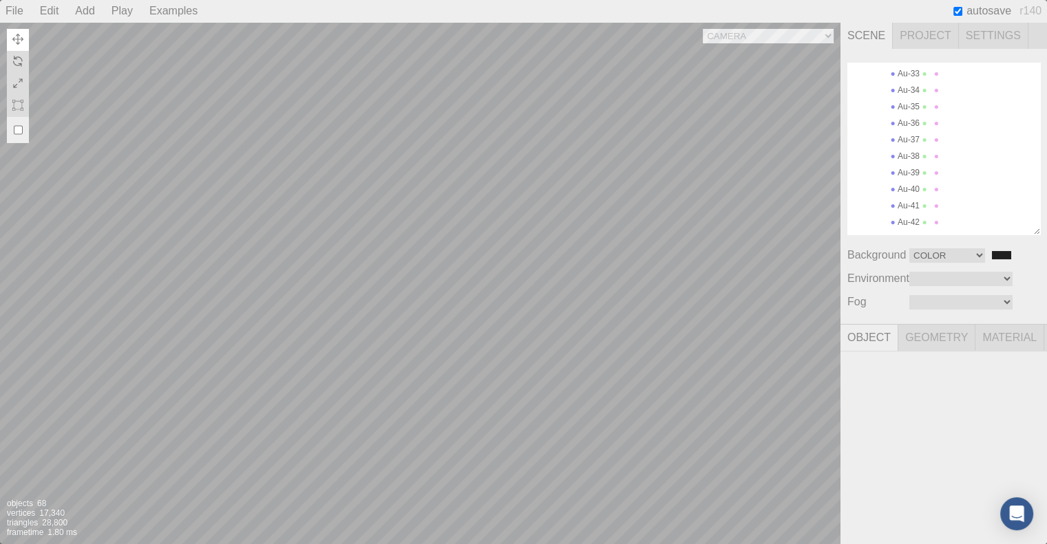
type input "21.510"
type input "17.195"
type input "21.749"
type input "0.00 °"
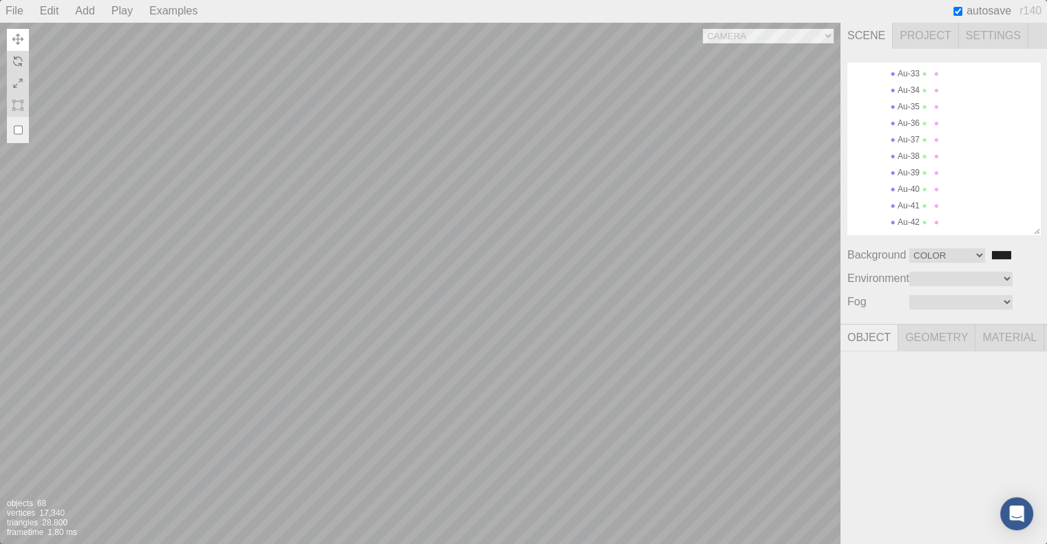
type input "0.00 °"
type textarea "{ "symbolWithLabel": "H", "atomicIndex": 0 }"
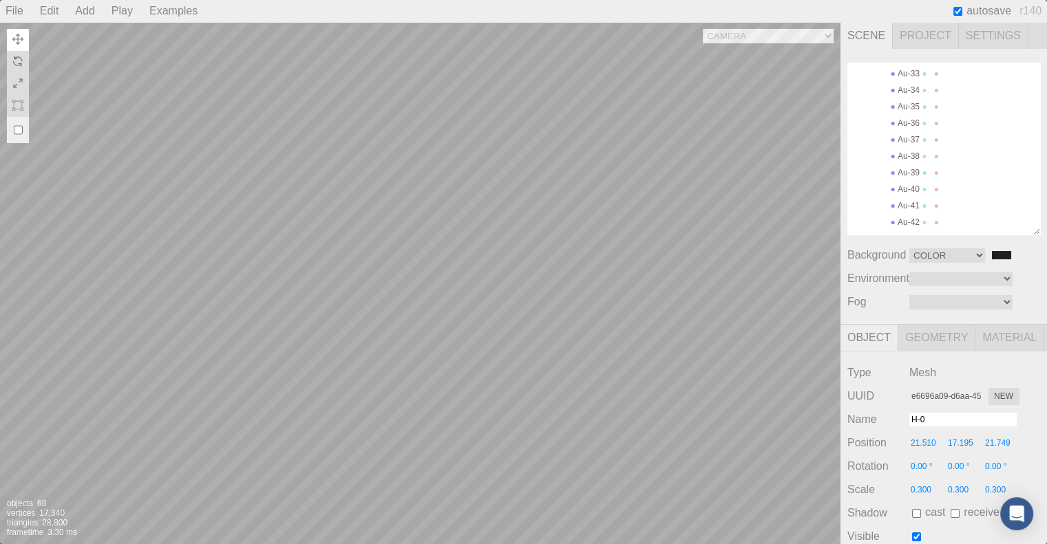
scroll to position [32, 0]
click at [506, 237] on div "Camera OrthographicCamera PerspectiveCamera Objects 68 Vertices 17,340 Triangle…" at bounding box center [420, 283] width 840 height 522
type input "24.735"
type input "6.086"
type input "10.363"
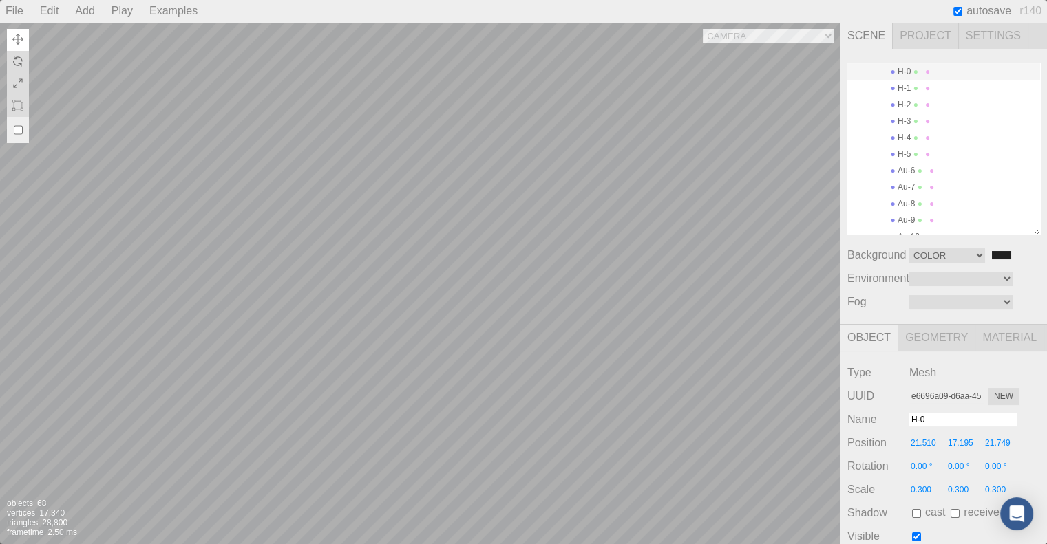
type input "0.00 °"
click at [432, 100] on div "Camera OrthographicCamera PerspectiveCamera Objects 68 Vertices 17,340 Triangle…" at bounding box center [420, 283] width 840 height 522
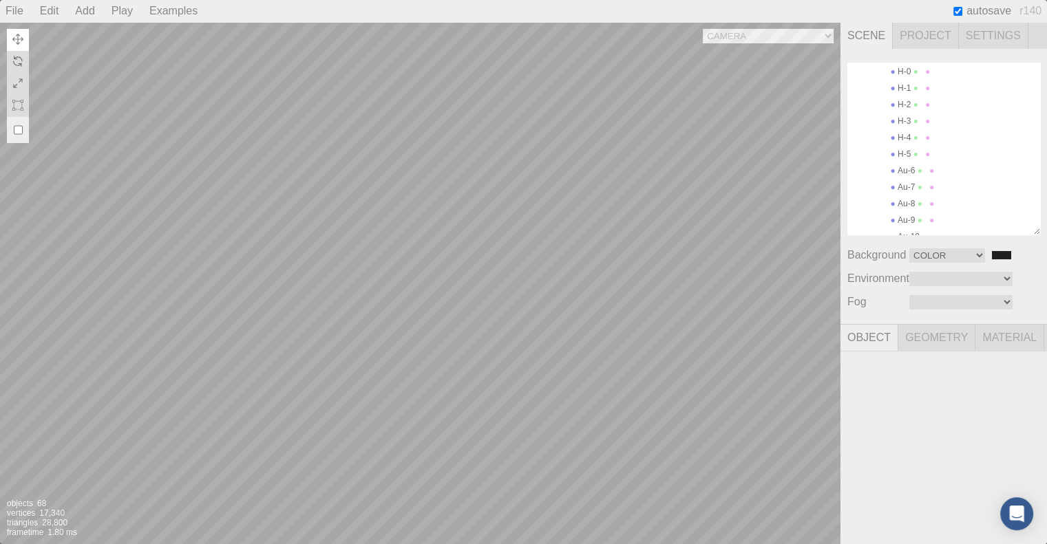
click at [432, 98] on div "Camera OrthographicCamera PerspectiveCamera Objects 68 Vertices 17,340 Triangle…" at bounding box center [420, 283] width 840 height 522
type input "c0231eed-ca66-4bb8-8864-5371bfa68b96"
type input "C-54"
type input "22.058"
type input "17.879"
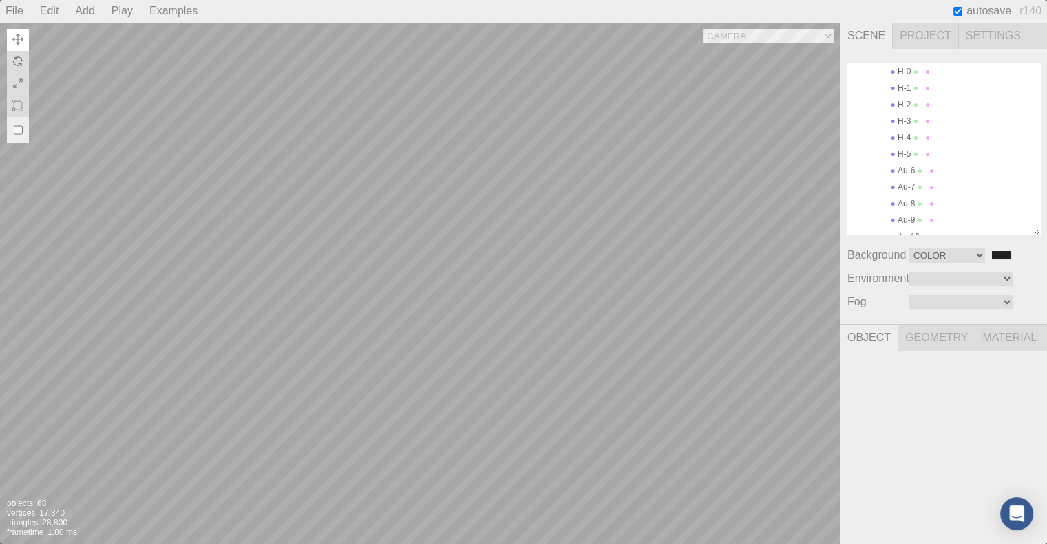
type input "21.749"
type input "0.00 °"
type textarea "{ "symbolWithLabel": "C", "atomicIndex": 54 }"
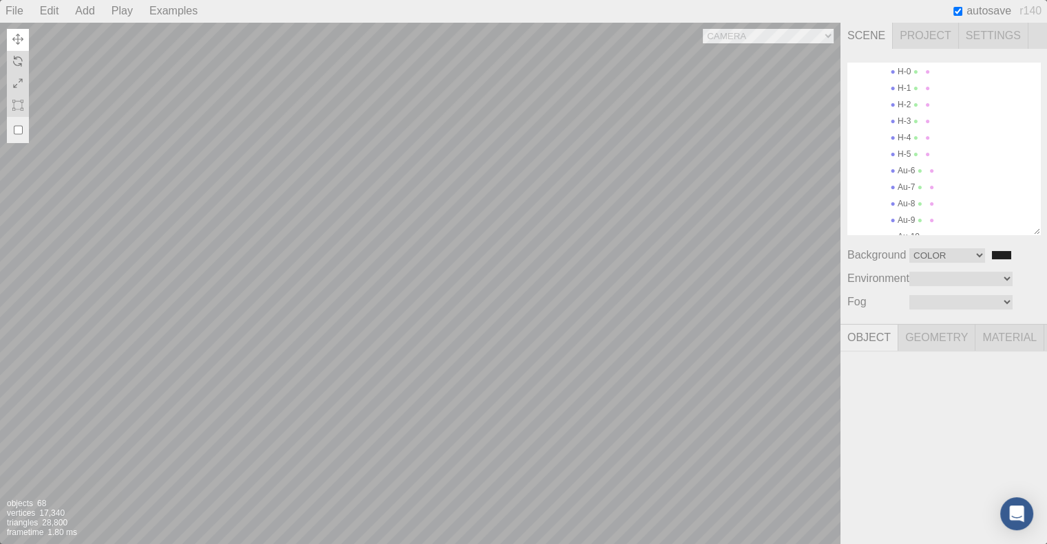
scroll to position [754, 0]
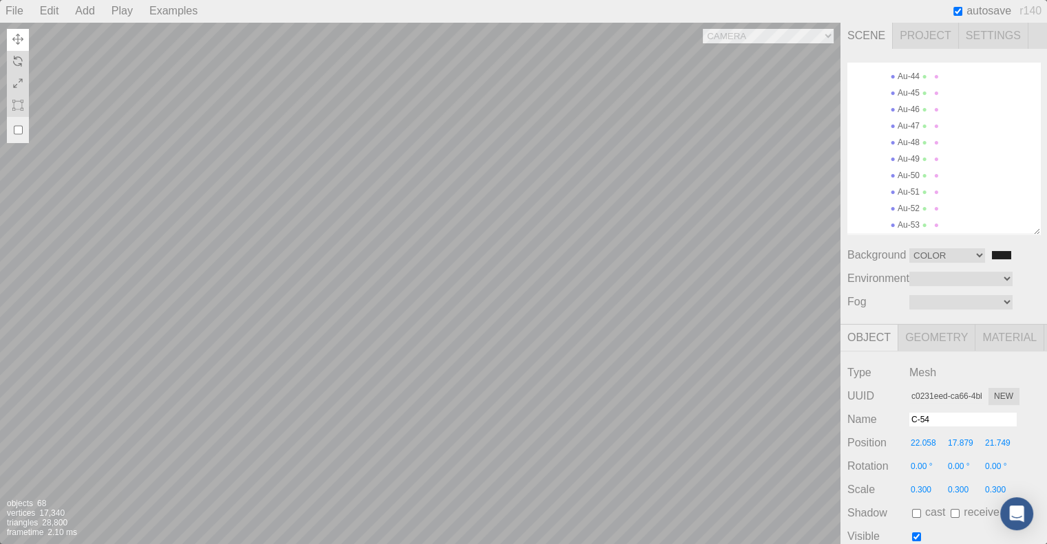
click at [354, 282] on div "Camera OrthographicCamera PerspectiveCamera Objects 68 Vertices 17,340 Triangle…" at bounding box center [420, 283] width 840 height 522
type input "9.087"
type input "11.892"
type input "5.788"
type input "0.00 °"
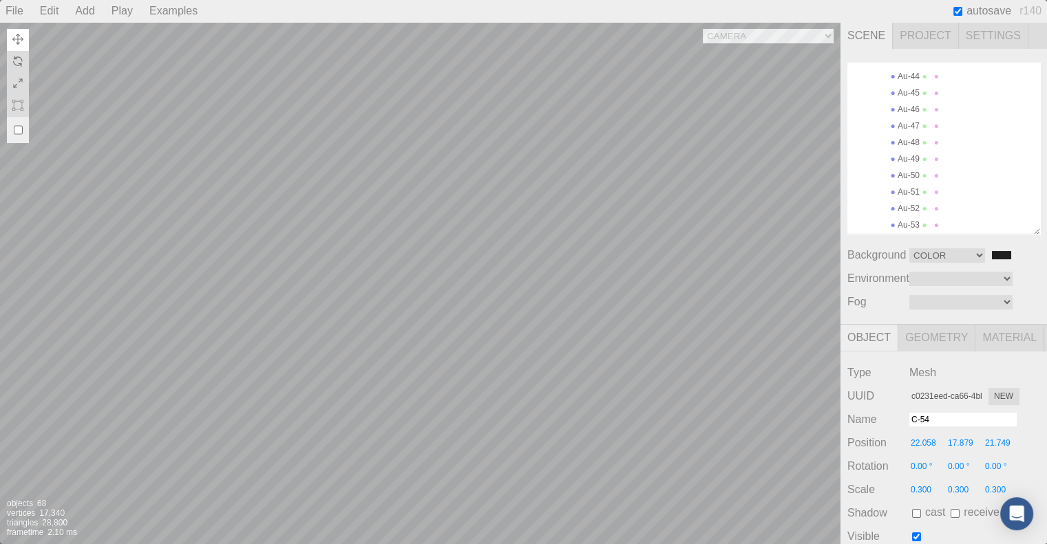
type input "0.00 °"
click at [758, 35] on div "Camera OrthographicCamera PerspectiveCamera Objects 68 Vertices 17,340 Triangle…" at bounding box center [420, 283] width 840 height 522
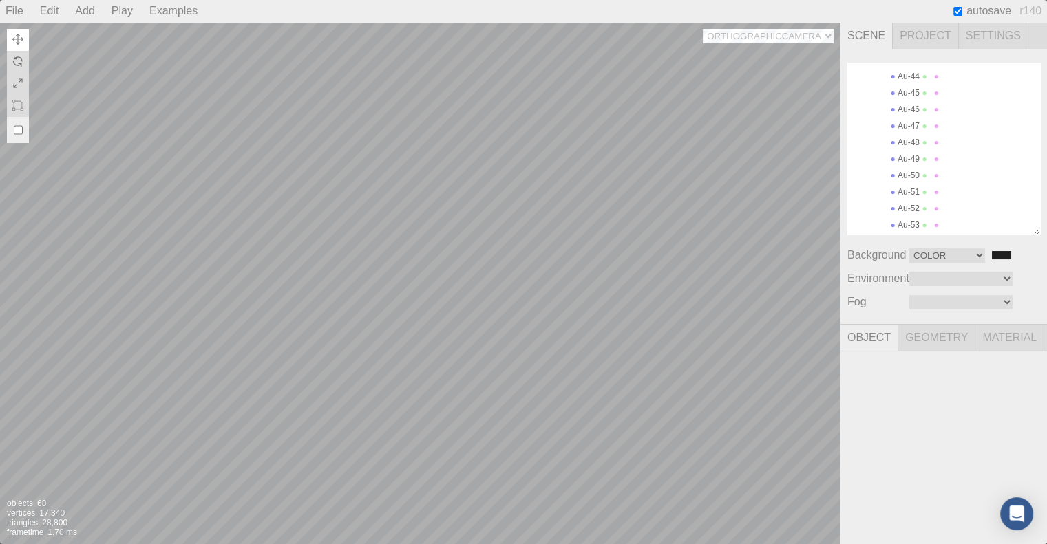
click at [703, 29] on select "Camera OrthographicCamera PerspectiveCamera" at bounding box center [768, 36] width 131 height 14
click at [787, 37] on div "Camera OrthographicCamera PerspectiveCamera Objects 68 Vertices 17,340 Triangle…" at bounding box center [420, 283] width 840 height 522
click at [703, 29] on select "Camera OrthographicCamera PerspectiveCamera" at bounding box center [768, 36] width 131 height 14
click at [764, 30] on div "Camera OrthographicCamera PerspectiveCamera Objects 68 Vertices 17,340 Triangle…" at bounding box center [420, 283] width 840 height 522
select select "1d879507-aef2-4547-8eb4-e467c3e7a5c2"
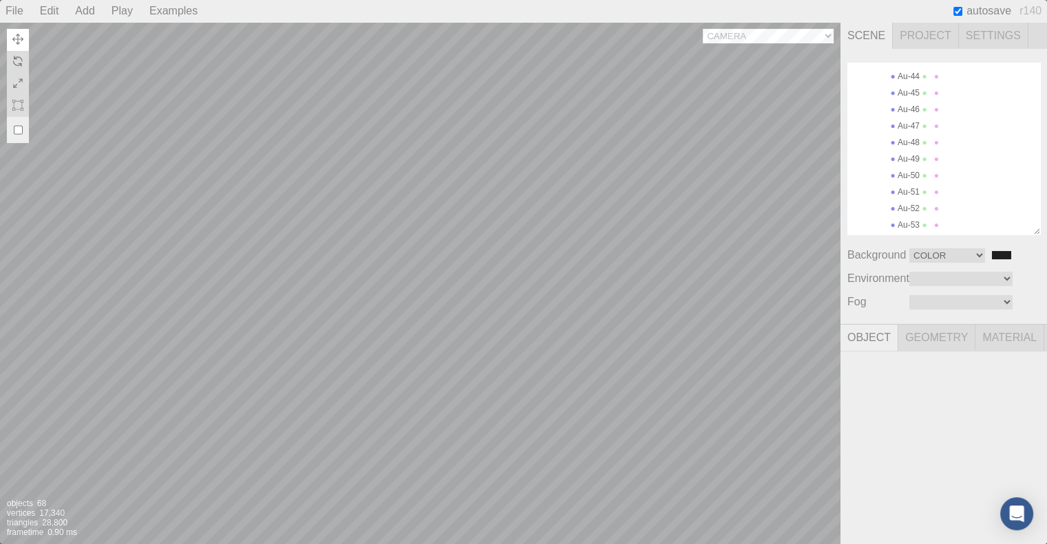
click at [703, 29] on select "Camera OrthographicCamera PerspectiveCamera" at bounding box center [768, 36] width 131 height 14
click at [501, 159] on div "Camera OrthographicCamera PerspectiveCamera Objects 68 Vertices 17,340 Triangle…" at bounding box center [420, 283] width 840 height 522
click at [521, 211] on div "Camera OrthographicCamera PerspectiveCamera Objects 68 Vertices 17,340 Triangle…" at bounding box center [420, 283] width 840 height 522
click at [925, 338] on span "Geometry" at bounding box center [936, 338] width 77 height 26
click at [1002, 341] on span "Material" at bounding box center [1009, 338] width 69 height 26
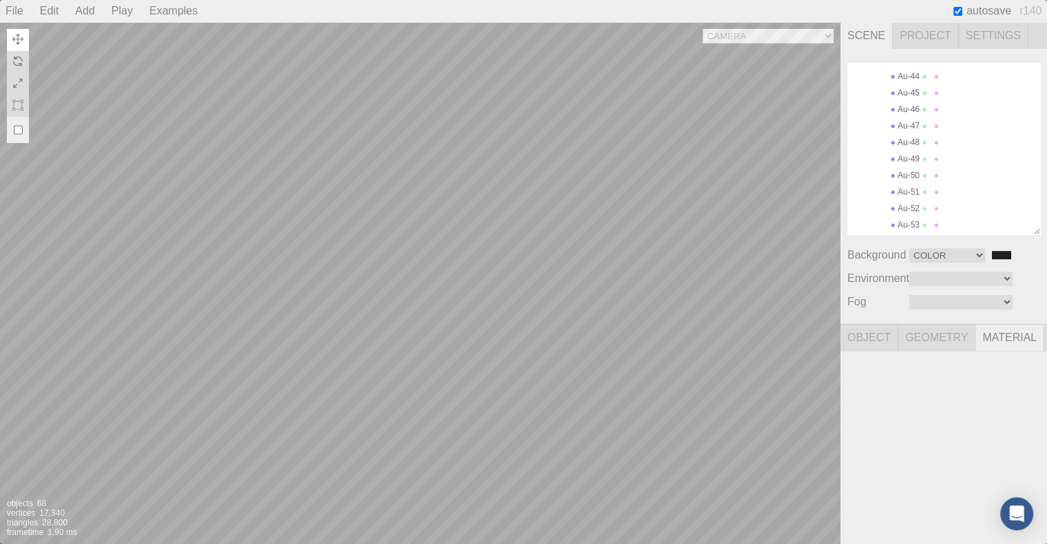
scroll to position [27, 0]
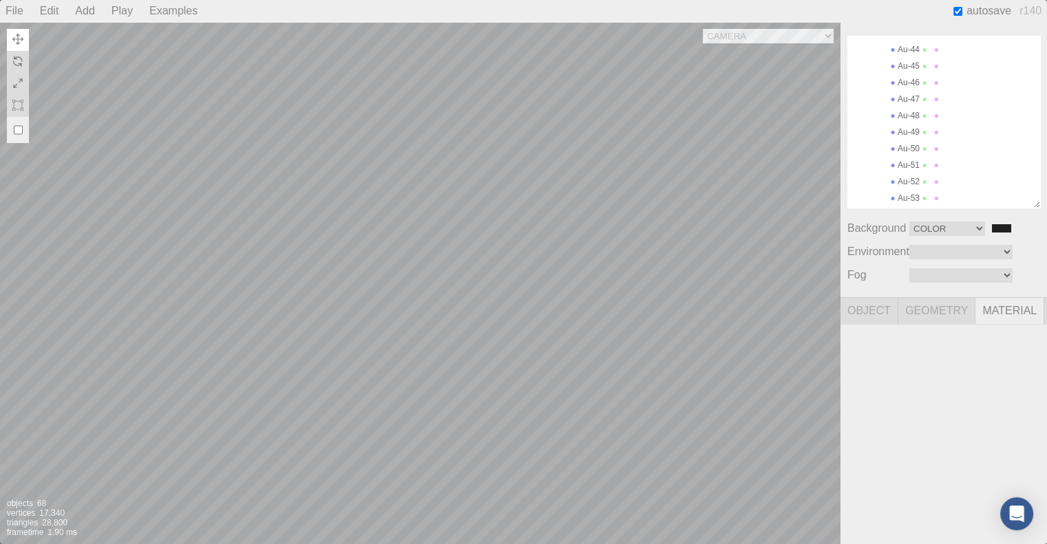
click at [910, 360] on div "HAu8C (clone) Atoms H-0 H-1 H-2 H-3 H-4 H-5 Au-6 Au-7 Au-8 Au-9 Au-10 Au-11 Au-…" at bounding box center [943, 283] width 206 height 522
drag, startPoint x: 911, startPoint y: 268, endPoint x: 923, endPoint y: 268, distance: 11.7
click at [911, 268] on select "Linear Exponential" at bounding box center [960, 275] width 103 height 14
click at [909, 268] on select "Linear Exponential" at bounding box center [960, 275] width 103 height 14
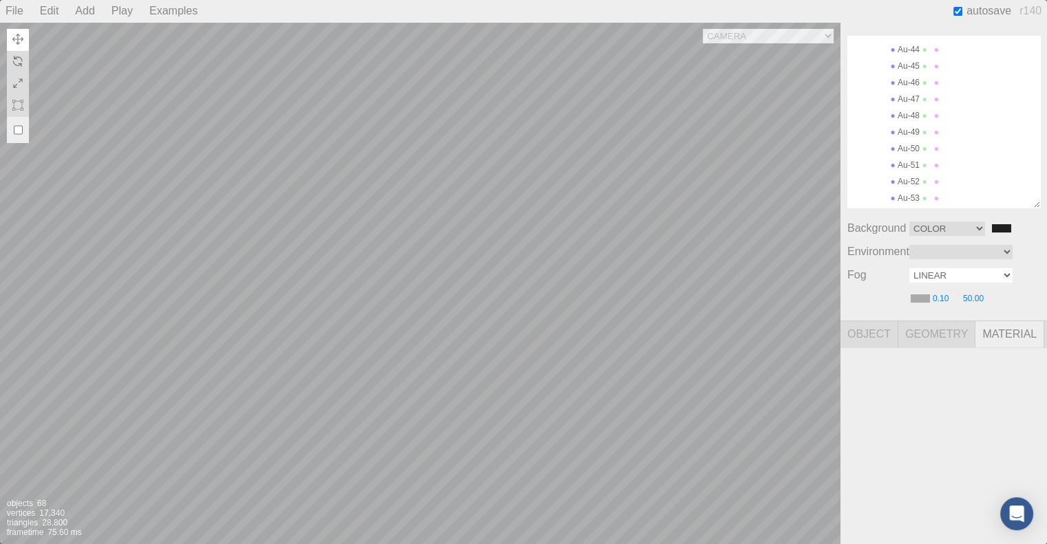
click at [936, 275] on select "Linear Exponential" at bounding box center [960, 275] width 103 height 14
select select "FogExp2"
click at [909, 268] on select "Linear Exponential" at bounding box center [960, 275] width 103 height 14
click at [944, 249] on select "Equirect ModelViewer" at bounding box center [960, 252] width 103 height 14
click at [909, 245] on select "Equirect ModelViewer" at bounding box center [960, 252] width 103 height 14
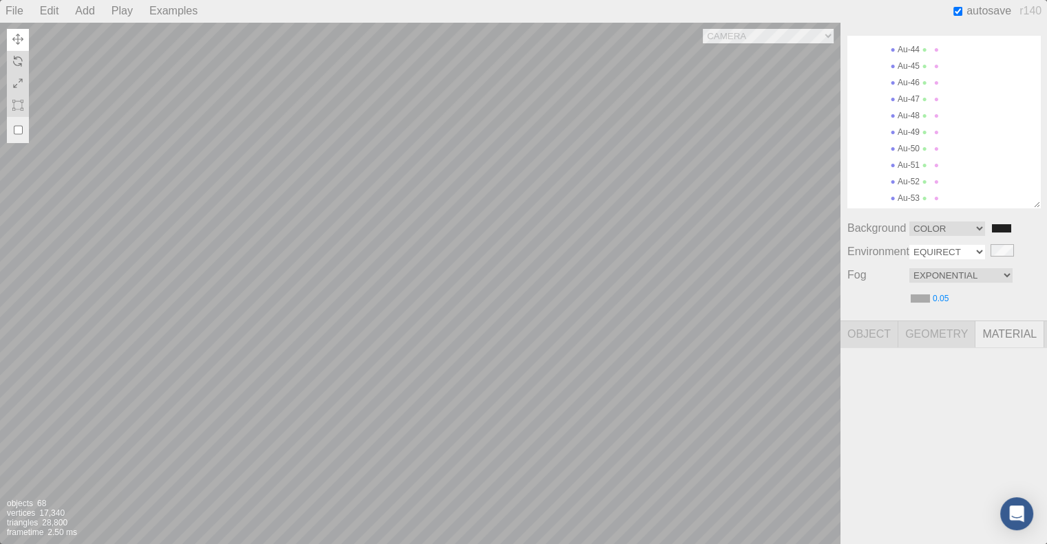
click at [940, 253] on select "Equirect ModelViewer" at bounding box center [947, 252] width 76 height 14
select select "ModelViewer"
click at [909, 245] on select "Equirect ModelViewer" at bounding box center [947, 252] width 76 height 14
click at [951, 218] on div "HAu8C (clone) Atoms H-0 H-1 H-2 H-3 H-4 H-5 Au-6 Au-7 Au-8 Au-9 Au-10 Au-11 Au-…" at bounding box center [943, 171] width 206 height 299
click at [470, 264] on div "Camera OrthographicCamera PerspectiveCamera Objects 68 Vertices 17,340 Triangle…" at bounding box center [420, 283] width 840 height 522
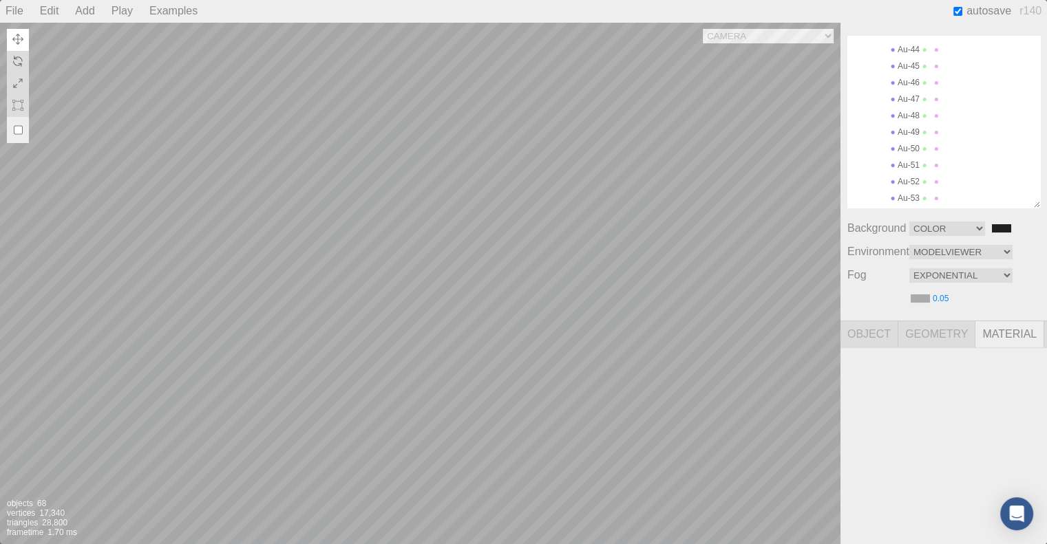
click at [407, 248] on div "Camera OrthographicCamera PerspectiveCamera Objects 68 Vertices 17,340 Triangle…" at bounding box center [420, 283] width 840 height 522
click at [421, 281] on div "Camera OrthographicCamera PerspectiveCamera Objects 68 Vertices 17,340 Triangle…" at bounding box center [420, 283] width 840 height 522
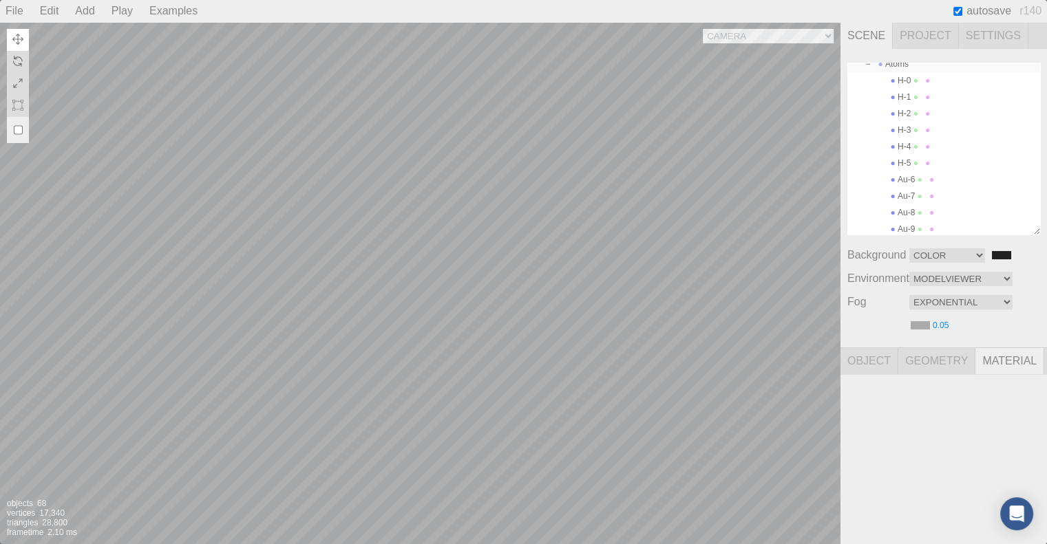
scroll to position [0, 0]
click at [930, 34] on span "Project" at bounding box center [926, 36] width 66 height 26
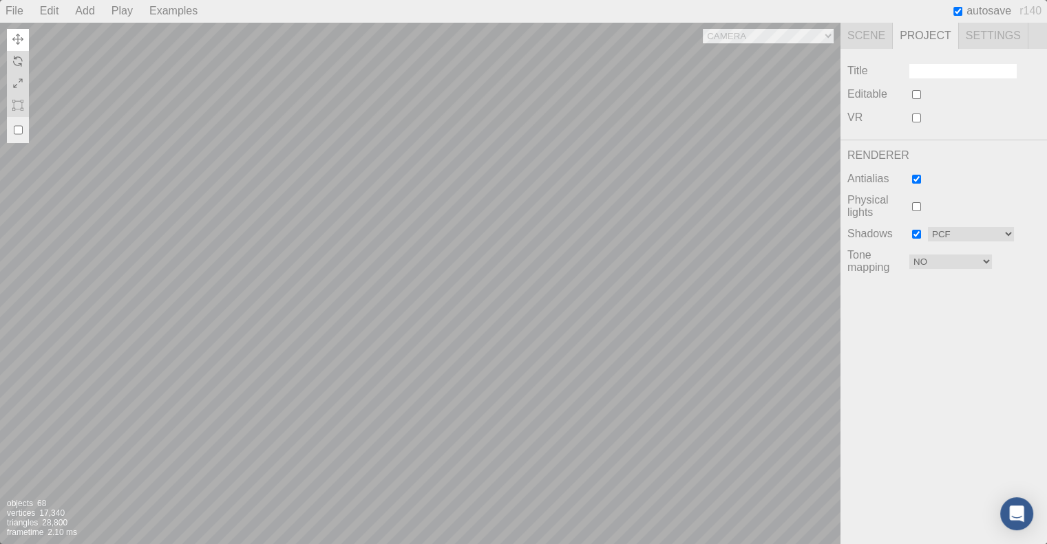
click at [994, 35] on span "Settings" at bounding box center [994, 36] width 70 height 26
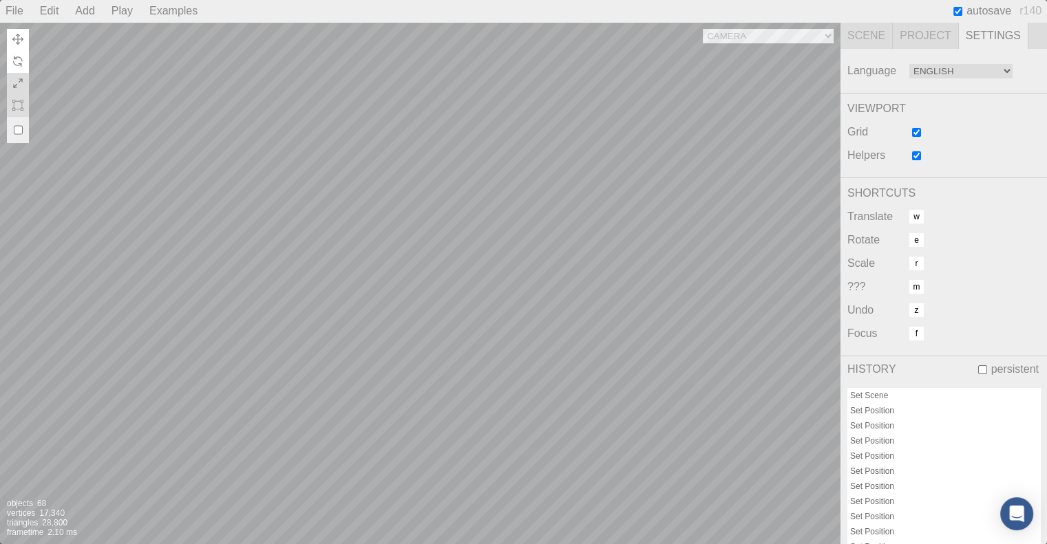
click at [14, 58] on img at bounding box center [17, 61] width 11 height 11
click at [473, 304] on div "Camera OrthographicCamera PerspectiveCamera Objects 68 Vertices 17,340 Triangle…" at bounding box center [420, 283] width 840 height 522
click at [465, 283] on div "Camera OrthographicCamera PerspectiveCamera Objects 68 Vertices 17,340 Triangle…" at bounding box center [420, 283] width 840 height 522
click at [19, 66] on img at bounding box center [17, 61] width 11 height 11
click at [12, 82] on img at bounding box center [17, 83] width 11 height 11
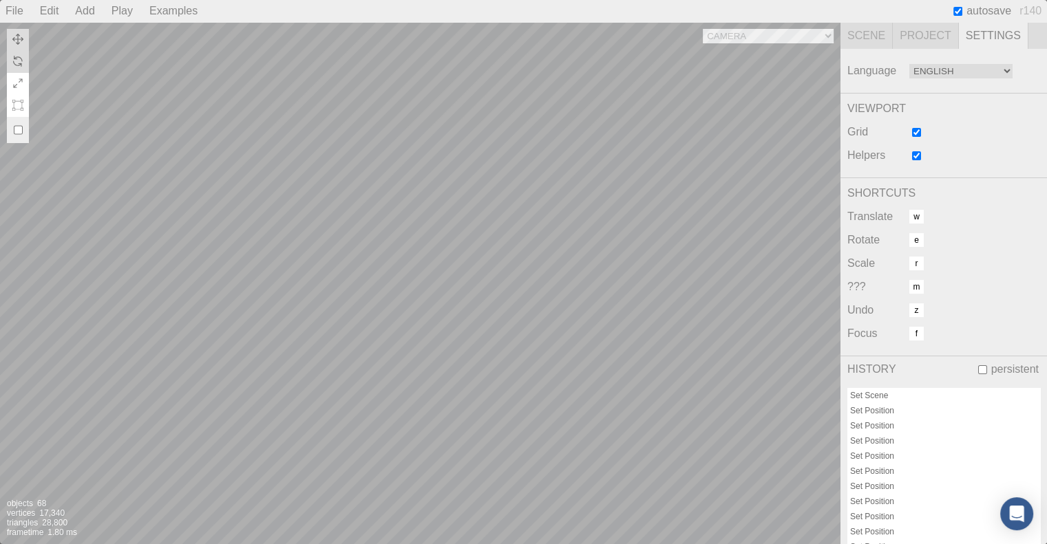
click at [17, 100] on img at bounding box center [17, 105] width 11 height 11
click at [541, 224] on div "Camera OrthographicCamera PerspectiveCamera Objects 68 Vertices 17,340 Triangle…" at bounding box center [420, 283] width 840 height 522
click at [14, 133] on input "checkbox" at bounding box center [18, 130] width 9 height 22
click at [253, 193] on div "Camera OrthographicCamera PerspectiveCamera Objects 70 Vertices 17,340 Triangle…" at bounding box center [420, 283] width 840 height 522
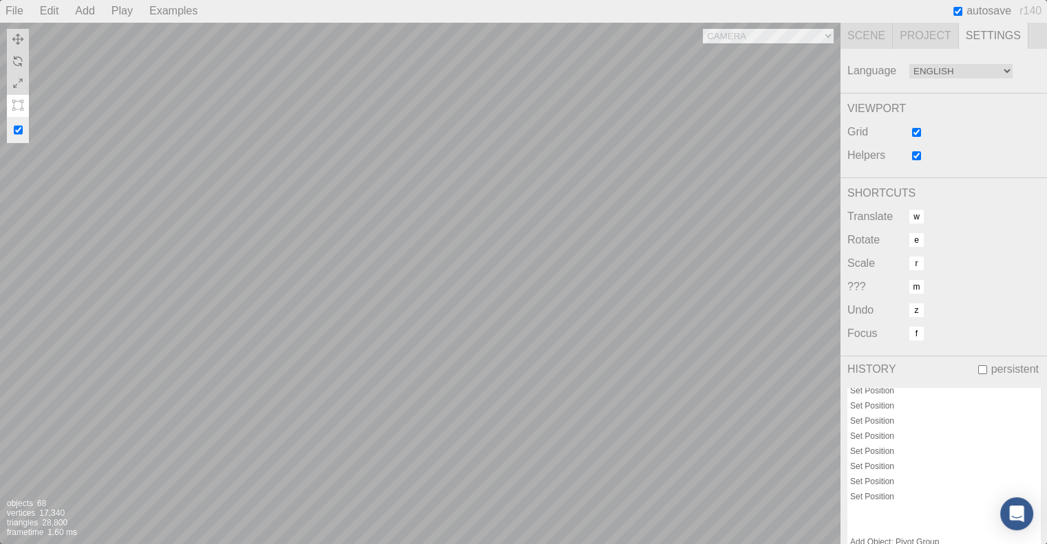
scroll to position [125, 0]
click at [17, 128] on input "checkbox" at bounding box center [18, 130] width 9 height 22
checkbox input "false"
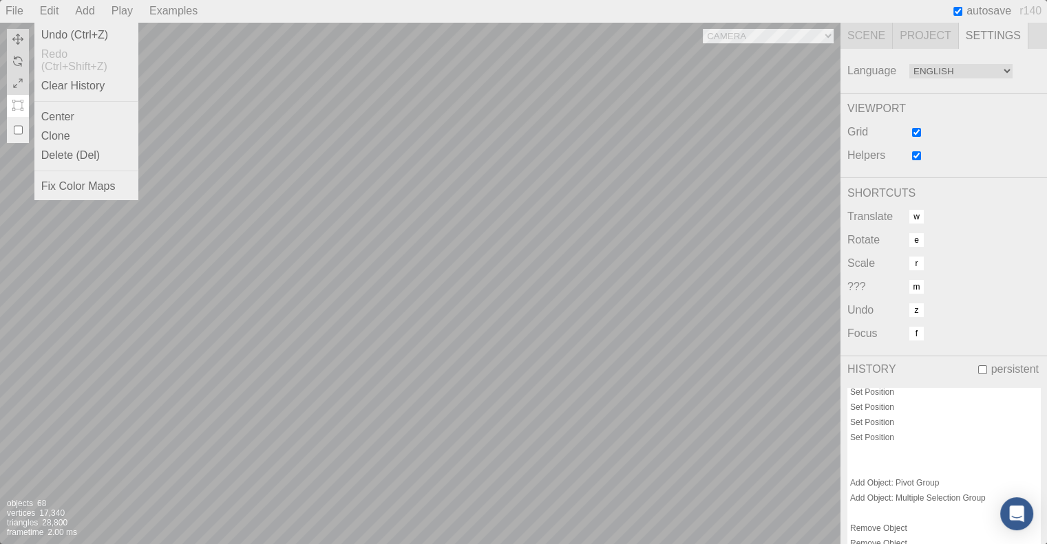
click at [52, 20] on div "Edit" at bounding box center [49, 11] width 30 height 22
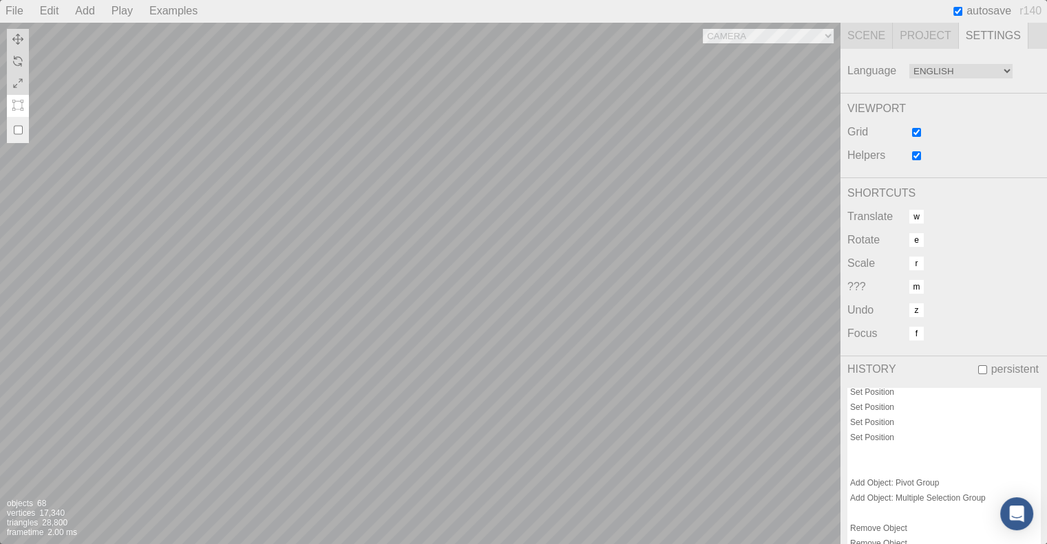
click at [127, 12] on div "Play" at bounding box center [122, 11] width 32 height 22
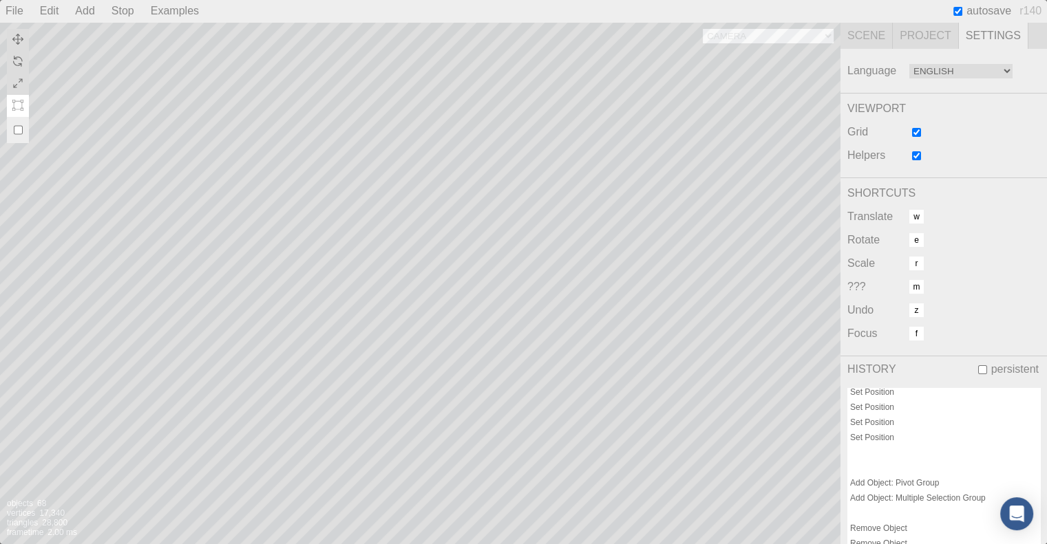
click at [113, 13] on div "Stop" at bounding box center [123, 11] width 34 height 22
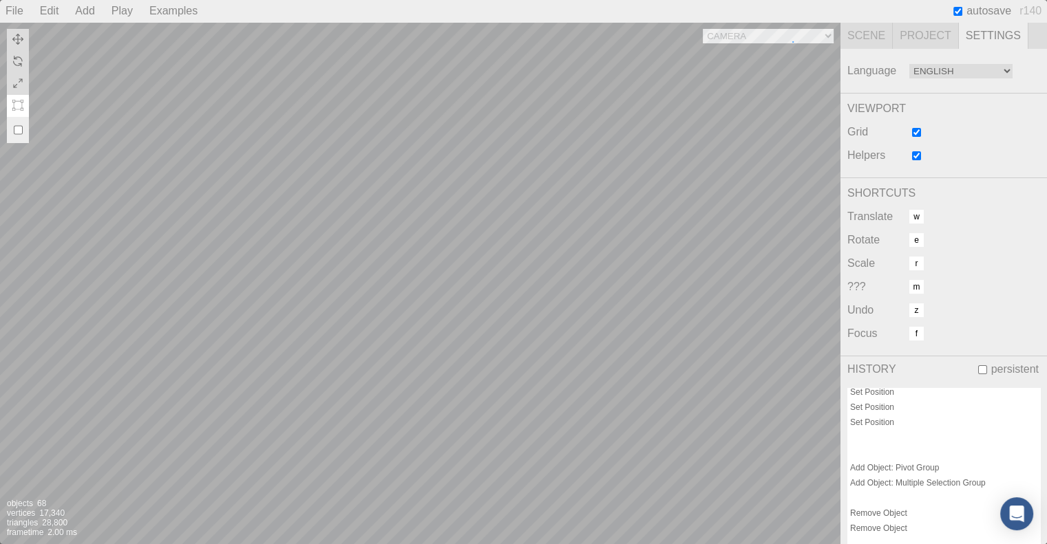
click at [792, 41] on div "Camera OrthographicCamera PerspectiveCamera Objects 68 Vertices 17,340 Triangle…" at bounding box center [420, 283] width 840 height 522
click at [703, 29] on select "Camera OrthographicCamera PerspectiveCamera" at bounding box center [768, 36] width 131 height 14
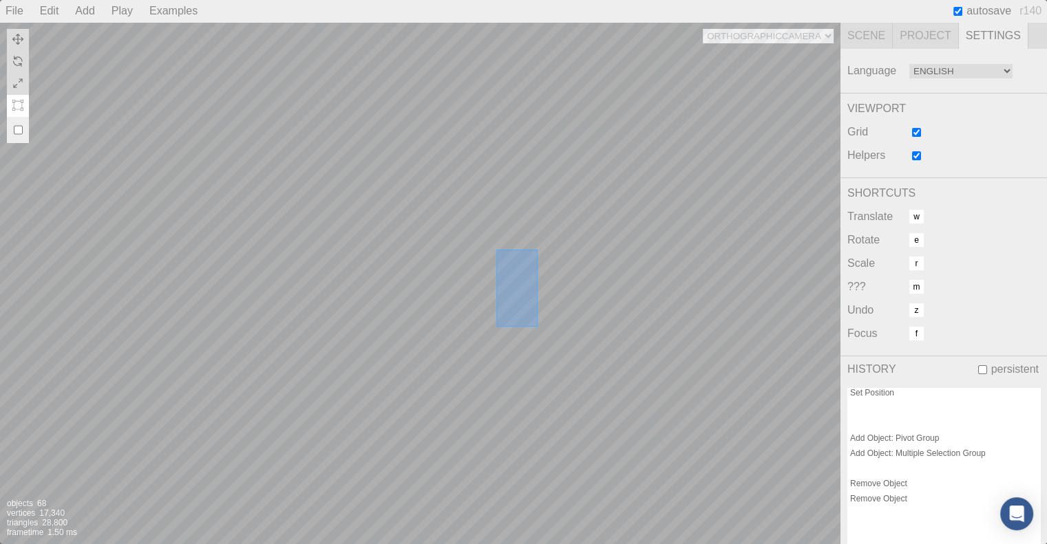
click at [536, 325] on div "Camera OrthographicCamera PerspectiveCamera Objects 68 Vertices 17,340 Triangle…" at bounding box center [420, 283] width 840 height 522
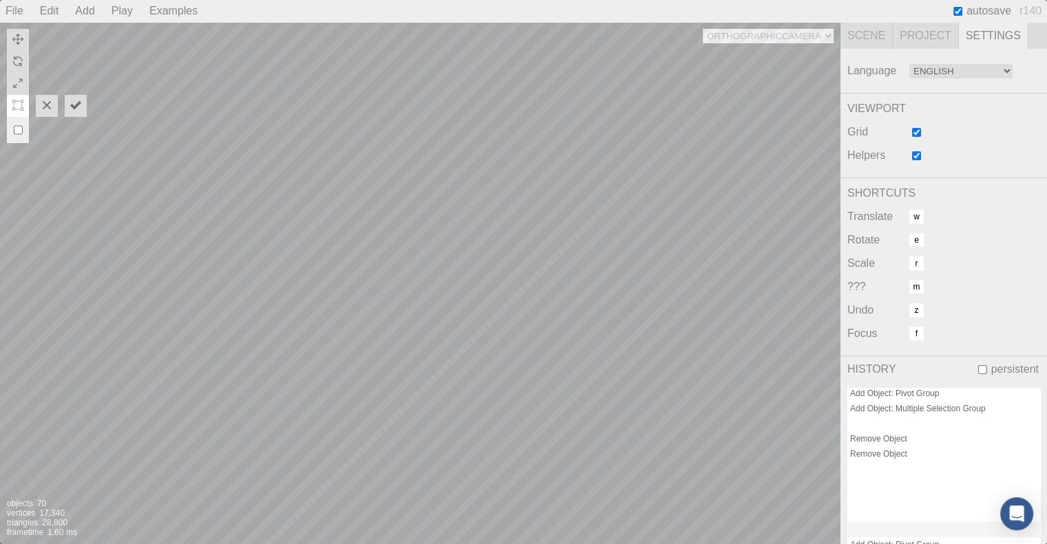
click at [129, 17] on div "Play" at bounding box center [122, 11] width 32 height 22
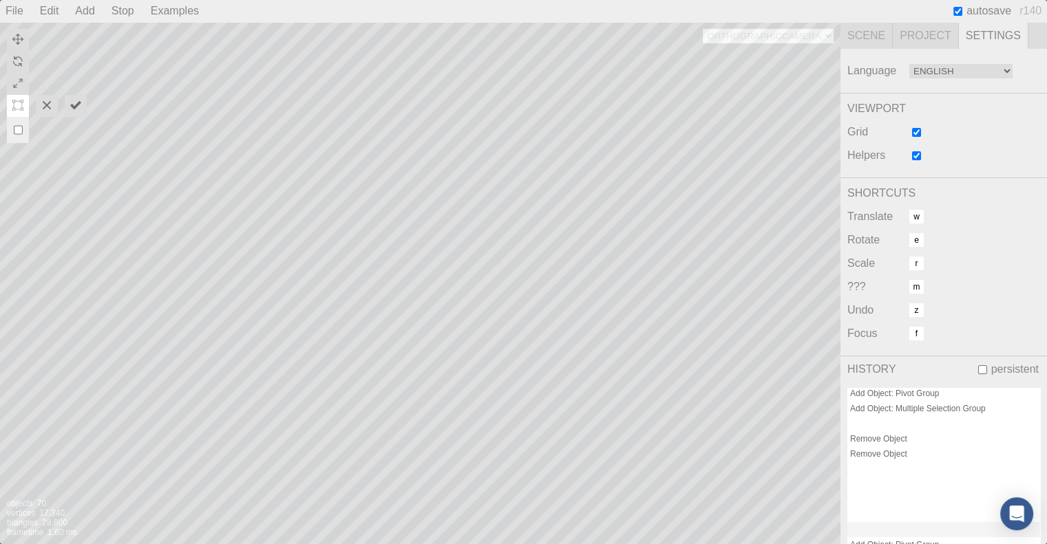
click at [129, 17] on div "Stop" at bounding box center [123, 11] width 34 height 22
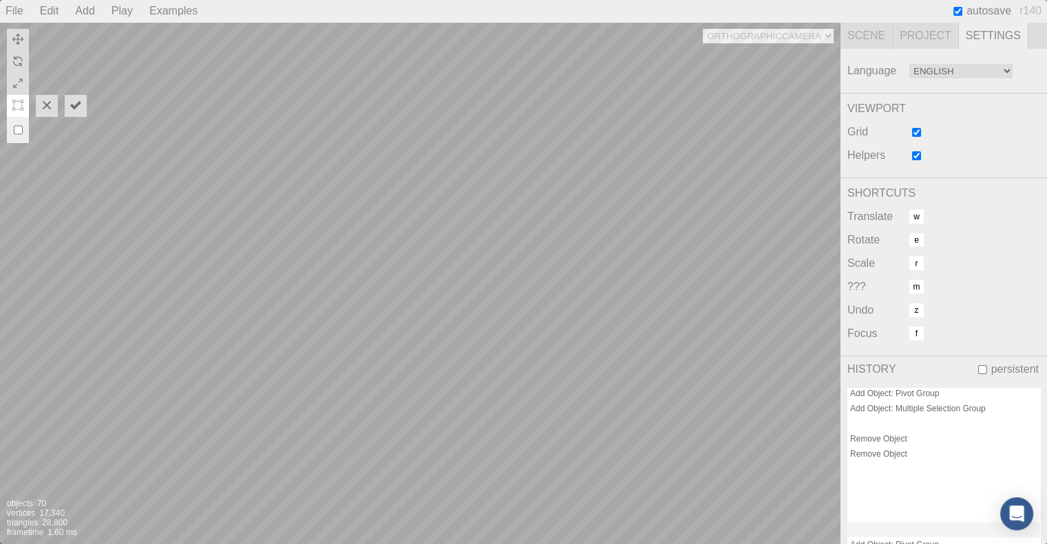
click at [129, 17] on div "Play" at bounding box center [122, 11] width 32 height 22
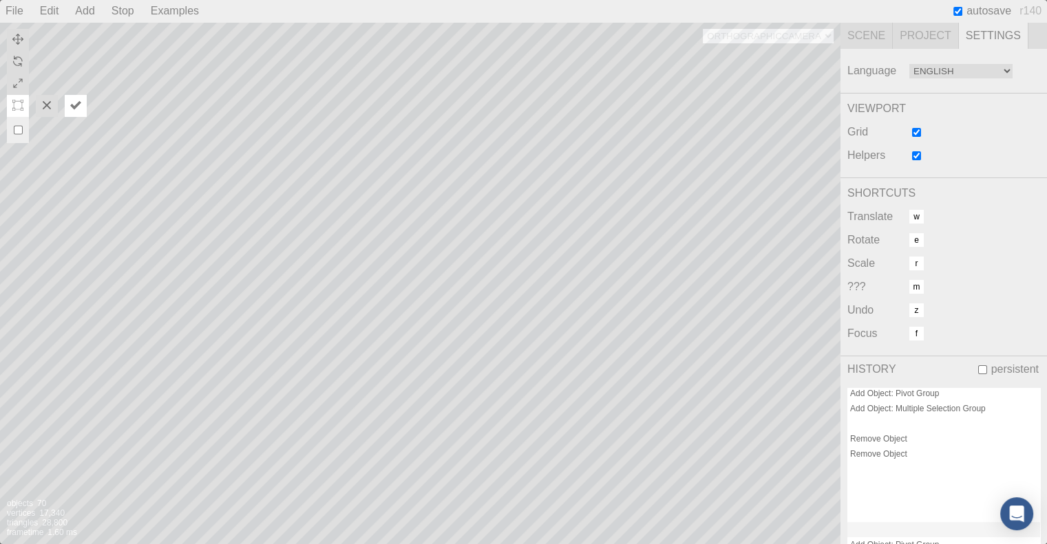
click at [71, 100] on img at bounding box center [75, 105] width 11 height 11
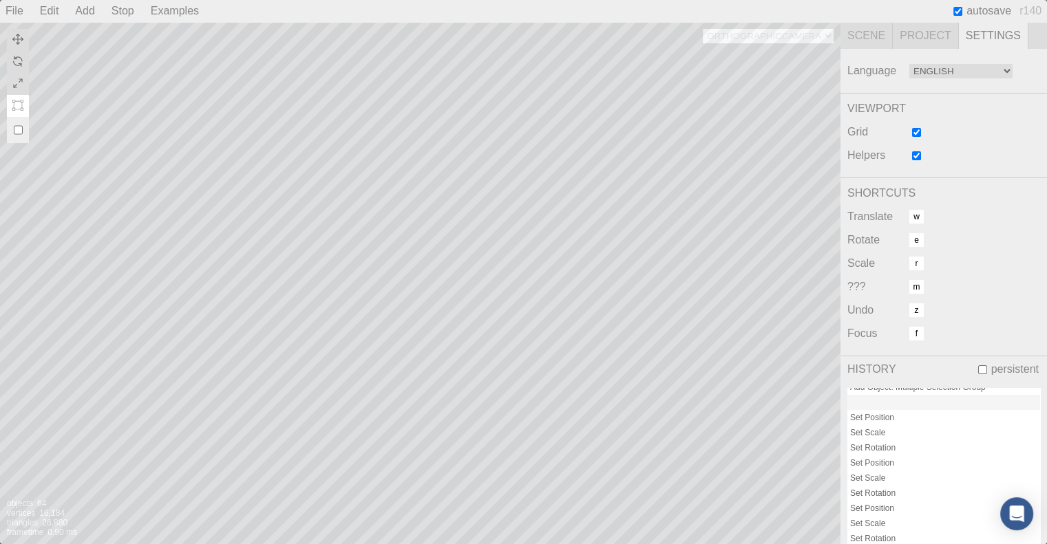
click at [14, 98] on button at bounding box center [18, 106] width 22 height 22
click at [17, 84] on img at bounding box center [17, 83] width 11 height 11
click at [17, 58] on img at bounding box center [17, 61] width 11 height 11
click at [123, 13] on div "Stop" at bounding box center [123, 11] width 34 height 22
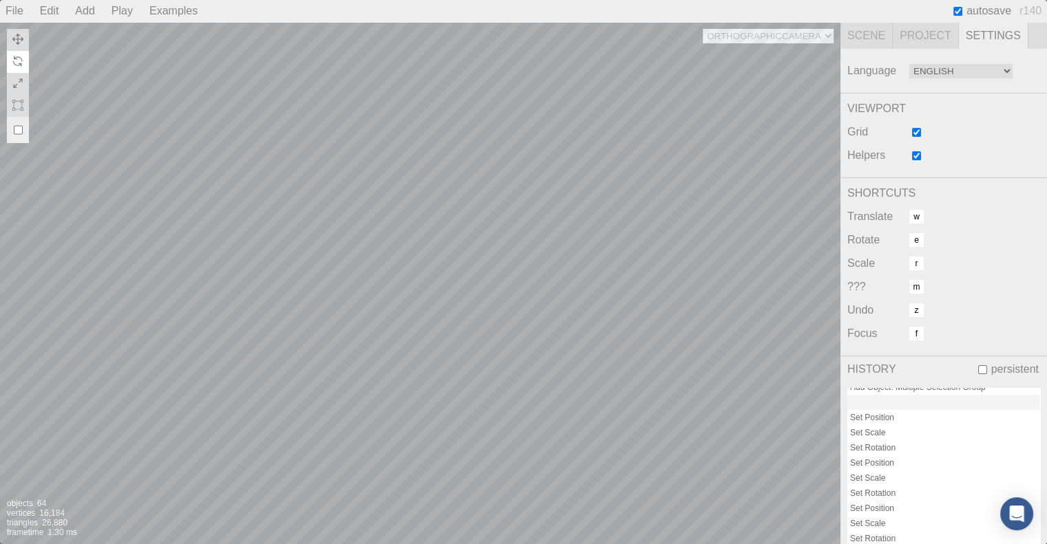
click at [122, 14] on div "Play" at bounding box center [122, 11] width 32 height 22
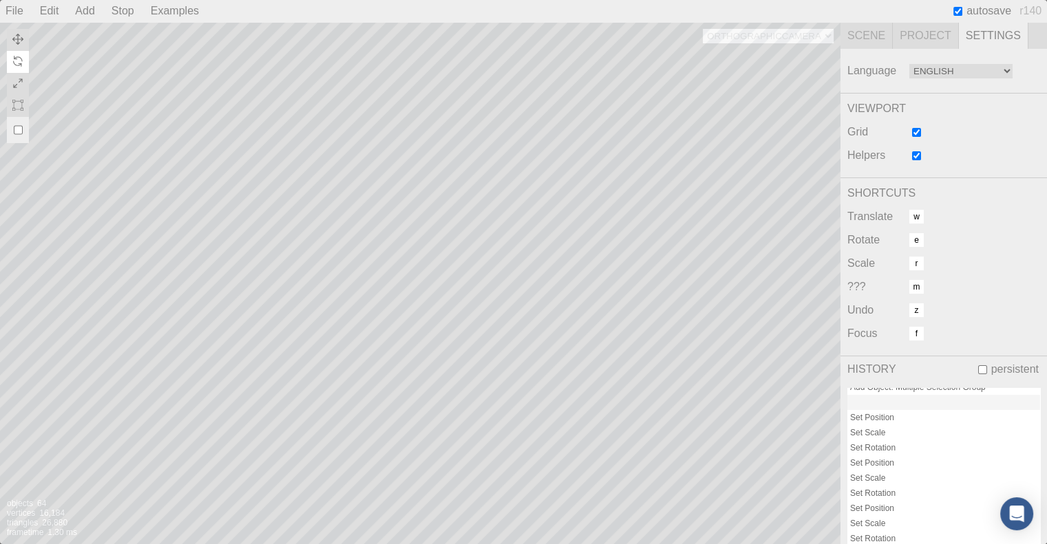
click at [122, 14] on div "Stop" at bounding box center [123, 11] width 34 height 22
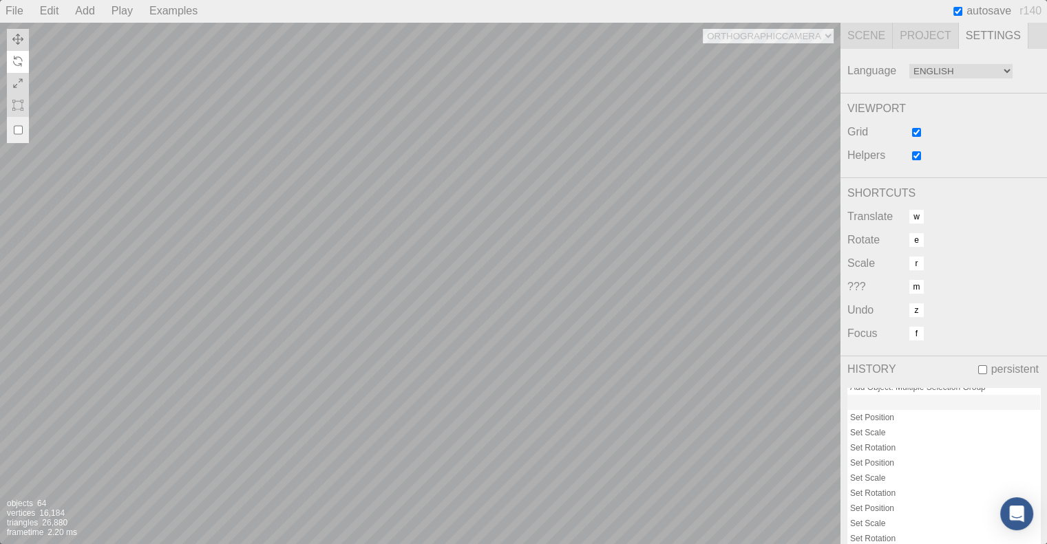
click at [731, 37] on div "Camera OrthographicCamera PerspectiveCamera Objects 64 Vertices 16,184 Triangle…" at bounding box center [420, 283] width 840 height 522
select select "1d879507-aef2-4547-8eb4-e467c3e7a5c2"
click at [703, 29] on select "Camera OrthographicCamera PerspectiveCamera" at bounding box center [768, 36] width 131 height 14
drag, startPoint x: 804, startPoint y: 506, endPoint x: 811, endPoint y: 500, distance: 8.8
click at [818, 506] on div at bounding box center [796, 500] width 88 height 88
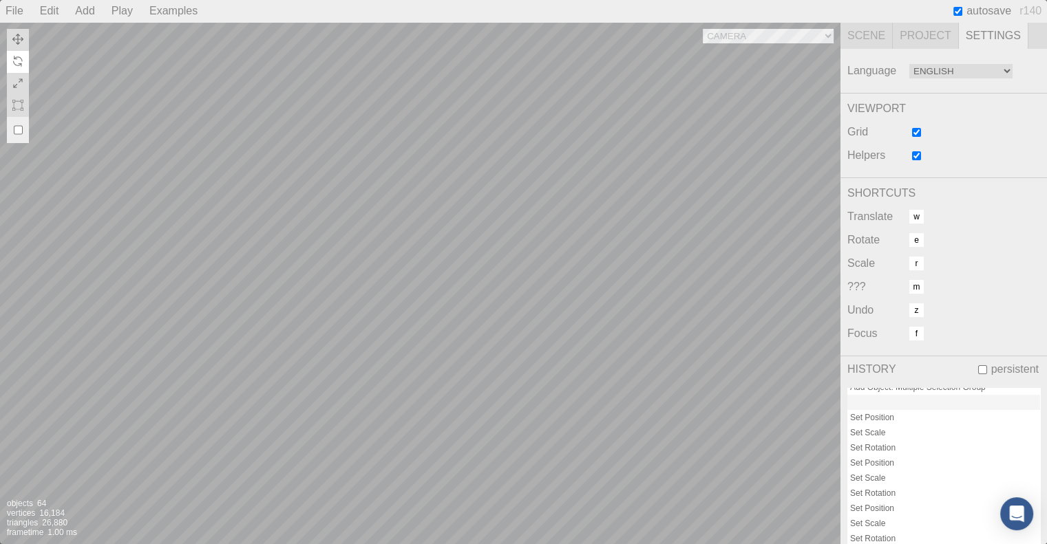
drag, startPoint x: 813, startPoint y: 498, endPoint x: 804, endPoint y: 495, distance: 9.6
click at [789, 497] on div at bounding box center [796, 500] width 88 height 88
drag, startPoint x: 808, startPoint y: 493, endPoint x: 810, endPoint y: 500, distance: 7.2
click at [802, 498] on div at bounding box center [796, 500] width 88 height 88
drag, startPoint x: 807, startPoint y: 500, endPoint x: 804, endPoint y: 491, distance: 9.9
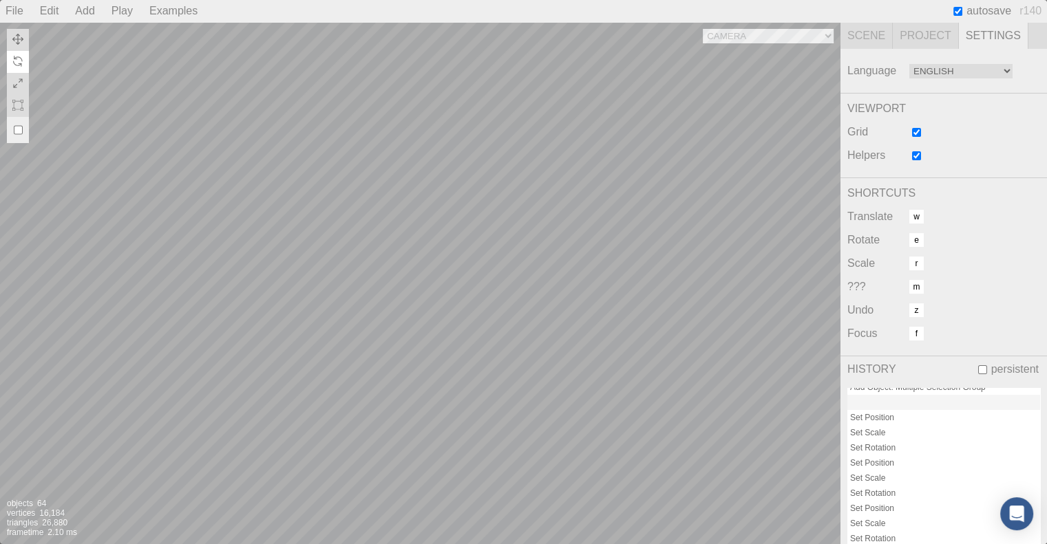
click at [805, 491] on div at bounding box center [796, 500] width 88 height 88
click at [774, 498] on div at bounding box center [796, 500] width 88 height 88
drag, startPoint x: 790, startPoint y: 498, endPoint x: 795, endPoint y: 517, distance: 19.2
click at [795, 517] on div at bounding box center [796, 500] width 88 height 88
click at [786, 518] on div at bounding box center [796, 500] width 88 height 88
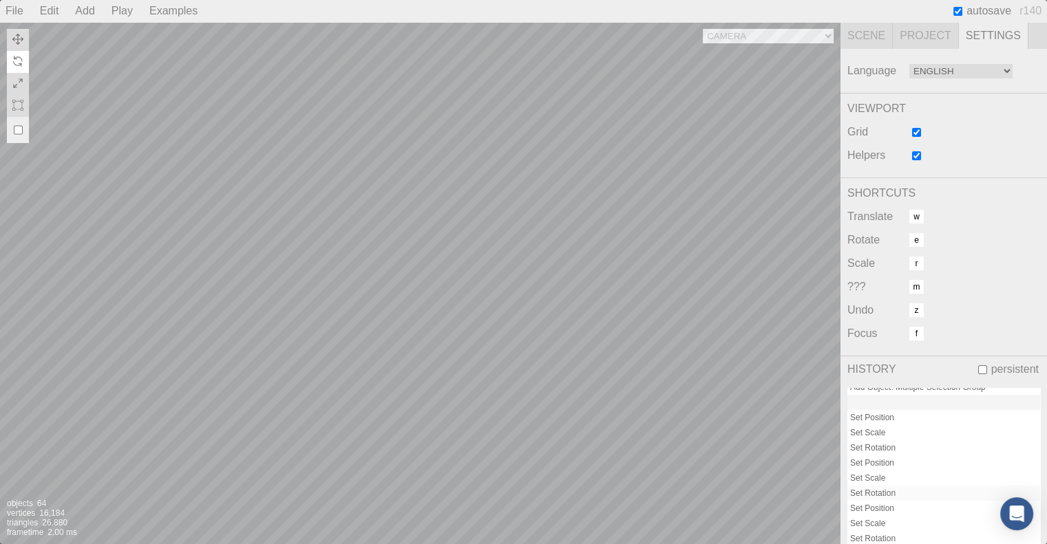
click at [889, 486] on div "Set Rotation" at bounding box center [943, 493] width 193 height 15
click at [878, 456] on div "Set Position" at bounding box center [943, 463] width 193 height 15
click at [893, 440] on div "Set Rotation" at bounding box center [943, 447] width 193 height 15
click at [908, 486] on div "Set Rotation" at bounding box center [943, 493] width 193 height 15
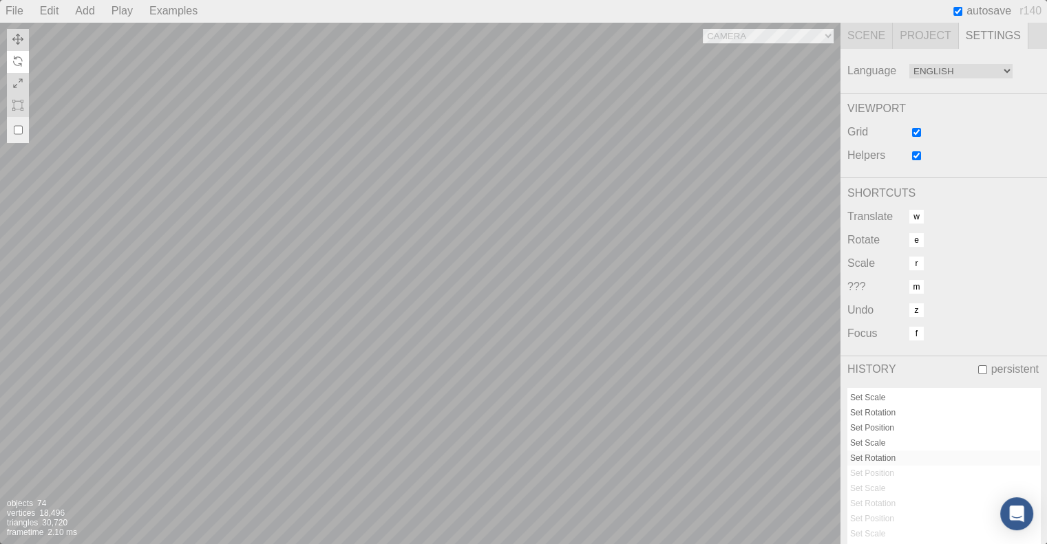
click at [873, 451] on div "Set Rotation" at bounding box center [943, 458] width 193 height 15
click at [460, 228] on div "Camera OrthographicCamera PerspectiveCamera Objects 74 Vertices 18,496 Triangle…" at bounding box center [420, 283] width 840 height 522
click at [498, 237] on div "Camera OrthographicCamera PerspectiveCamera Objects 74 Vertices 18,496 Triangle…" at bounding box center [420, 283] width 840 height 522
click at [453, 198] on div "Camera OrthographicCamera PerspectiveCamera Objects 74 Vertices 18,496 Triangle…" at bounding box center [420, 283] width 840 height 522
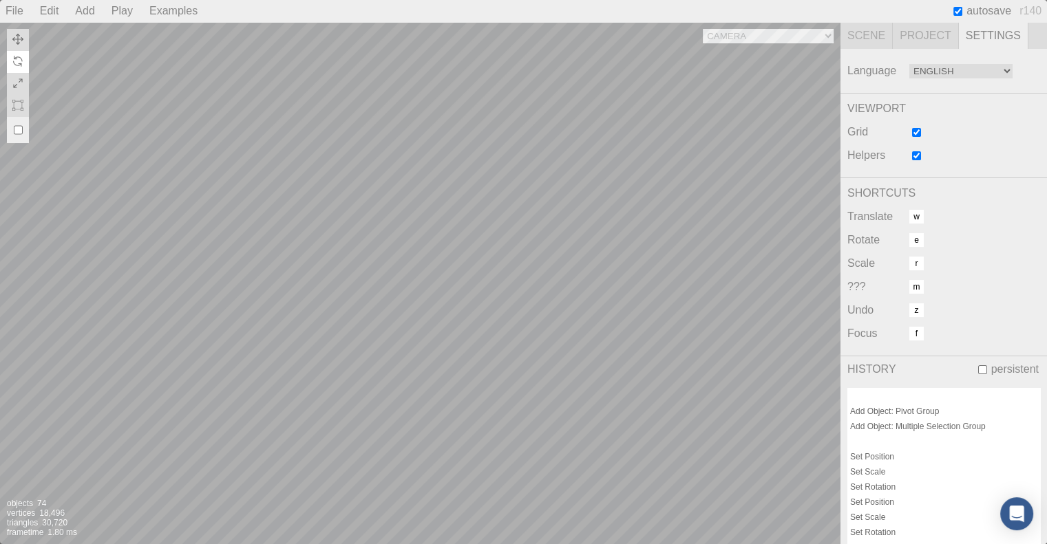
click at [414, 212] on div "Camera OrthographicCamera PerspectiveCamera Objects 74 Vertices 18,496 Triangle…" at bounding box center [420, 283] width 840 height 522
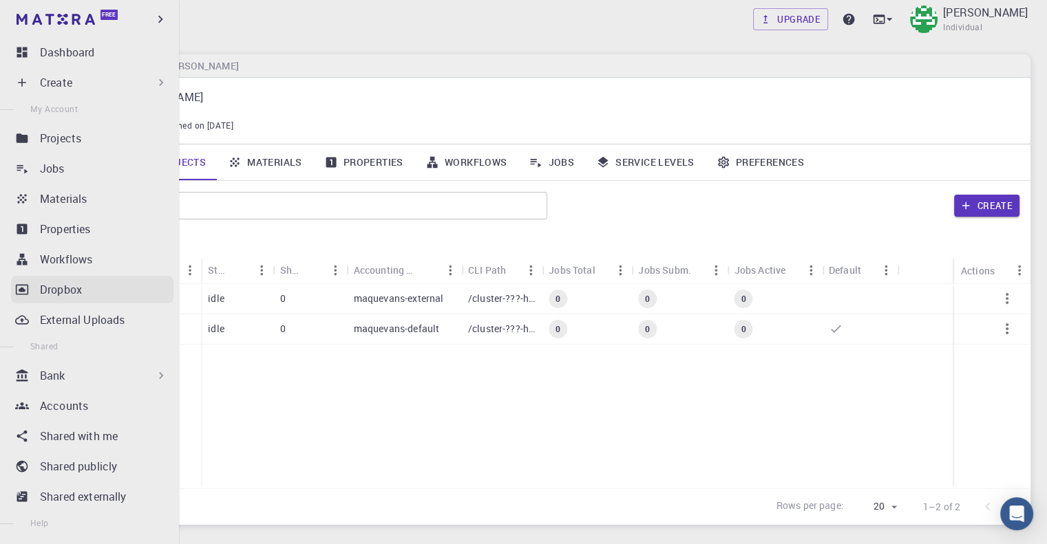
click at [30, 281] on link "Dropbox" at bounding box center [92, 290] width 162 height 28
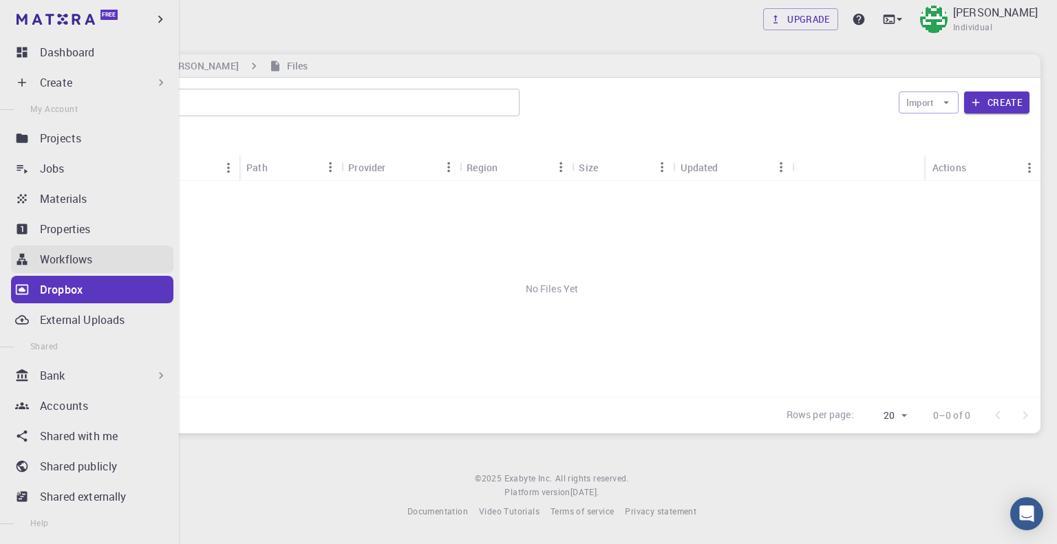
click at [46, 255] on p "Workflows" at bounding box center [66, 259] width 52 height 17
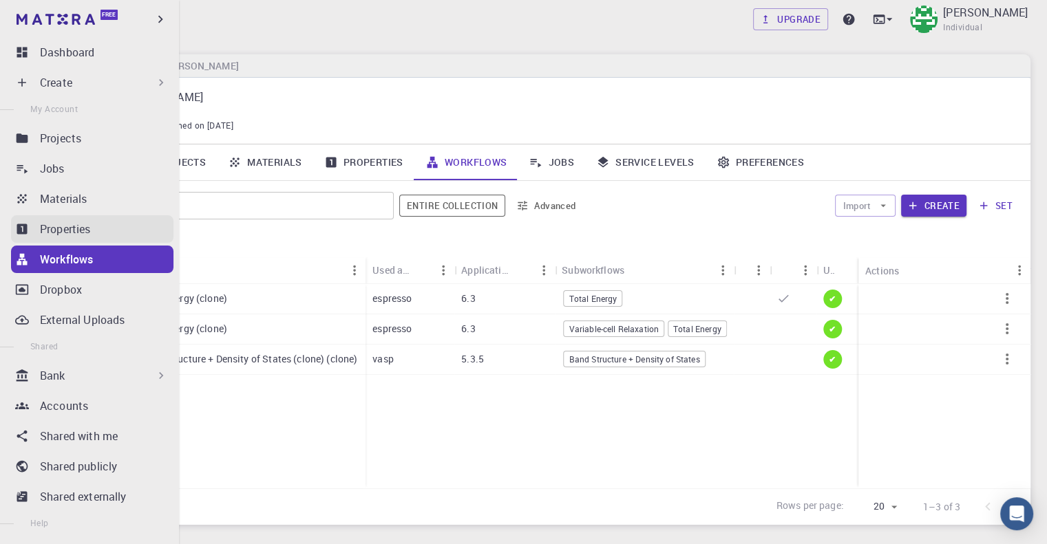
click at [100, 235] on div "Properties" at bounding box center [107, 229] width 134 height 17
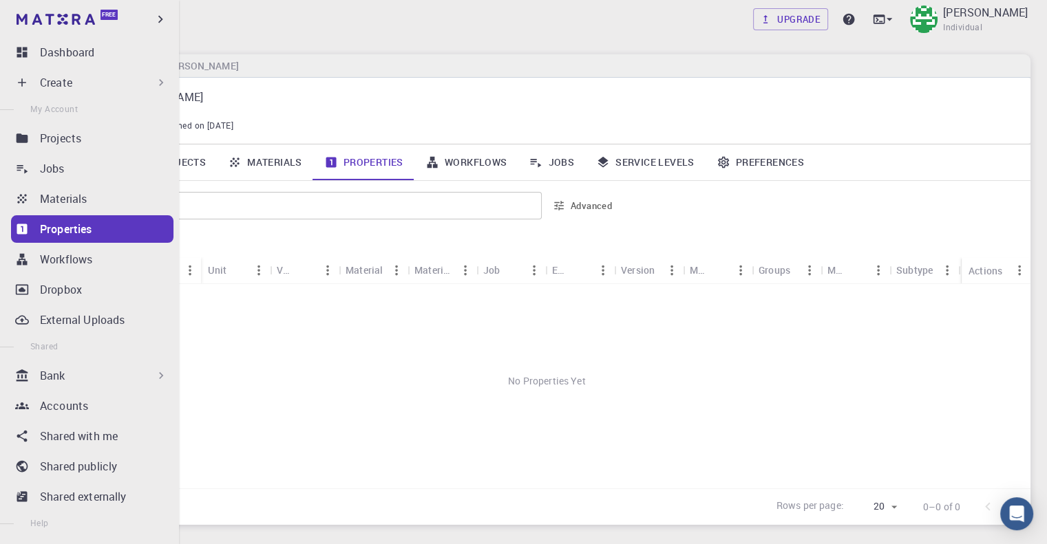
click at [101, 213] on ul "Dashboard Create New Job New Material Create Material Upload File Import from B…" at bounding box center [89, 362] width 179 height 647
click at [108, 199] on div "Materials" at bounding box center [107, 199] width 134 height 17
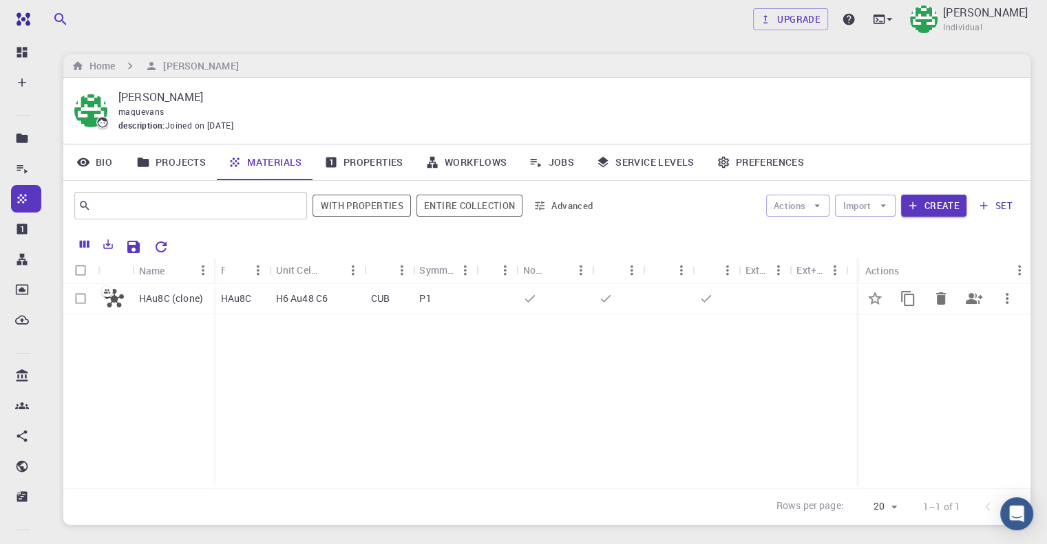
click at [81, 297] on input "Select row" at bounding box center [80, 299] width 26 height 26
checkbox input "true"
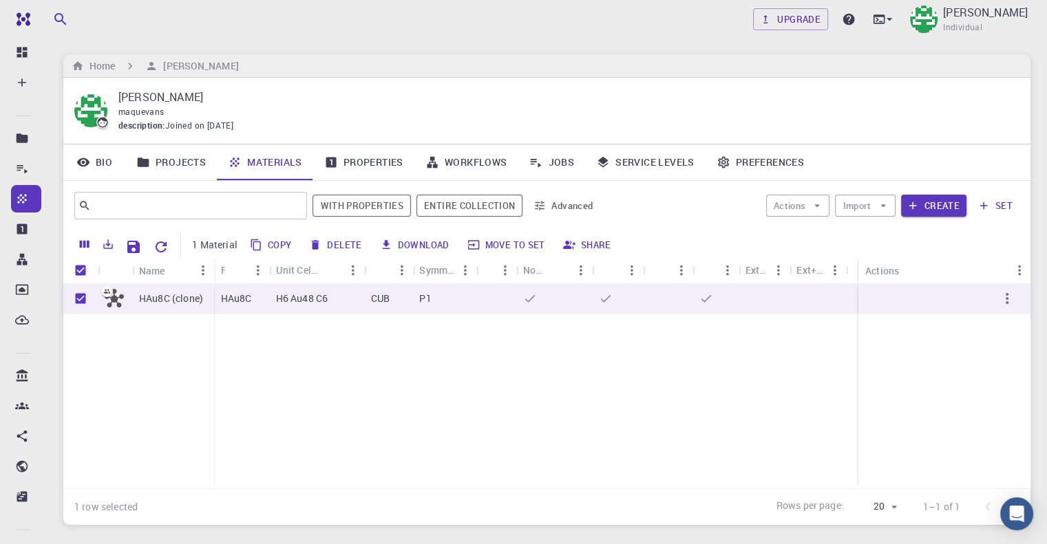
click at [282, 244] on button "Copy" at bounding box center [272, 245] width 52 height 22
click at [116, 324] on div "HAu8C (clone)" at bounding box center [138, 386] width 151 height 204
click at [83, 300] on input "Unselect row" at bounding box center [80, 299] width 26 height 26
checkbox input "false"
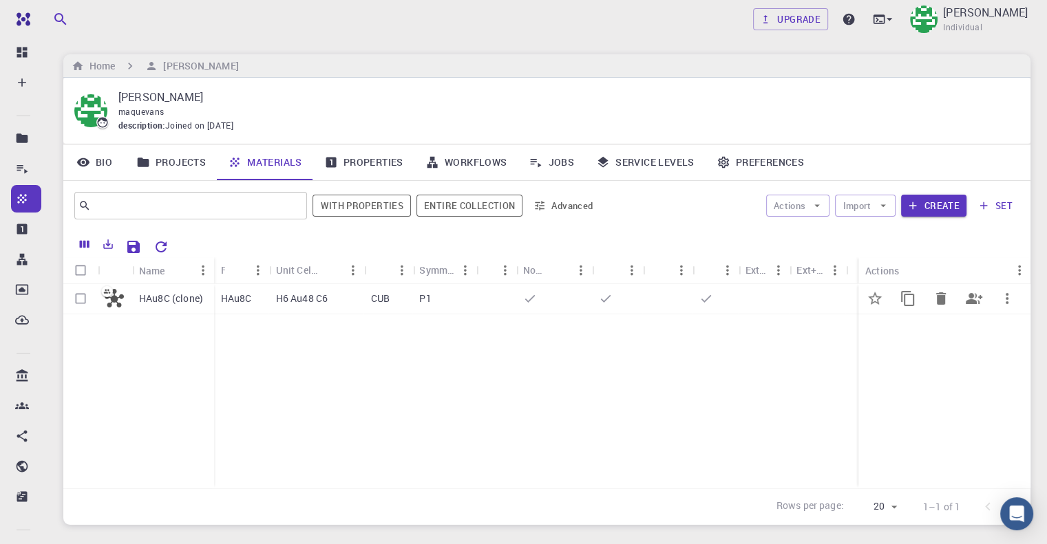
click at [83, 293] on input "Select row" at bounding box center [80, 299] width 26 height 26
checkbox input "true"
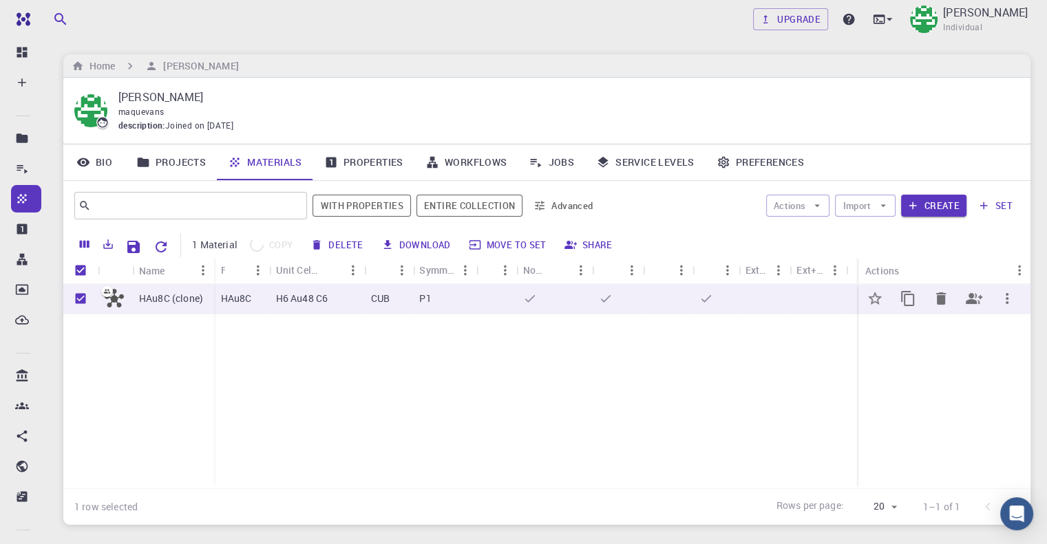
click at [83, 293] on input "Unselect row" at bounding box center [80, 299] width 26 height 26
checkbox input "false"
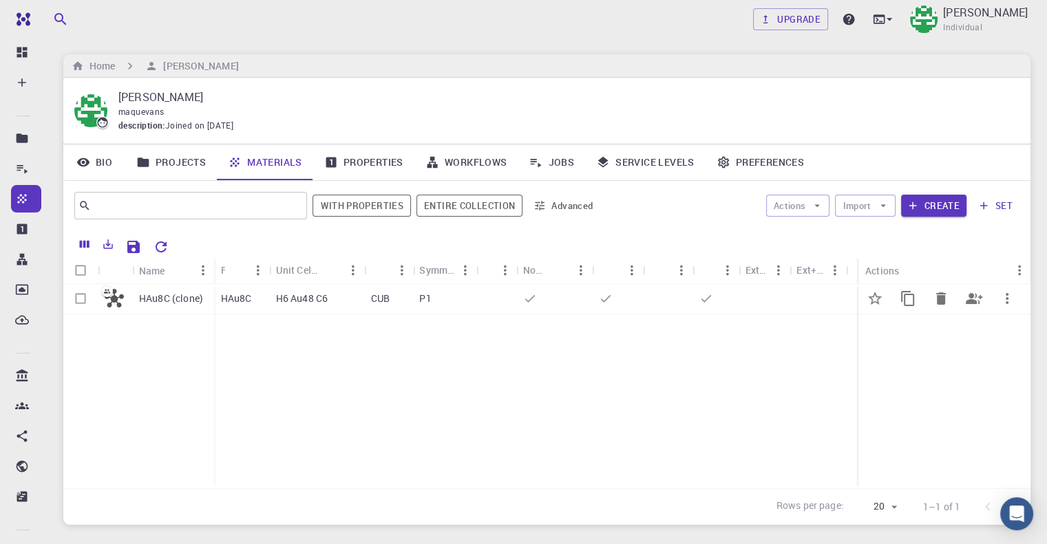
click at [1005, 296] on icon "button" at bounding box center [1007, 298] width 17 height 17
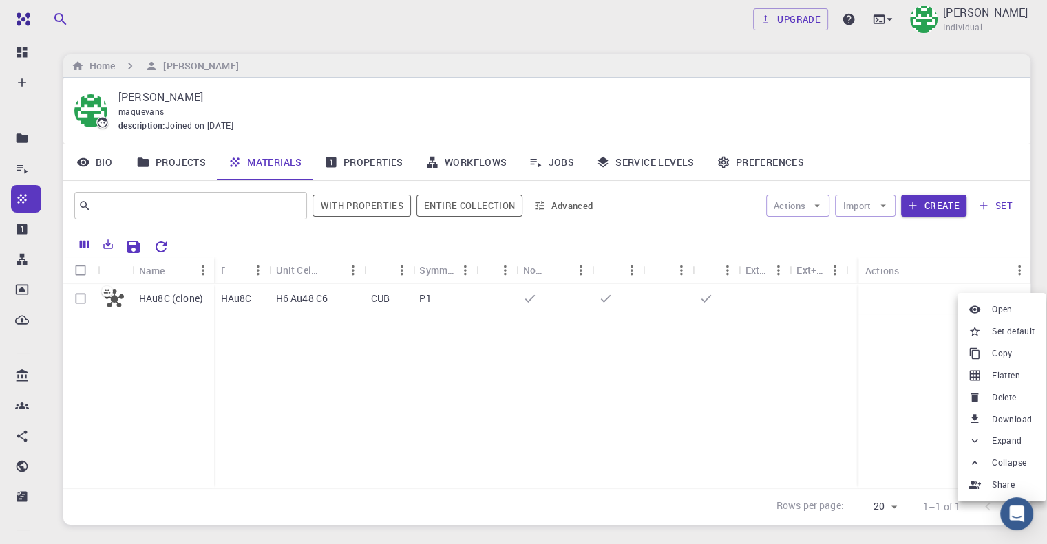
scroll to position [69, 0]
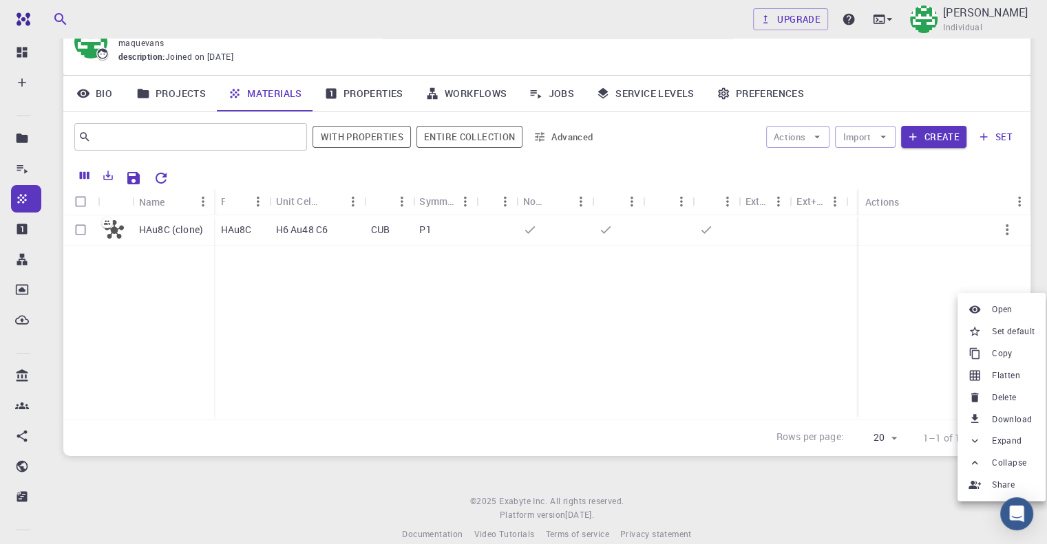
click at [138, 176] on div at bounding box center [523, 272] width 1047 height 544
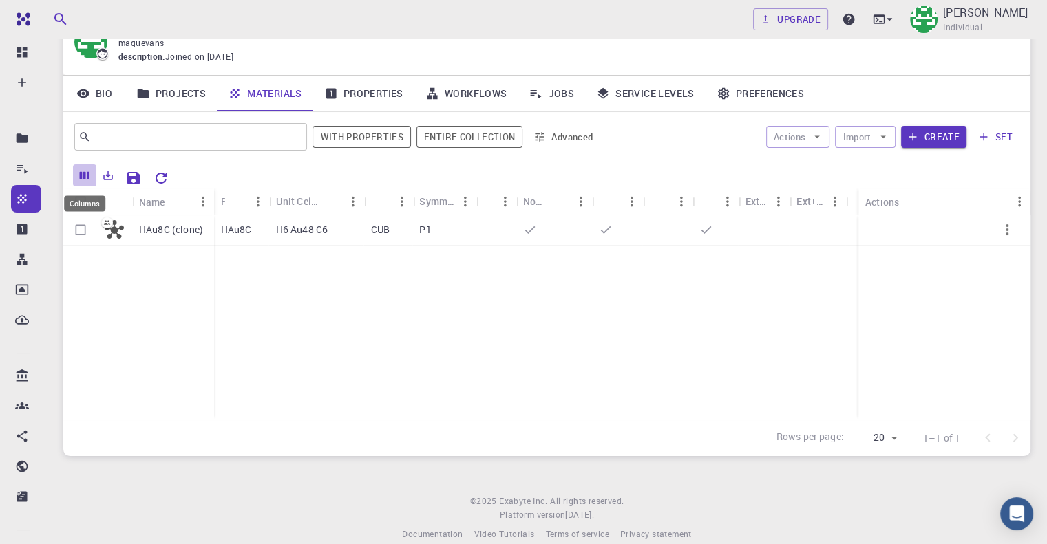
click at [83, 177] on icon "Columns" at bounding box center [84, 175] width 12 height 12
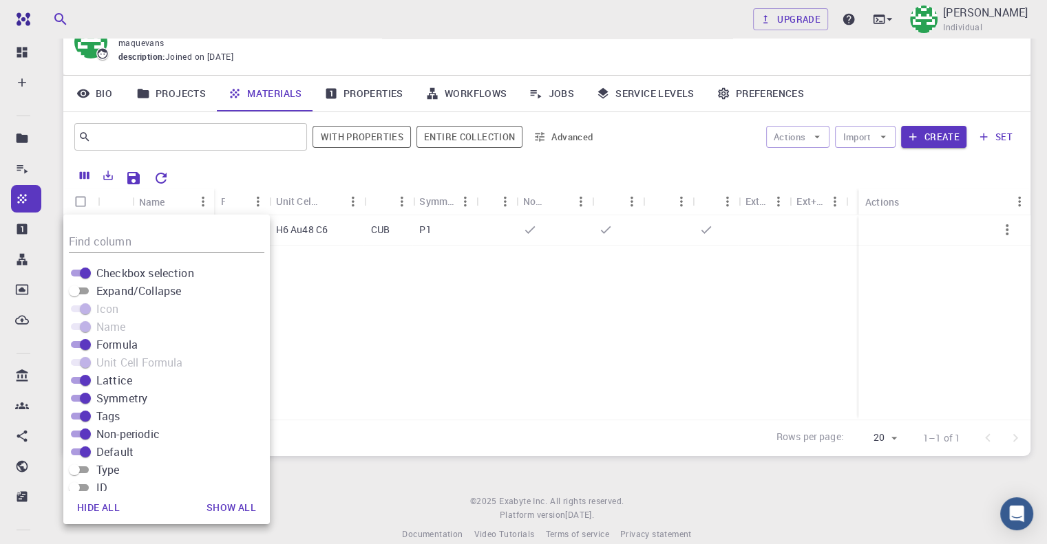
click at [479, 324] on div "HAu8C (clone) HAu8C H6 Au48 C6 CUB P1" at bounding box center [546, 317] width 967 height 204
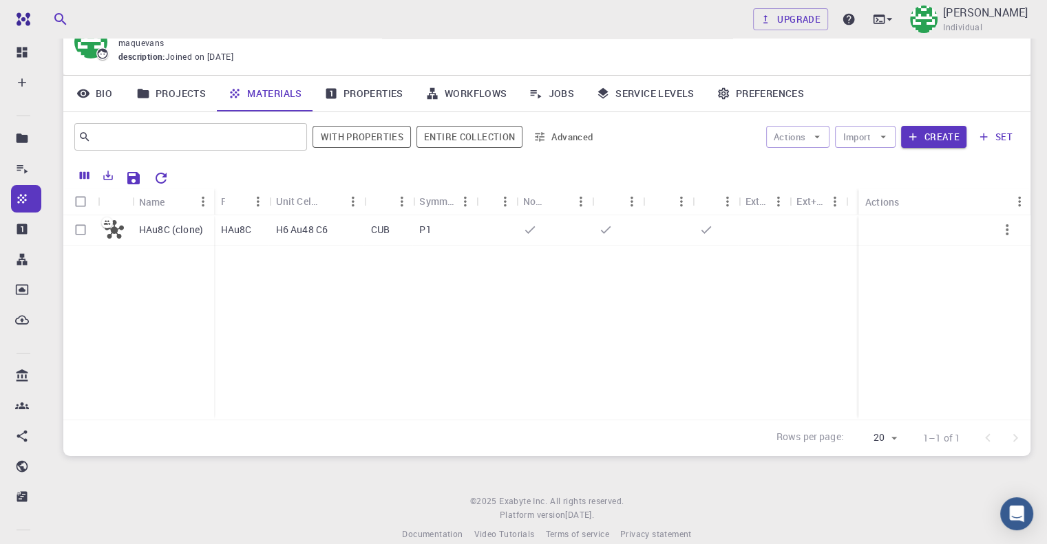
drag, startPoint x: 479, startPoint y: 322, endPoint x: 385, endPoint y: 316, distance: 93.8
click at [385, 316] on div "HAu8C (clone) HAu8C H6 Au48 C6 CUB P1" at bounding box center [546, 317] width 967 height 204
click at [935, 131] on button "Create" at bounding box center [933, 137] width 65 height 22
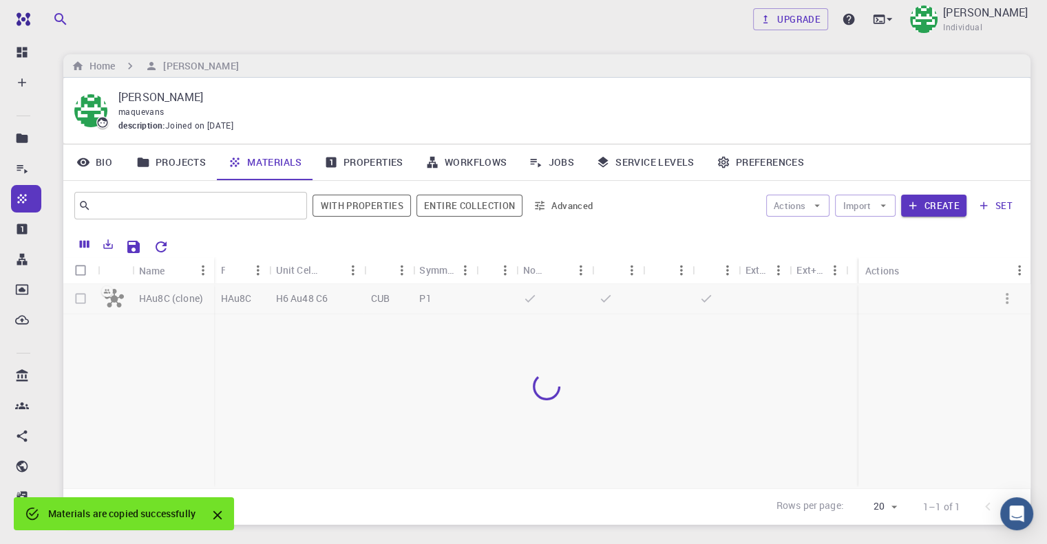
scroll to position [69, 0]
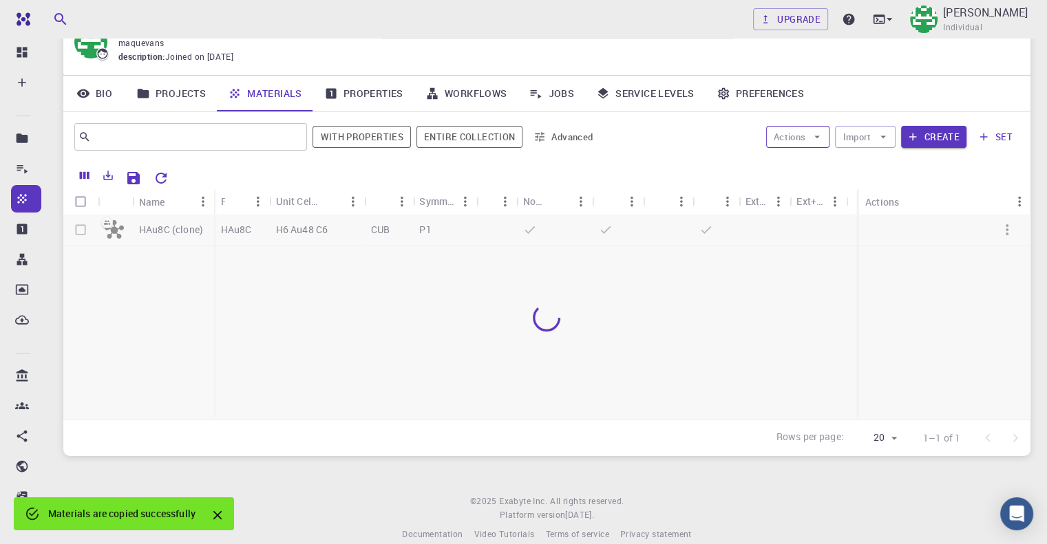
click at [798, 128] on button "Actions" at bounding box center [798, 137] width 64 height 22
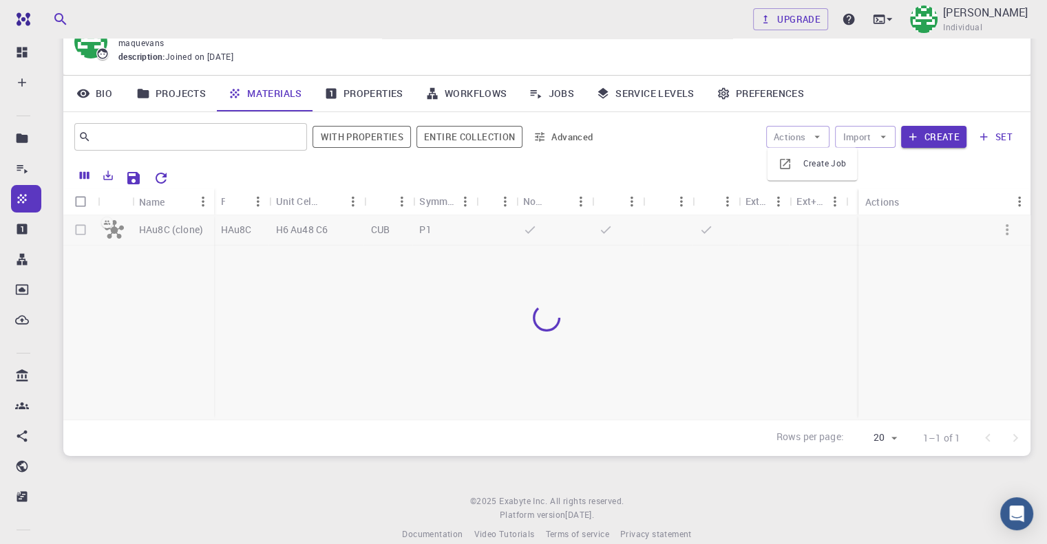
click at [855, 125] on div "Actions Import Create set" at bounding box center [812, 136] width 414 height 33
click at [857, 131] on button "Import" at bounding box center [865, 137] width 60 height 22
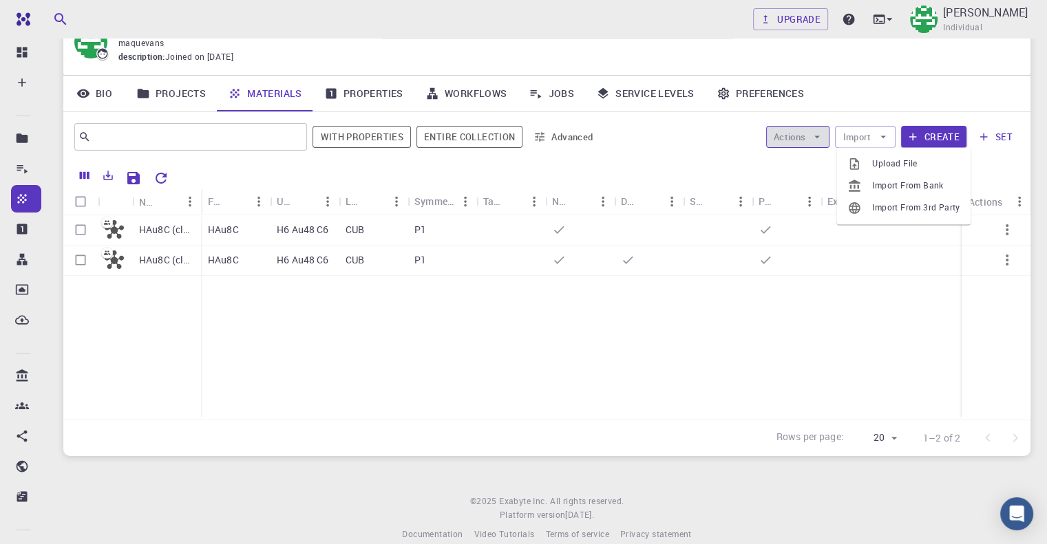
click at [796, 135] on button "Actions" at bounding box center [798, 137] width 64 height 22
click at [791, 159] on icon at bounding box center [785, 164] width 14 height 14
click at [229, 258] on p "HAu8C" at bounding box center [223, 260] width 31 height 14
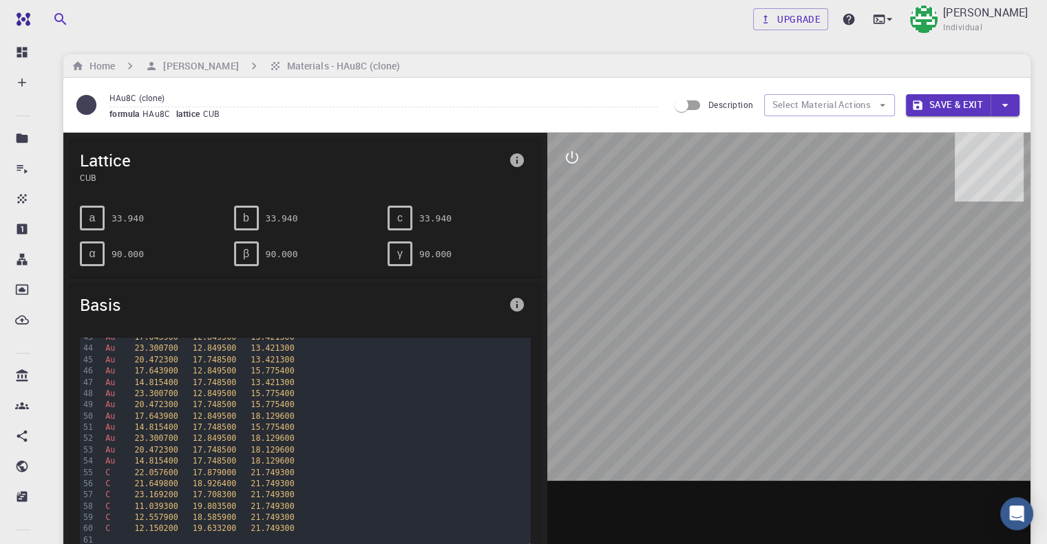
scroll to position [487, 0]
click at [509, 162] on icon "info" at bounding box center [517, 160] width 17 height 17
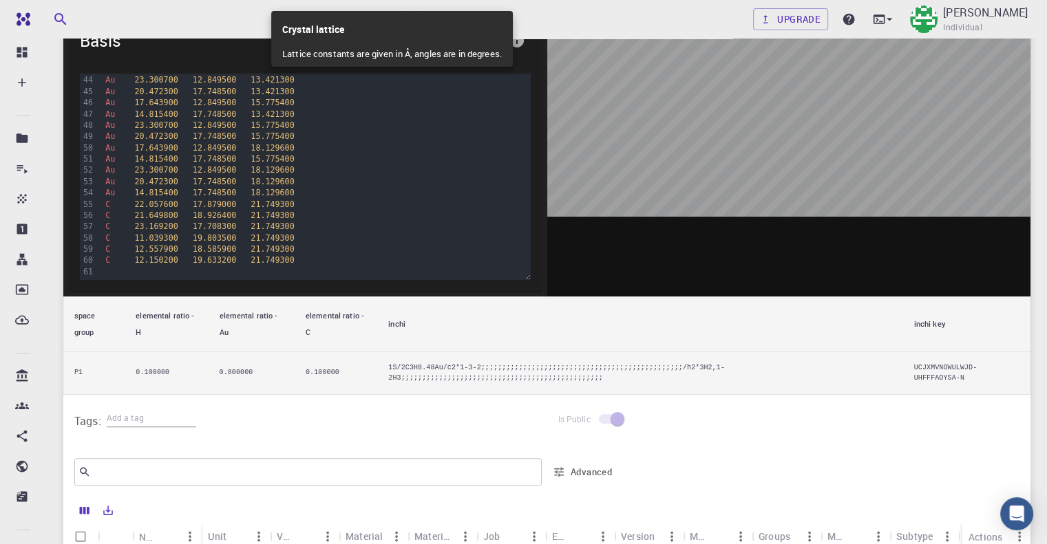
scroll to position [344, 0]
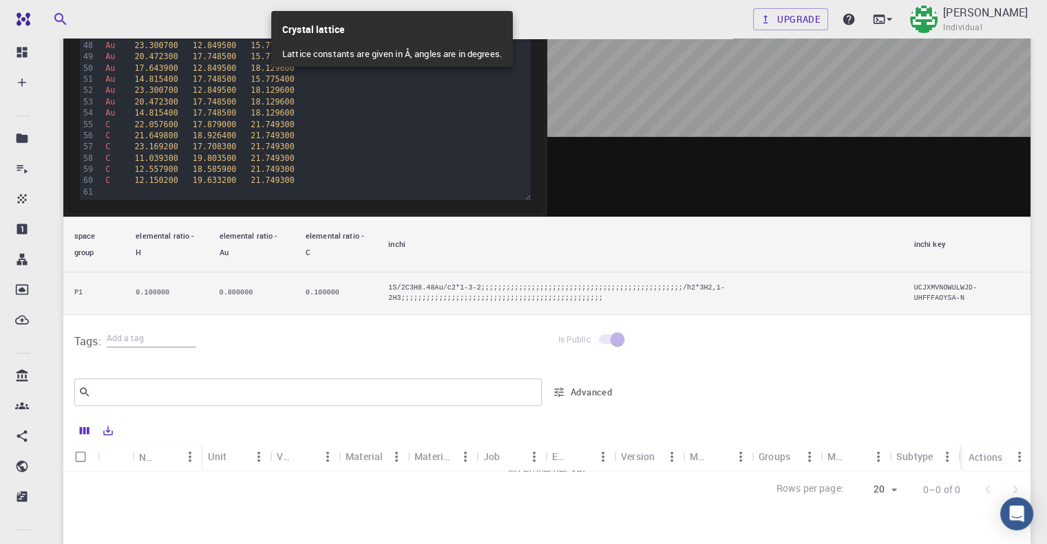
click at [168, 279] on div at bounding box center [523, 272] width 1047 height 544
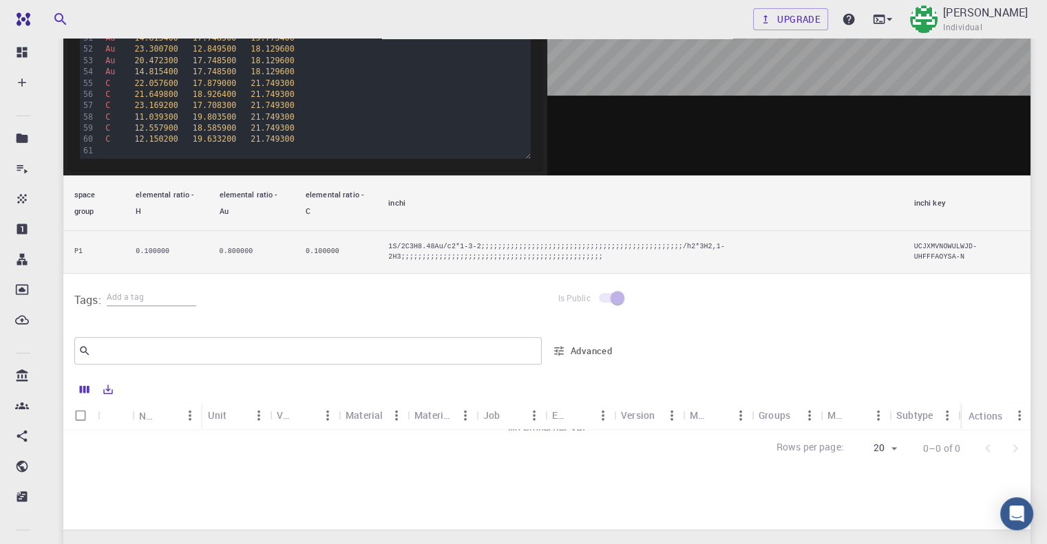
scroll to position [496, 0]
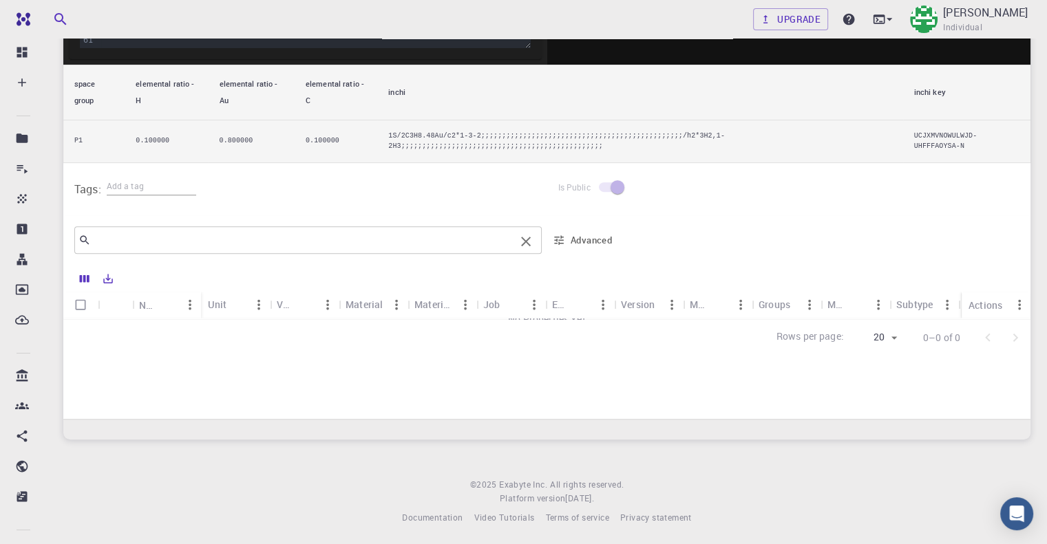
click at [115, 231] on input "text" at bounding box center [303, 240] width 424 height 19
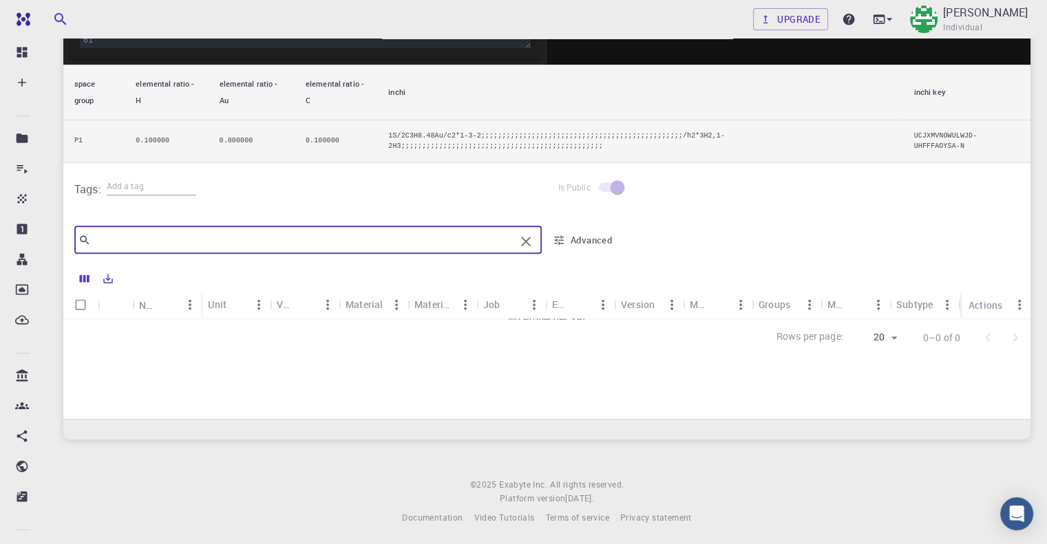
click at [79, 139] on td "P1" at bounding box center [93, 141] width 61 height 43
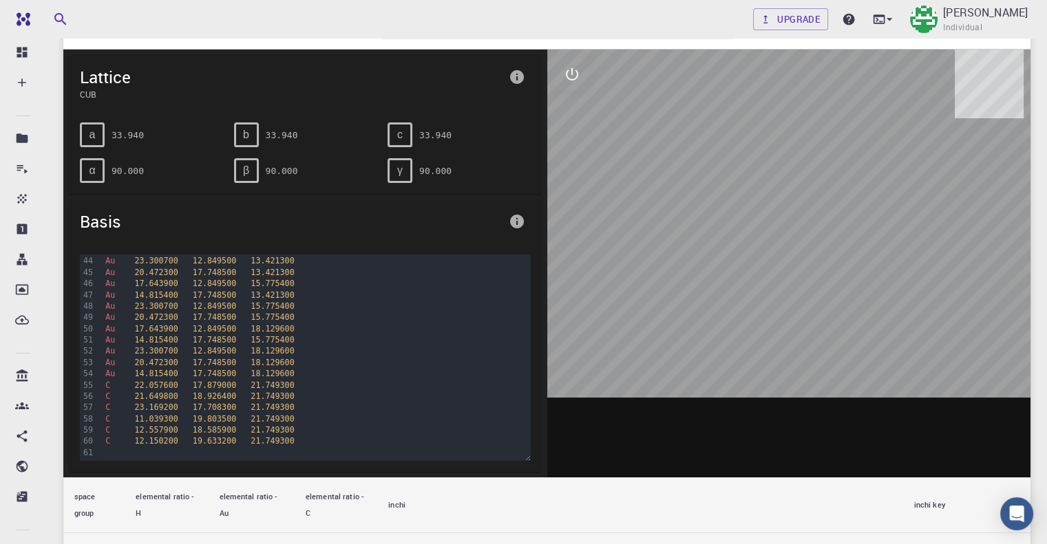
scroll to position [0, 0]
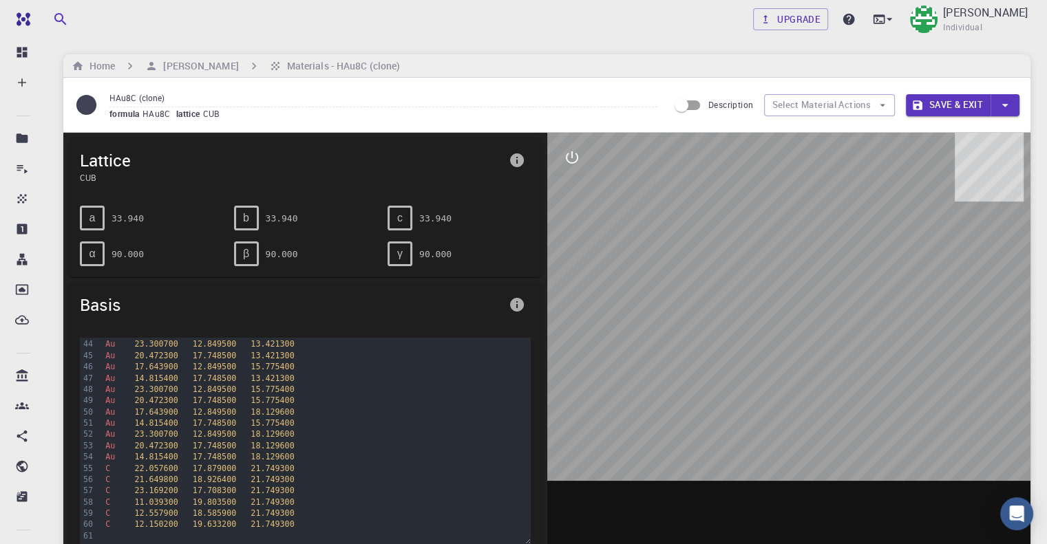
drag, startPoint x: 767, startPoint y: 319, endPoint x: 817, endPoint y: 319, distance: 49.6
click at [817, 319] on div at bounding box center [789, 347] width 484 height 428
click at [851, 106] on button "Select Material Actions" at bounding box center [829, 105] width 131 height 22
click at [943, 22] on span "Individual" at bounding box center [962, 28] width 39 height 14
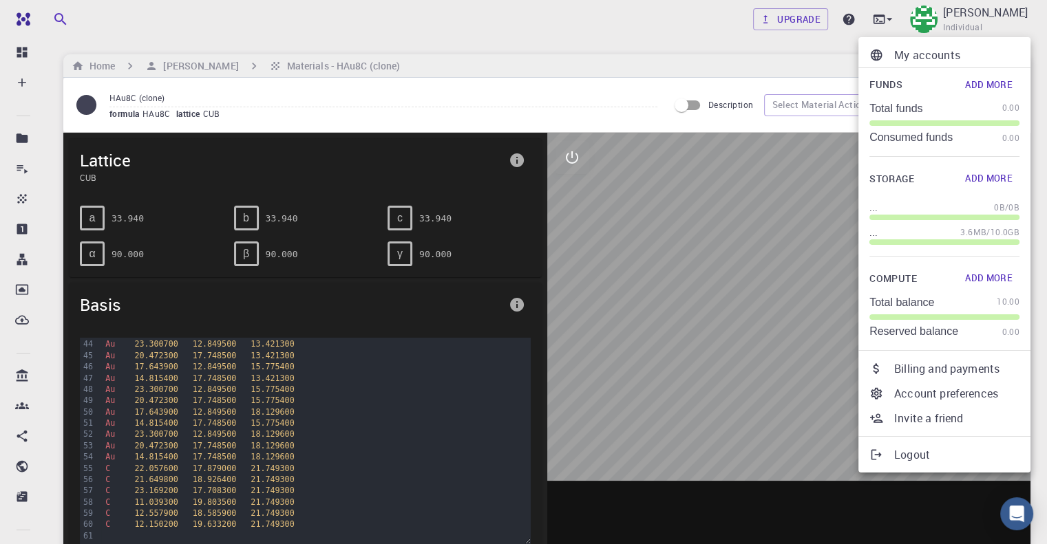
click at [107, 30] on div at bounding box center [523, 272] width 1047 height 544
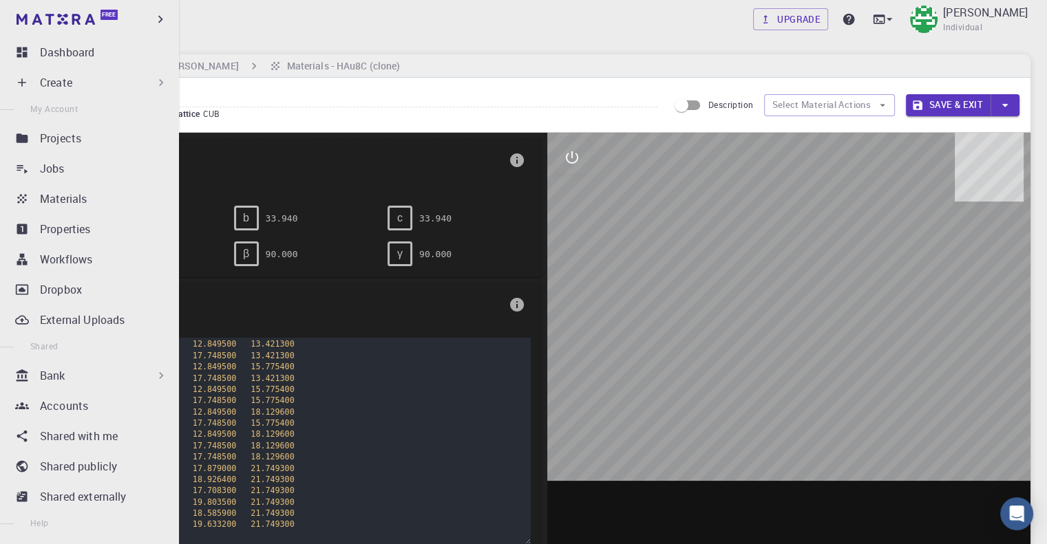
click at [38, 81] on div "Create" at bounding box center [92, 83] width 162 height 28
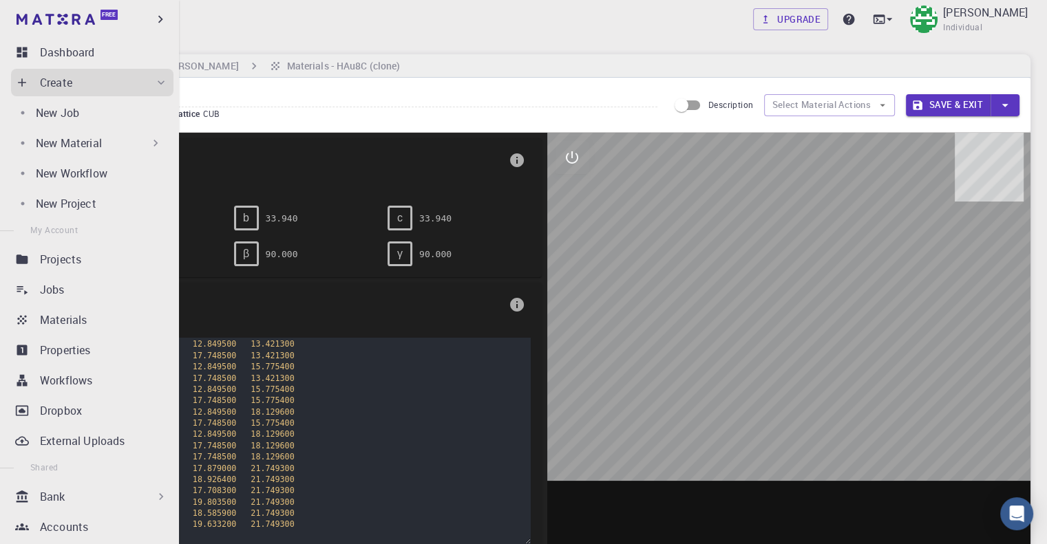
click at [55, 153] on div "New Material" at bounding box center [89, 143] width 157 height 28
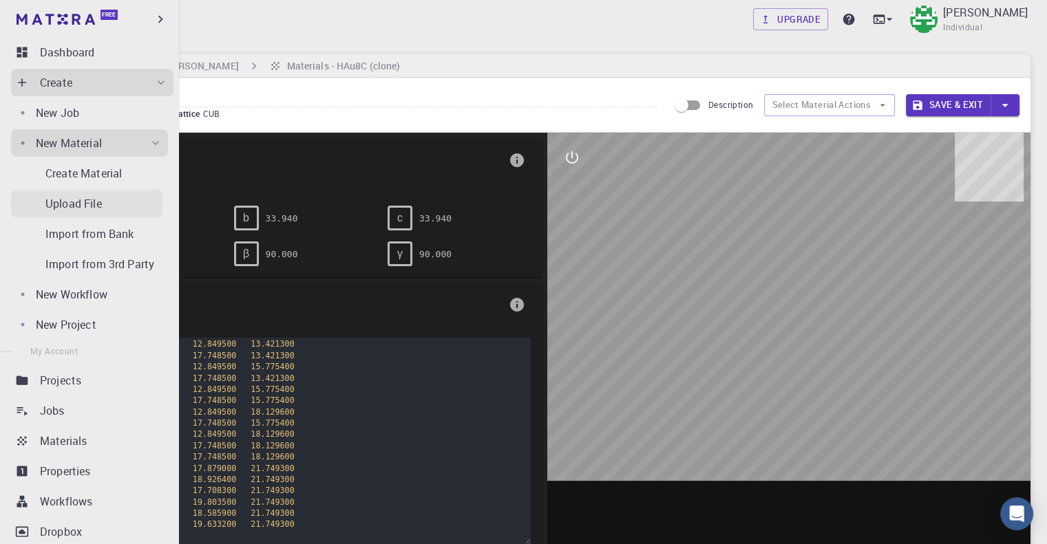
click at [74, 204] on p "Upload File" at bounding box center [73, 203] width 56 height 17
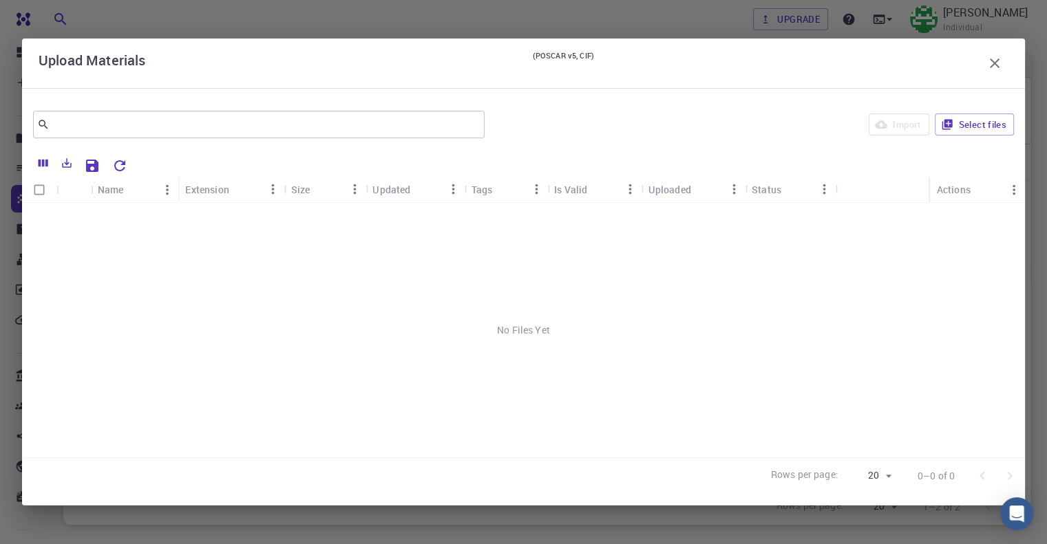
click at [229, 446] on div "No Files Yet" at bounding box center [523, 330] width 1003 height 255
click at [993, 64] on icon "button" at bounding box center [995, 63] width 10 height 10
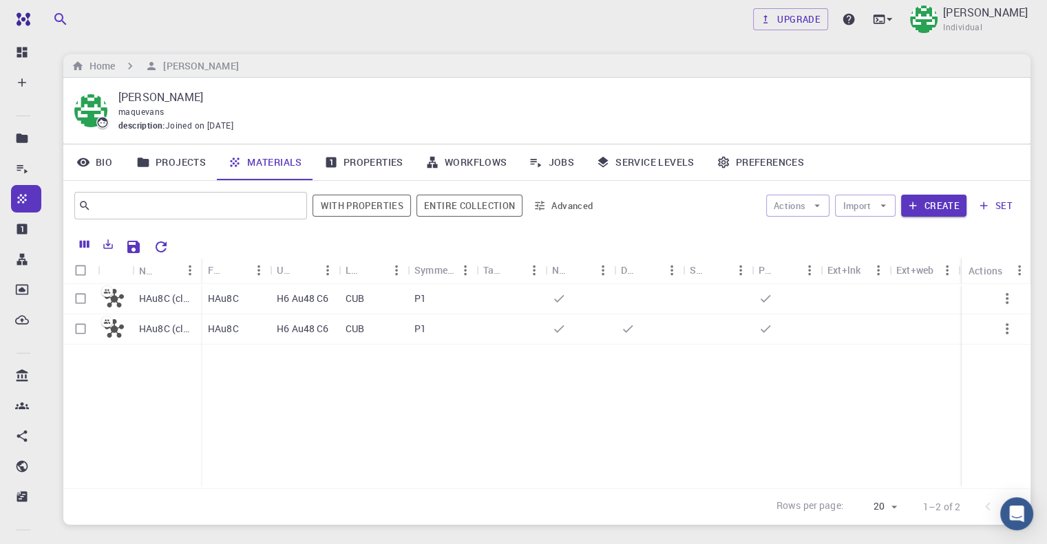
click at [162, 164] on link "Projects" at bounding box center [171, 163] width 92 height 36
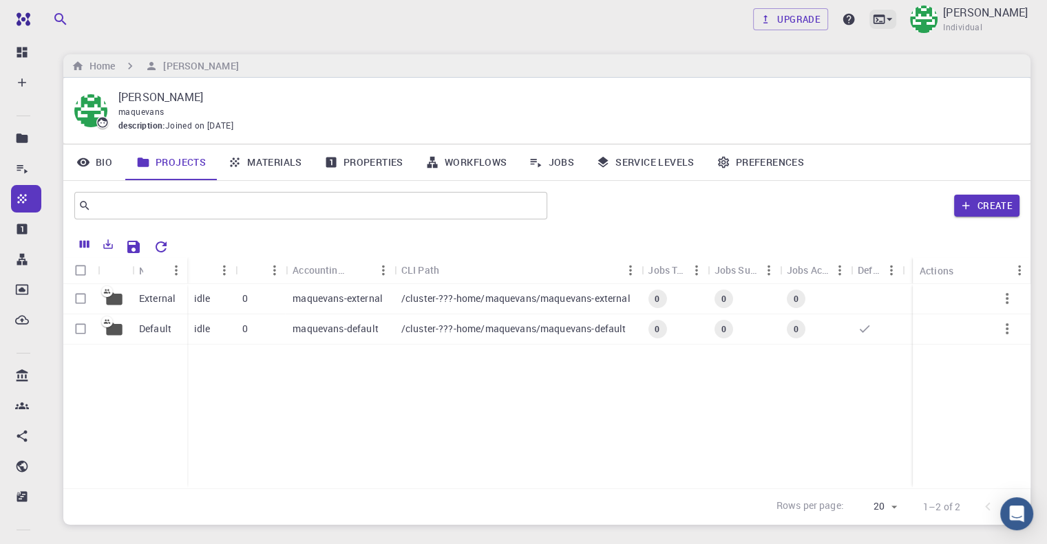
click at [872, 14] on icon at bounding box center [879, 19] width 14 height 14
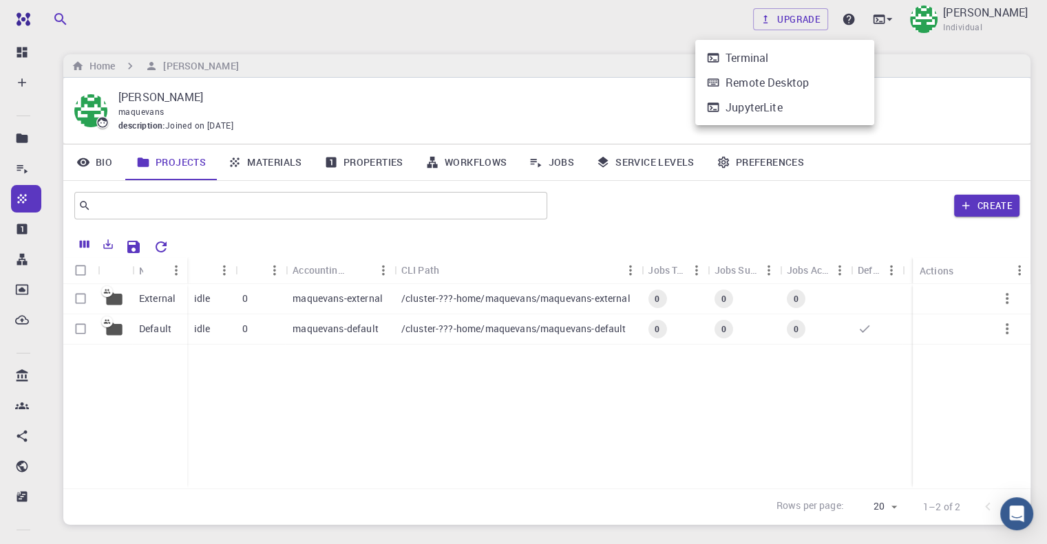
click at [778, 109] on div "JupyterLite" at bounding box center [753, 107] width 57 height 17
